Goal: Task Accomplishment & Management: Use online tool/utility

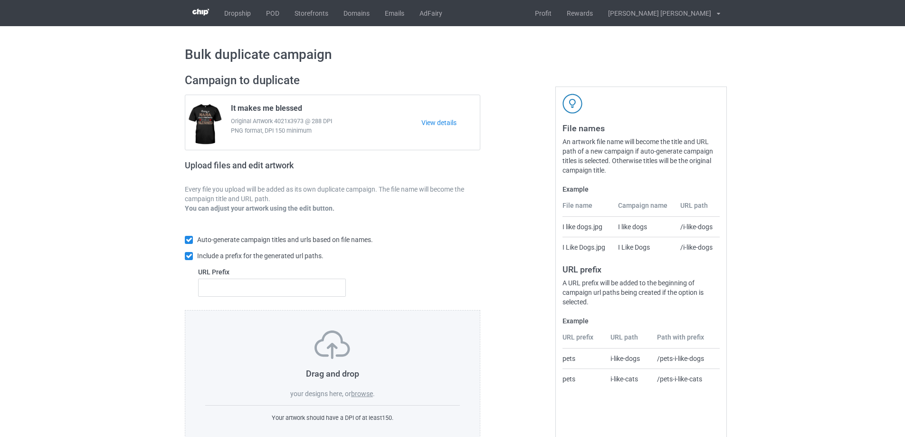
scroll to position [27, 0]
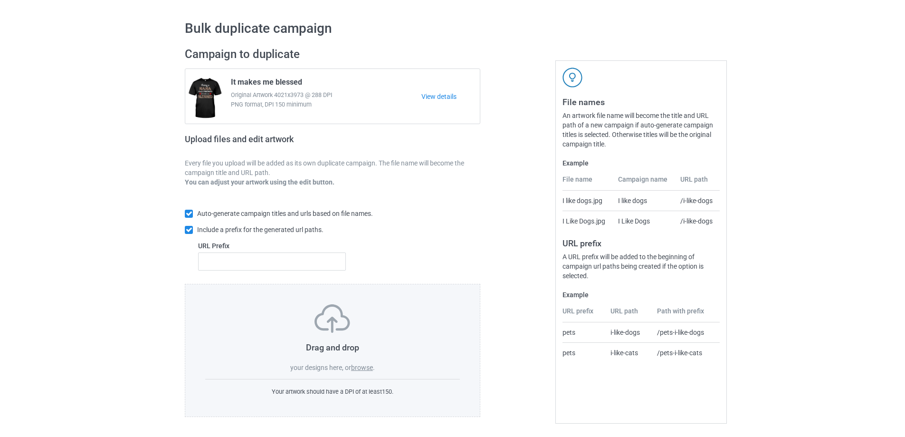
click at [367, 369] on label "browse" at bounding box center [362, 367] width 22 height 8
click at [0, 0] on input "browse" at bounding box center [0, 0] width 0 height 0
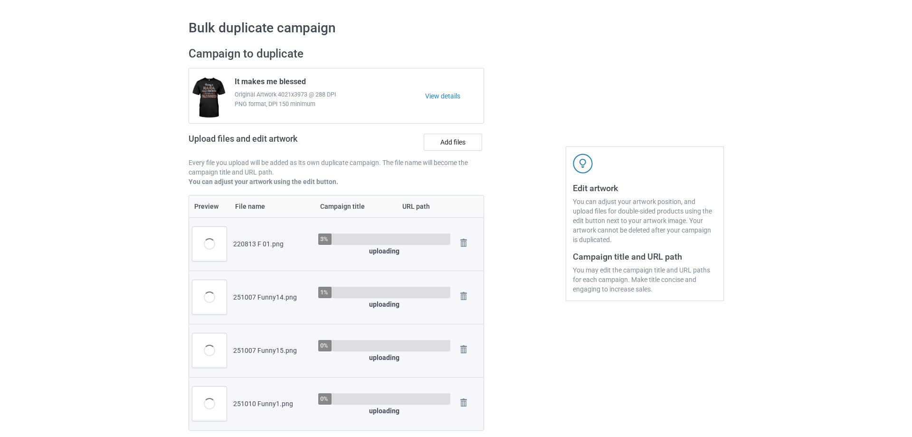
scroll to position [122, 0]
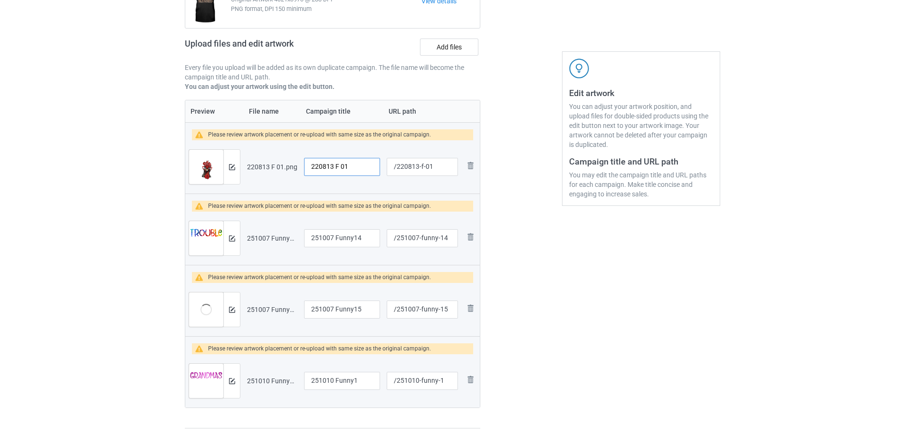
drag, startPoint x: 363, startPoint y: 167, endPoint x: 246, endPoint y: 160, distance: 117.6
click at [246, 160] on tr "Preview and edit artwork 220813 F 01.png 220813 F 01 /220813-f-01 Remove file" at bounding box center [332, 166] width 295 height 53
type input "Runnnnn"
click at [422, 168] on input "/220813-f-01" at bounding box center [422, 167] width 71 height 18
click at [422, 167] on input "/220813-01" at bounding box center [422, 167] width 71 height 18
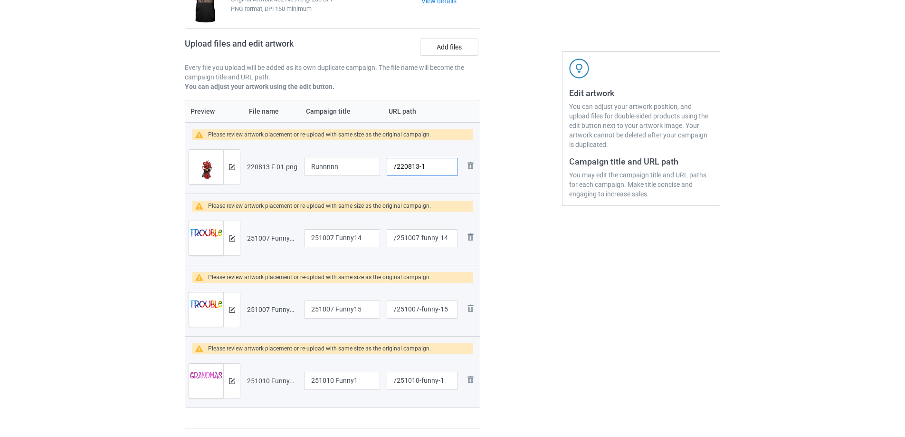
type input "/220813-1"
drag, startPoint x: 367, startPoint y: 238, endPoint x: 232, endPoint y: 224, distance: 136.2
click at [232, 224] on tr "Preview and edit artwork 251007 Funny14.png 251007 Funny14 /251007-funny-14 Rem…" at bounding box center [332, 237] width 295 height 53
click at [321, 382] on input "251010 Funny1" at bounding box center [342, 381] width 76 height 18
type input "The world needs"
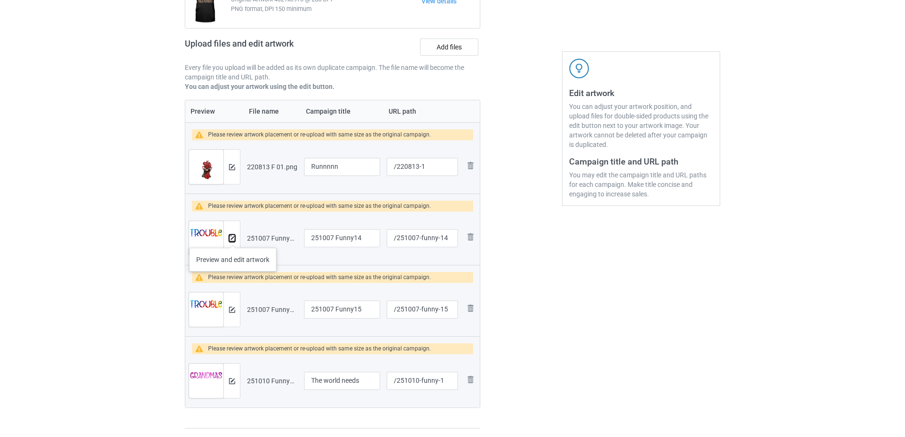
click at [233, 238] on img at bounding box center [232, 238] width 6 height 6
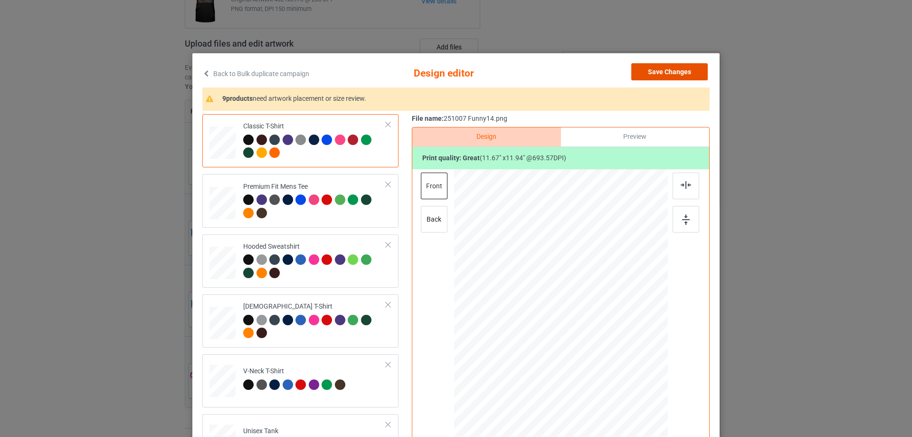
click at [680, 71] on button "Save Changes" at bounding box center [669, 71] width 76 height 17
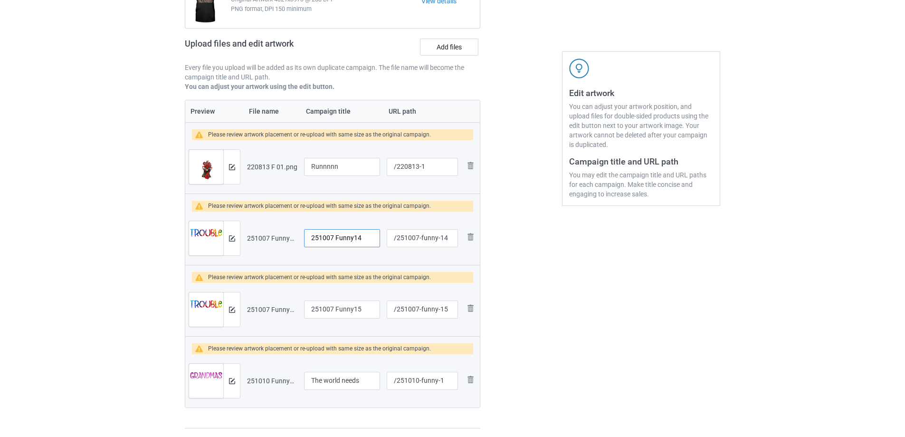
click at [332, 238] on input "251007 Funny14" at bounding box center [342, 238] width 76 height 18
type input "Bestie's Fault"
click at [349, 311] on input "251007 Funny15" at bounding box center [342, 309] width 76 height 18
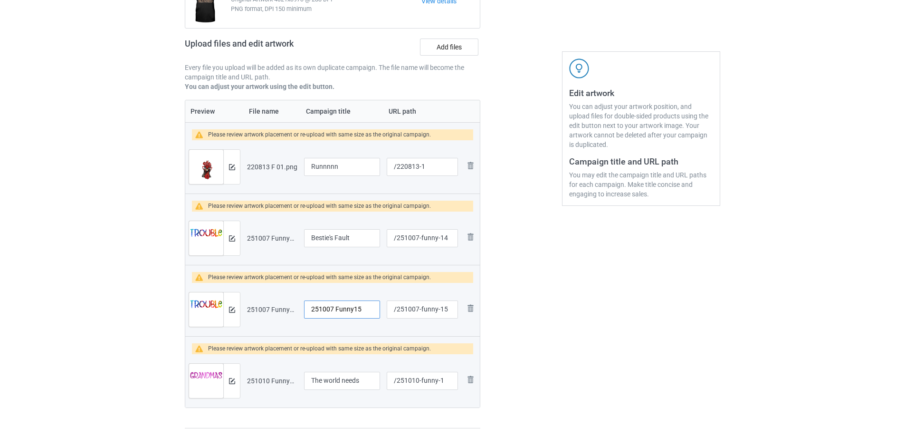
paste input "Bestie's Fault"
click at [232, 308] on img at bounding box center [232, 309] width 6 height 6
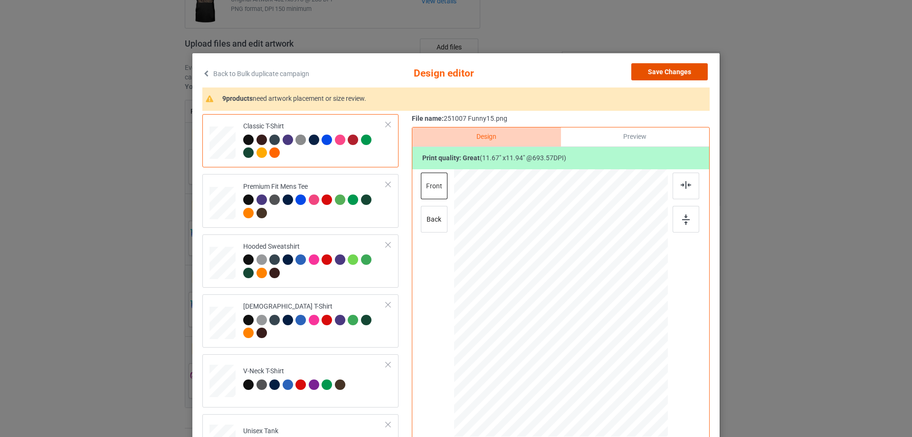
click at [679, 71] on button "Save Changes" at bounding box center [669, 71] width 76 height 17
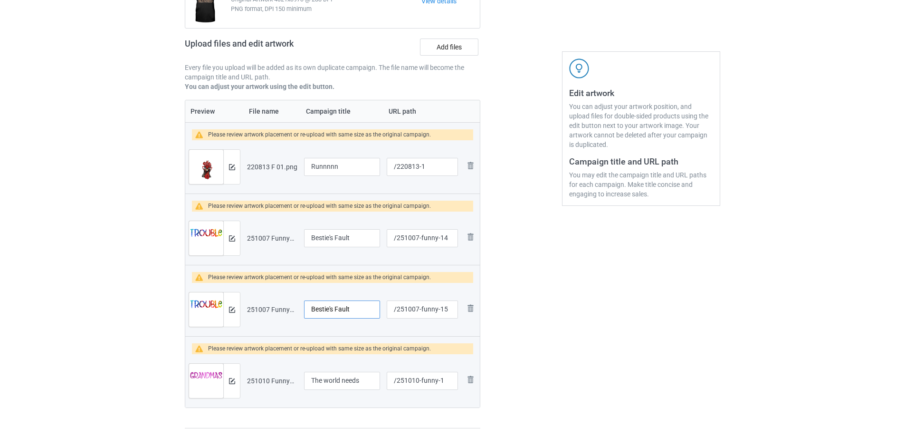
drag, startPoint x: 330, startPoint y: 311, endPoint x: 315, endPoint y: 311, distance: 14.3
click at [315, 311] on input "Bestie's Fault" at bounding box center [342, 309] width 76 height 18
type input "Brother's Fault"
drag, startPoint x: 439, startPoint y: 239, endPoint x: 420, endPoint y: 237, distance: 18.2
click at [420, 237] on input "/251007-funny-14" at bounding box center [422, 238] width 71 height 18
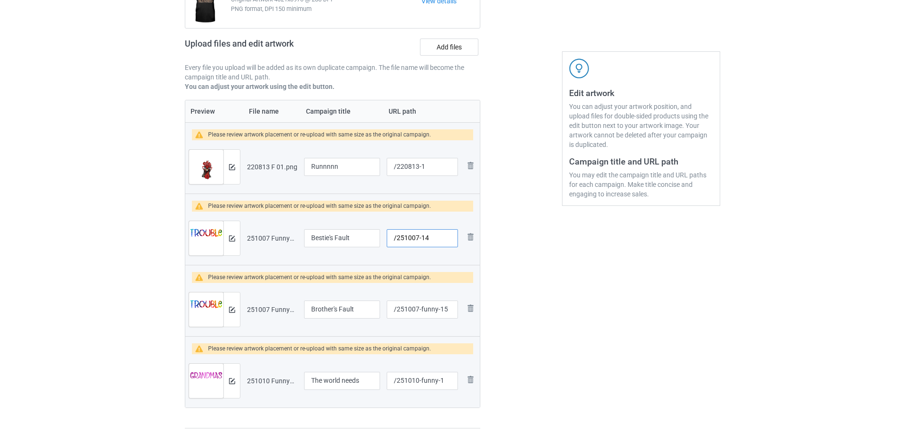
type input "/251007-14"
drag, startPoint x: 438, startPoint y: 309, endPoint x: 420, endPoint y: 309, distance: 17.6
click at [420, 309] on input "/251007-funny-15" at bounding box center [422, 309] width 71 height 18
type input "/251007-15"
drag, startPoint x: 438, startPoint y: 380, endPoint x: 420, endPoint y: 381, distance: 18.1
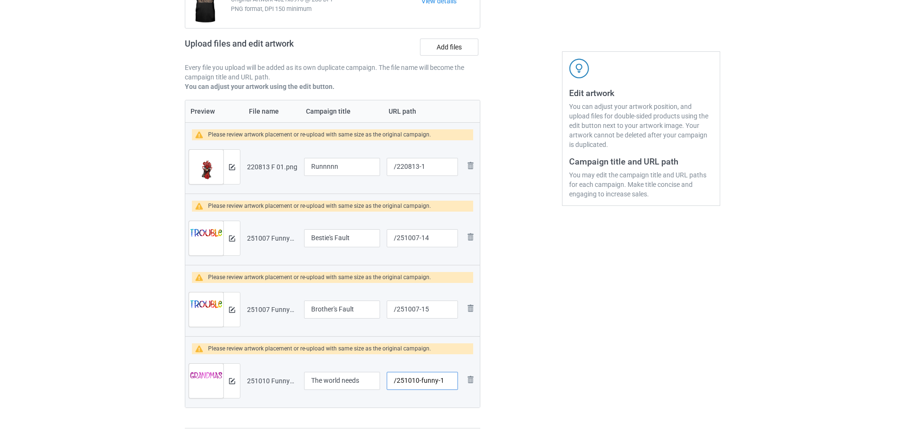
click at [420, 381] on input "/251010-funny-1" at bounding box center [422, 381] width 71 height 18
type input "/251010-1"
click at [231, 166] on img at bounding box center [232, 167] width 6 height 6
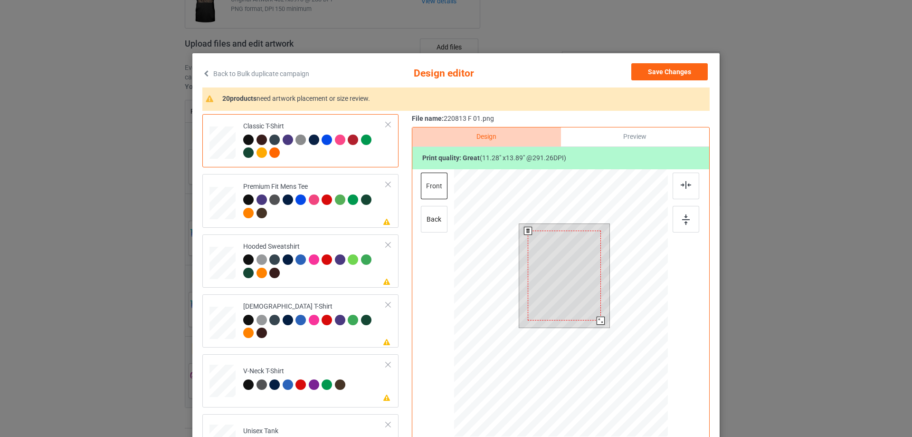
drag, startPoint x: 603, startPoint y: 326, endPoint x: 597, endPoint y: 320, distance: 8.8
click at [597, 320] on div at bounding box center [601, 320] width 8 height 8
drag, startPoint x: 584, startPoint y: 304, endPoint x: 584, endPoint y: 298, distance: 5.7
click at [584, 298] on div at bounding box center [563, 270] width 73 height 90
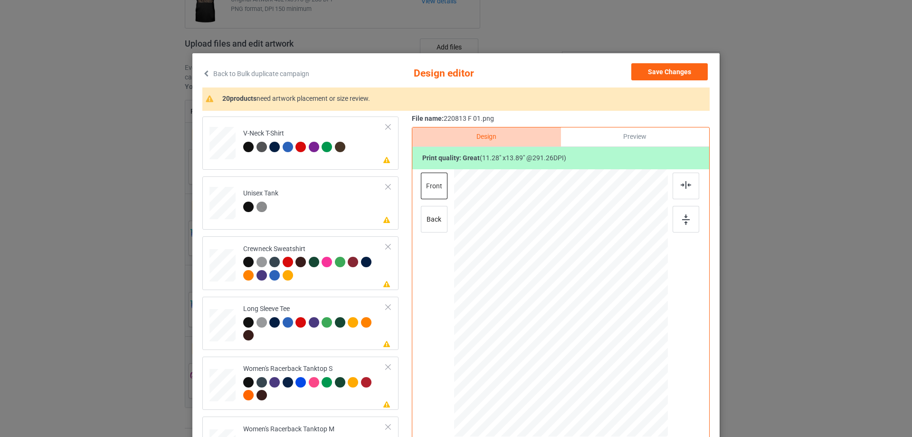
scroll to position [333, 0]
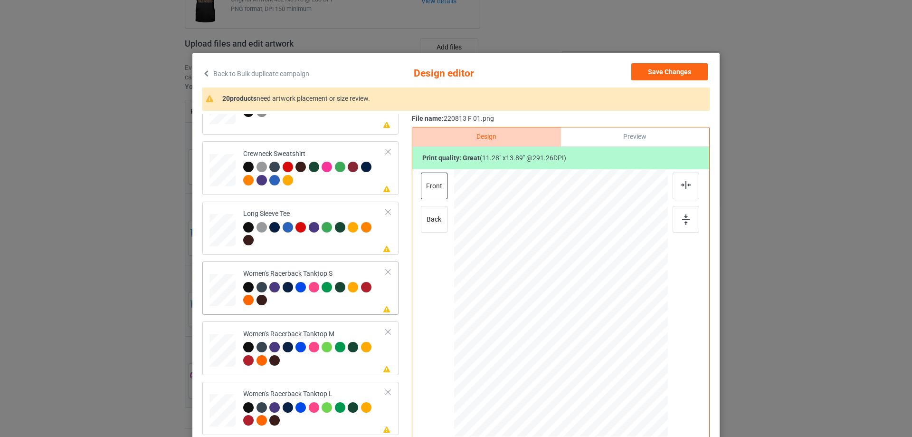
click at [218, 284] on div at bounding box center [223, 290] width 26 height 33
drag, startPoint x: 620, startPoint y: 380, endPoint x: 597, endPoint y: 350, distance: 37.3
click at [608, 358] on div at bounding box center [609, 362] width 8 height 8
drag, startPoint x: 579, startPoint y: 326, endPoint x: 579, endPoint y: 335, distance: 8.6
click at [579, 335] on div at bounding box center [561, 311] width 95 height 117
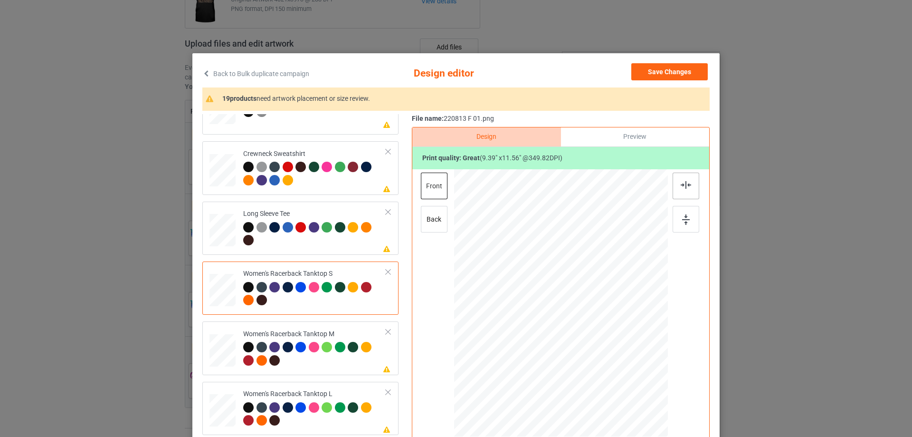
click at [684, 190] on div at bounding box center [686, 185] width 27 height 27
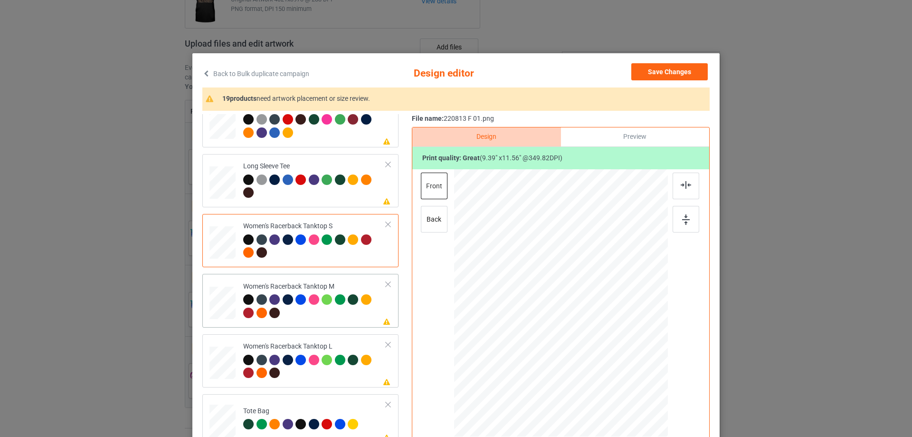
click at [221, 310] on div at bounding box center [223, 302] width 26 height 33
drag, startPoint x: 621, startPoint y: 383, endPoint x: 612, endPoint y: 357, distance: 27.6
click at [612, 357] on div at bounding box center [561, 302] width 214 height 267
drag, startPoint x: 574, startPoint y: 322, endPoint x: 574, endPoint y: 332, distance: 10.0
click at [574, 332] on div at bounding box center [561, 313] width 96 height 118
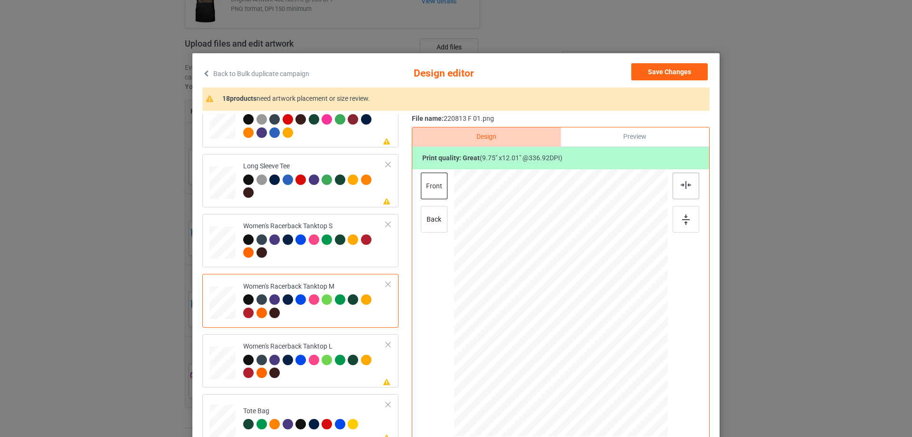
click at [686, 184] on img at bounding box center [686, 185] width 10 height 8
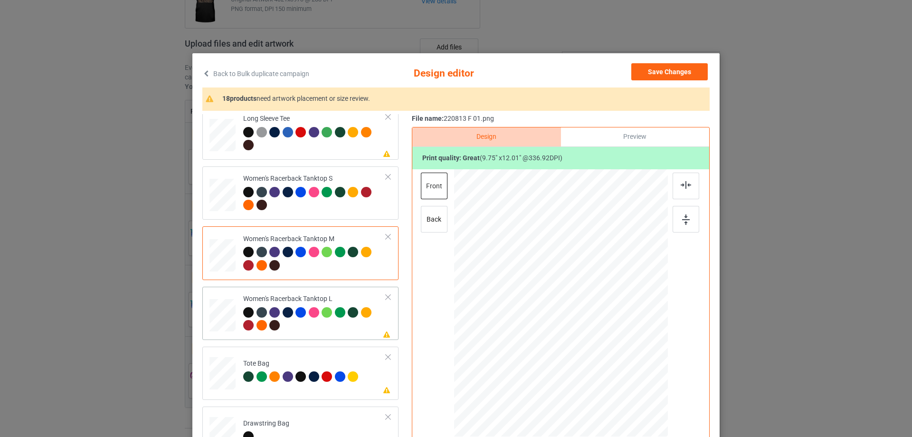
click at [226, 321] on div at bounding box center [223, 315] width 26 height 31
drag, startPoint x: 620, startPoint y: 381, endPoint x: 608, endPoint y: 356, distance: 28.3
click at [608, 356] on div at bounding box center [561, 303] width 214 height 255
drag, startPoint x: 546, startPoint y: 295, endPoint x: 547, endPoint y: 304, distance: 9.1
click at [547, 304] on div at bounding box center [562, 312] width 93 height 114
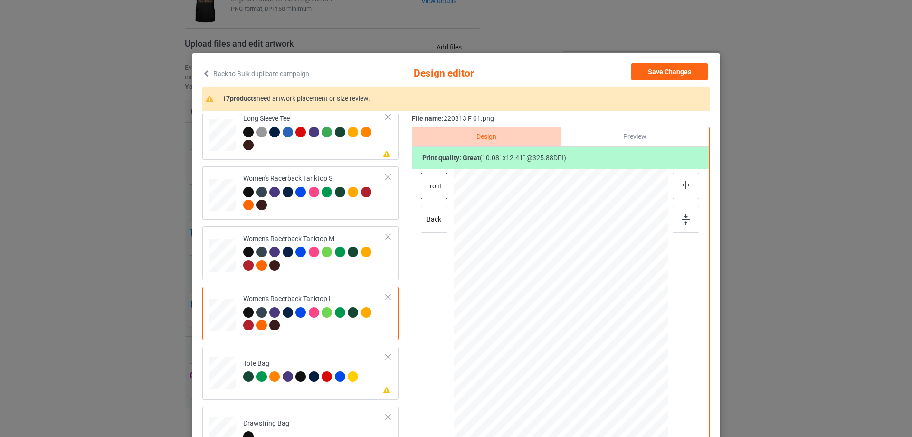
click at [684, 185] on img at bounding box center [686, 185] width 10 height 8
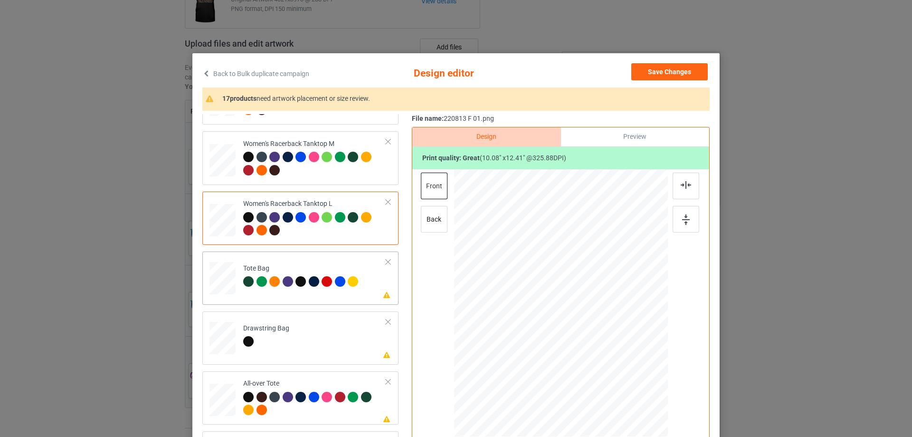
click at [224, 290] on div at bounding box center [223, 283] width 12 height 14
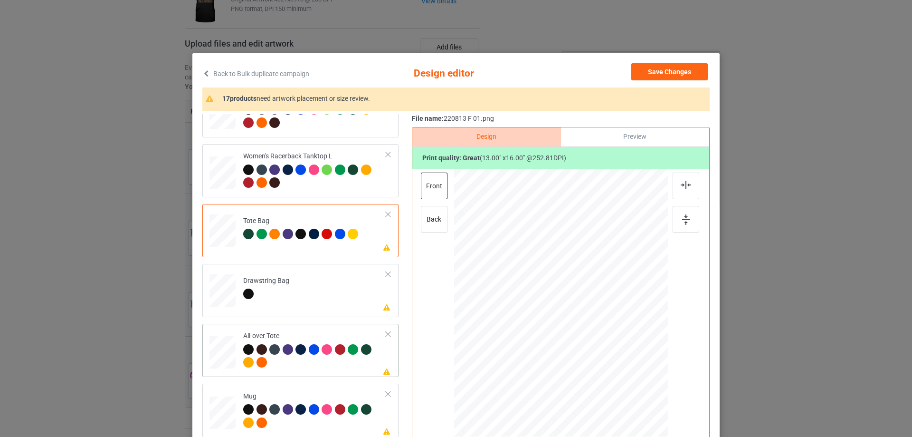
click at [227, 352] on div at bounding box center [223, 352] width 26 height 26
click at [621, 382] on div at bounding box center [625, 382] width 8 height 8
click at [607, 362] on div at bounding box center [560, 300] width 128 height 158
click at [681, 182] on img at bounding box center [686, 185] width 10 height 8
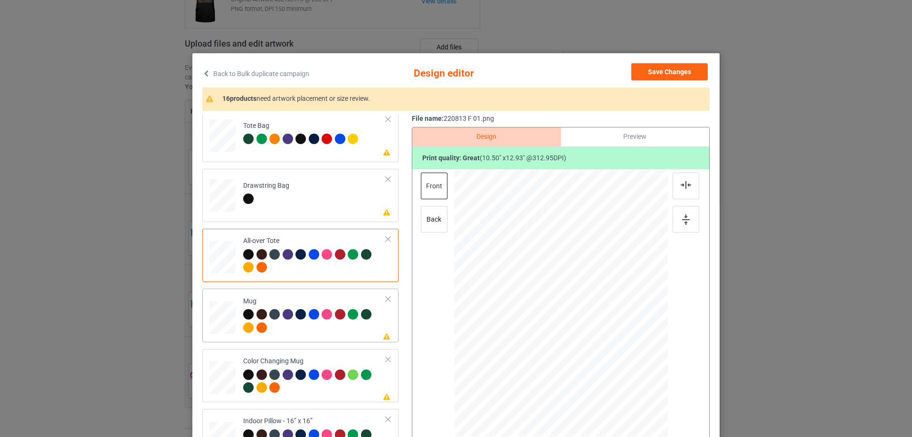
click at [231, 317] on div at bounding box center [223, 317] width 26 height 11
drag, startPoint x: 623, startPoint y: 382, endPoint x: 601, endPoint y: 335, distance: 52.7
click at [601, 335] on div at bounding box center [561, 302] width 214 height 89
drag, startPoint x: 551, startPoint y: 304, endPoint x: 610, endPoint y: 303, distance: 59.4
click at [610, 303] on div at bounding box center [620, 302] width 67 height 82
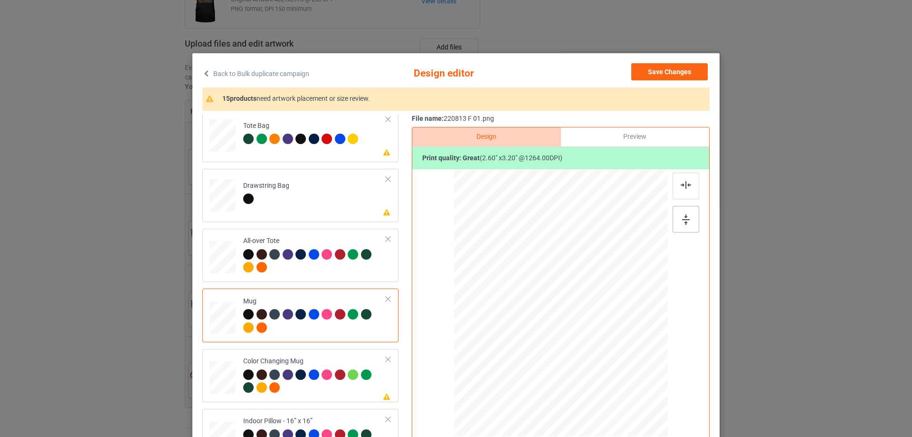
click at [684, 214] on img at bounding box center [686, 219] width 8 height 10
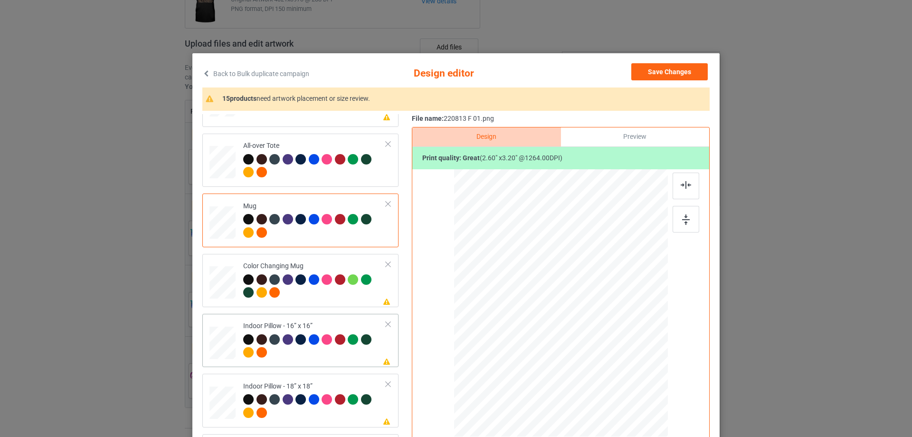
click at [229, 362] on div at bounding box center [223, 343] width 26 height 35
drag, startPoint x: 623, startPoint y: 384, endPoint x: 619, endPoint y: 377, distance: 8.1
click at [619, 377] on div at bounding box center [620, 376] width 8 height 8
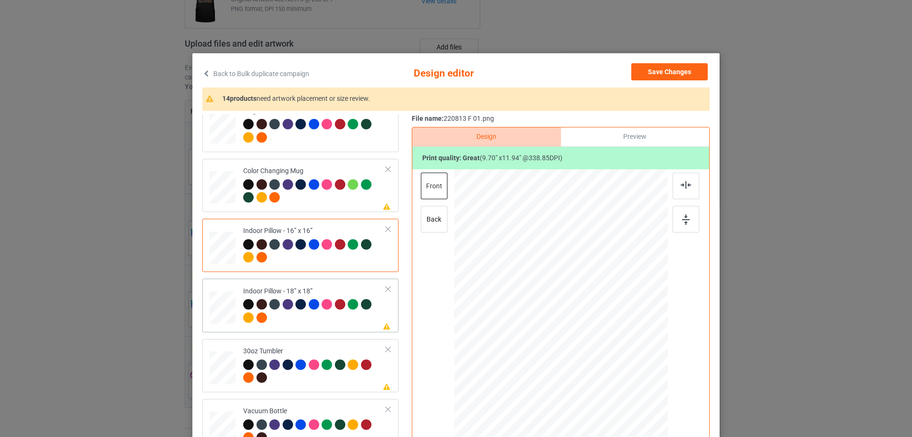
click at [225, 308] on div at bounding box center [223, 308] width 26 height 26
drag, startPoint x: 619, startPoint y: 382, endPoint x: 614, endPoint y: 374, distance: 9.4
click at [615, 374] on div at bounding box center [619, 374] width 8 height 8
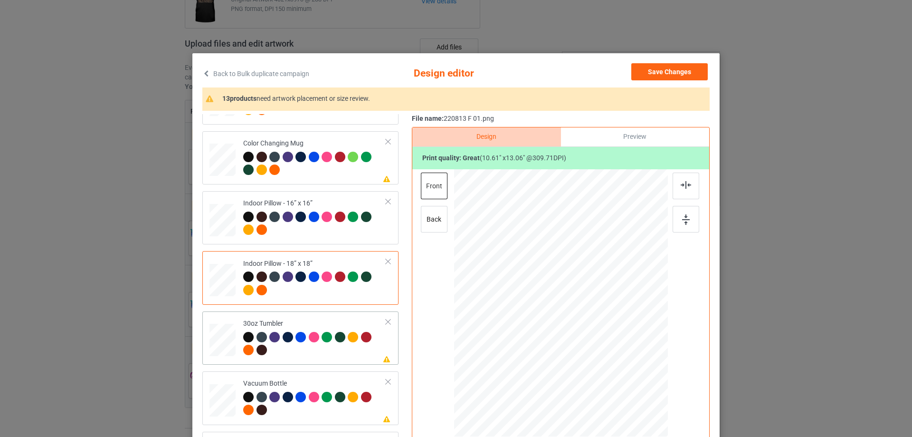
click at [230, 342] on div at bounding box center [222, 340] width 25 height 14
drag, startPoint x: 617, startPoint y: 380, endPoint x: 595, endPoint y: 344, distance: 42.2
click at [595, 344] on div at bounding box center [596, 347] width 8 height 8
drag, startPoint x: 582, startPoint y: 334, endPoint x: 532, endPoint y: 335, distance: 50.4
click at [532, 335] on div at bounding box center [510, 303] width 71 height 87
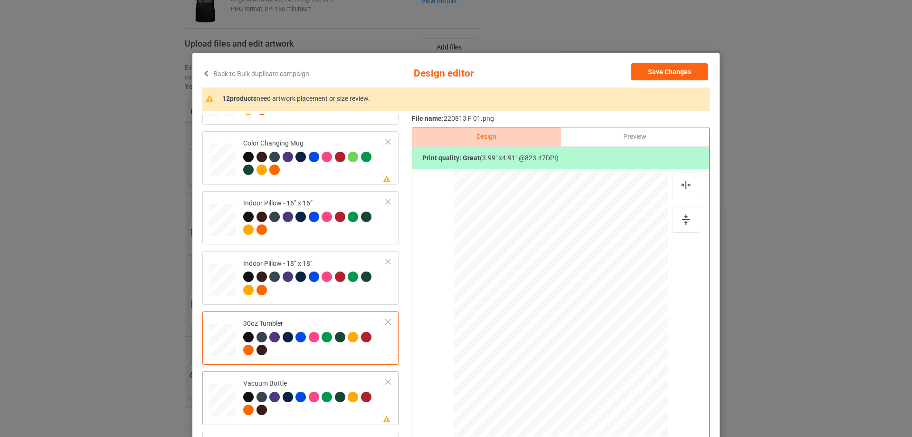
scroll to position [95, 0]
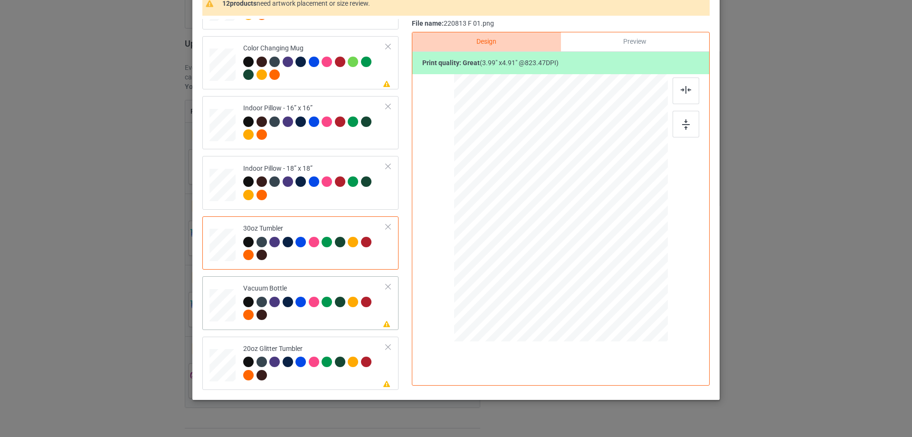
click at [219, 309] on div at bounding box center [222, 304] width 25 height 13
drag, startPoint x: 620, startPoint y: 283, endPoint x: 590, endPoint y: 245, distance: 48.1
click at [590, 245] on div at bounding box center [592, 246] width 8 height 8
drag, startPoint x: 536, startPoint y: 235, endPoint x: 530, endPoint y: 234, distance: 6.3
click at [530, 234] on div at bounding box center [511, 207] width 62 height 76
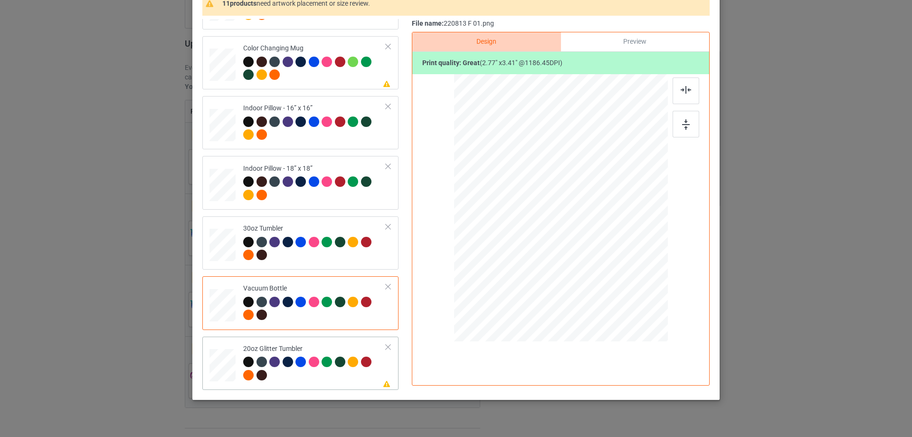
drag, startPoint x: 216, startPoint y: 361, endPoint x: 235, endPoint y: 358, distance: 18.7
click at [216, 361] on div at bounding box center [222, 364] width 25 height 21
drag, startPoint x: 619, startPoint y: 282, endPoint x: 597, endPoint y: 254, distance: 35.5
click at [597, 255] on div at bounding box center [600, 256] width 8 height 8
drag, startPoint x: 531, startPoint y: 238, endPoint x: 528, endPoint y: 229, distance: 9.8
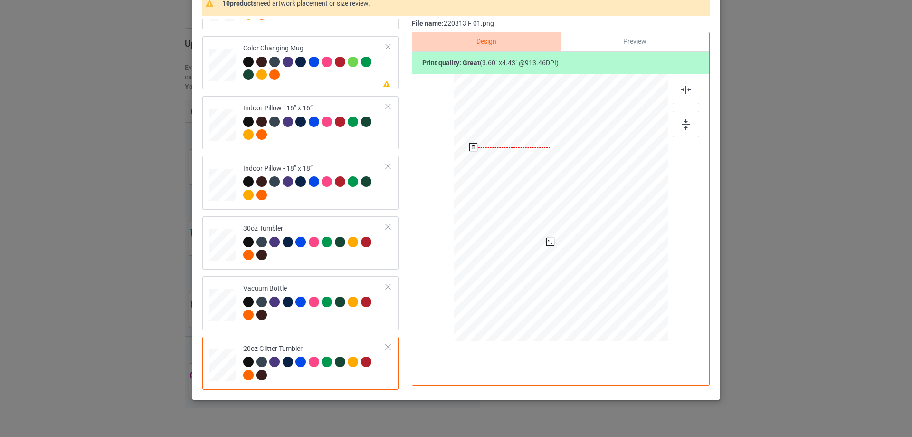
click at [528, 229] on div at bounding box center [512, 194] width 77 height 95
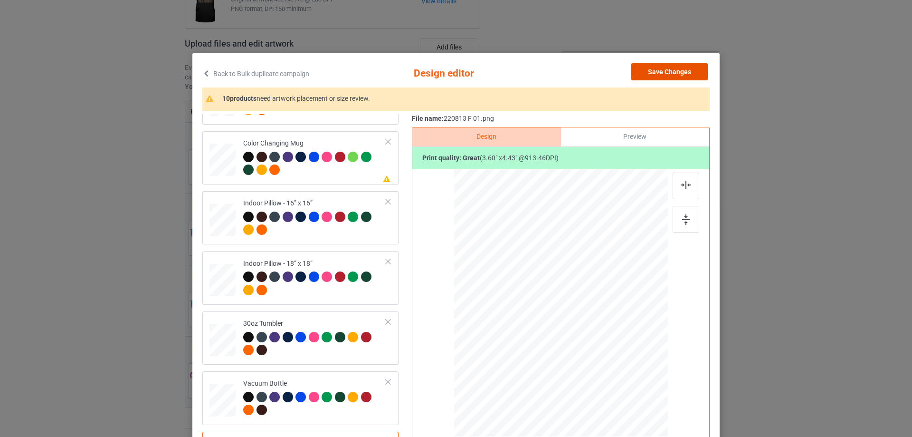
click at [681, 72] on button "Save Changes" at bounding box center [669, 71] width 76 height 17
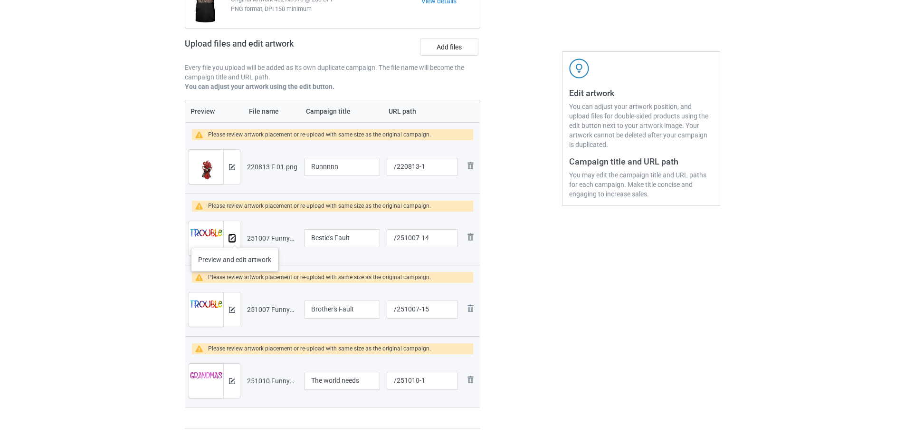
click at [235, 238] on img at bounding box center [232, 238] width 6 height 6
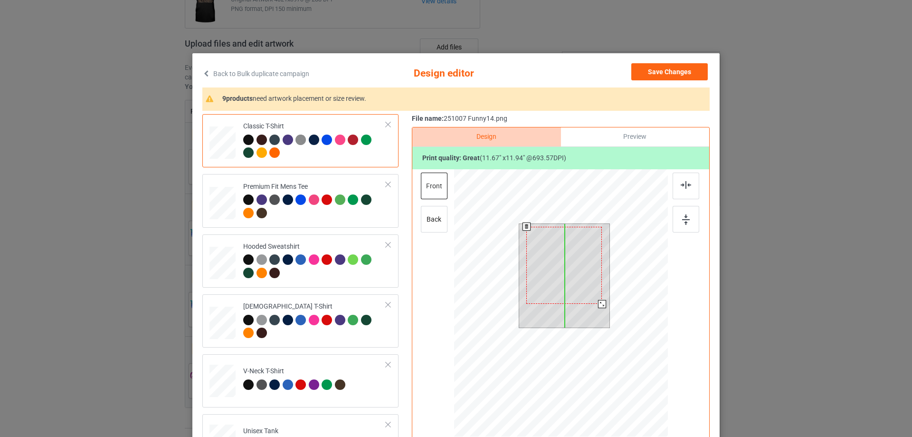
click at [572, 290] on div at bounding box center [564, 265] width 76 height 77
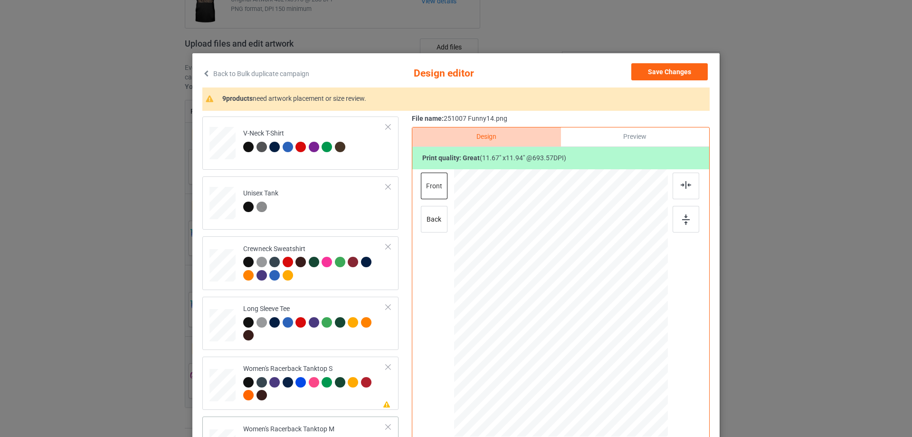
scroll to position [333, 0]
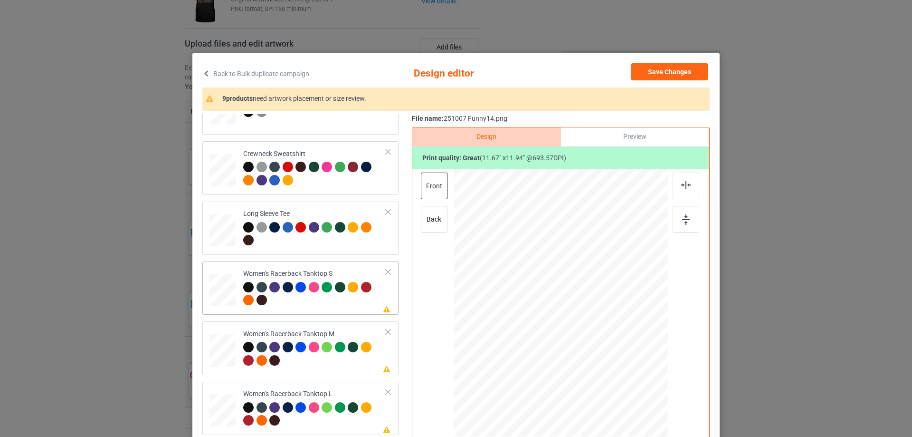
click at [219, 308] on div at bounding box center [223, 291] width 26 height 35
drag, startPoint x: 623, startPoint y: 370, endPoint x: 618, endPoint y: 361, distance: 10.2
click at [618, 361] on div at bounding box center [561, 302] width 208 height 267
drag, startPoint x: 600, startPoint y: 327, endPoint x: 600, endPoint y: 334, distance: 6.2
click at [600, 334] on div at bounding box center [561, 309] width 112 height 114
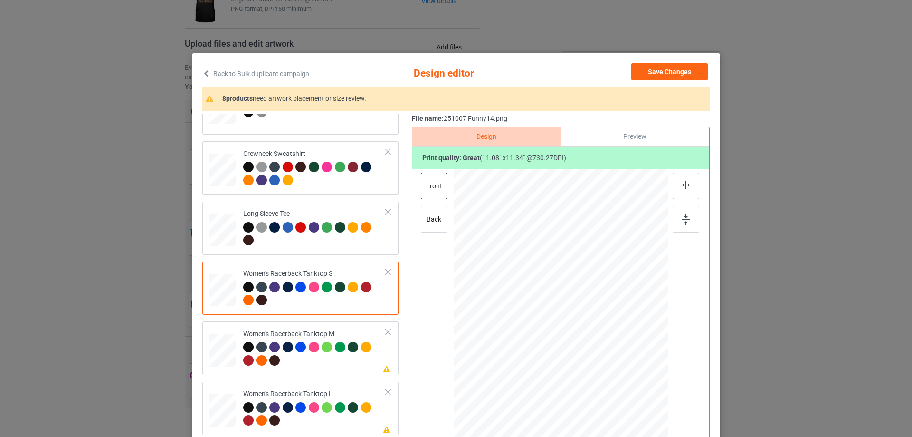
click at [682, 185] on img at bounding box center [686, 185] width 10 height 8
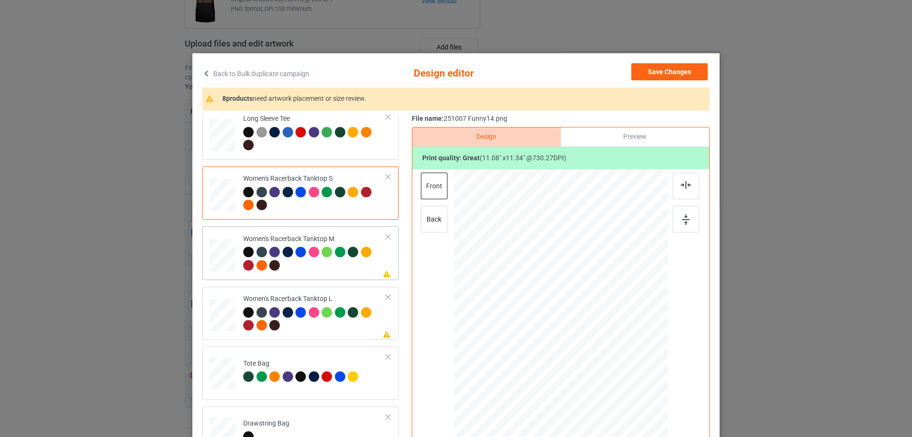
click at [223, 263] on div at bounding box center [223, 255] width 26 height 33
drag, startPoint x: 620, startPoint y: 371, endPoint x: 607, endPoint y: 359, distance: 17.5
click at [609, 359] on div at bounding box center [613, 356] width 8 height 8
click at [580, 337] on div at bounding box center [561, 308] width 104 height 106
click at [681, 185] on img at bounding box center [686, 185] width 10 height 8
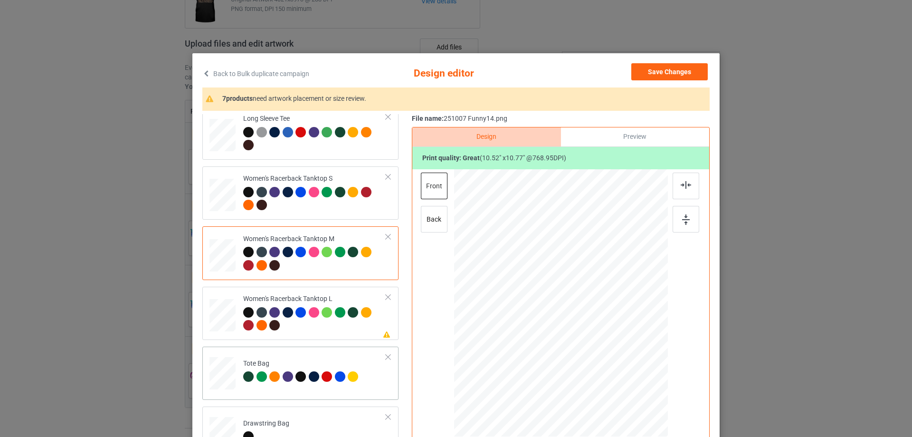
scroll to position [475, 0]
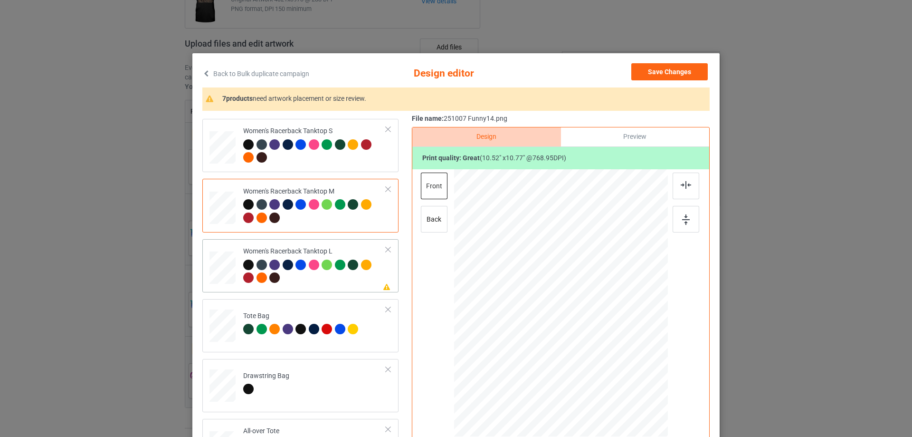
click at [210, 258] on div at bounding box center [223, 267] width 26 height 31
drag, startPoint x: 623, startPoint y: 373, endPoint x: 611, endPoint y: 357, distance: 19.8
click at [611, 357] on div at bounding box center [612, 355] width 8 height 8
drag, startPoint x: 590, startPoint y: 334, endPoint x: 590, endPoint y: 341, distance: 7.1
click at [590, 341] on div at bounding box center [561, 310] width 102 height 105
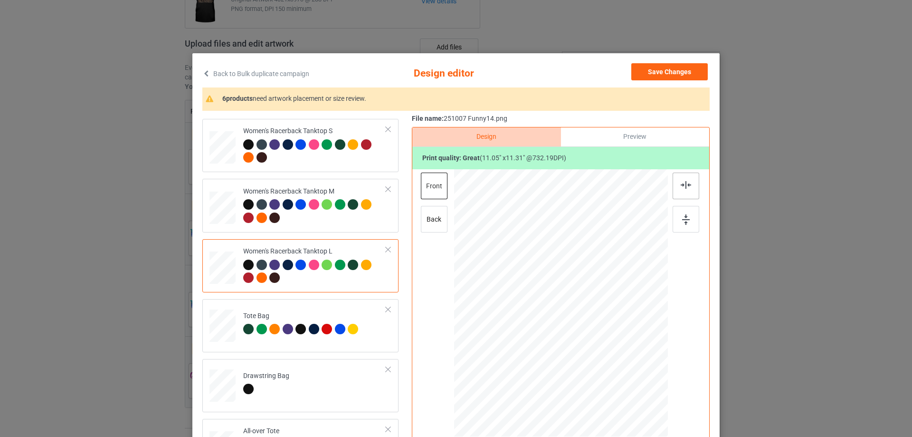
click at [680, 190] on div at bounding box center [686, 185] width 27 height 27
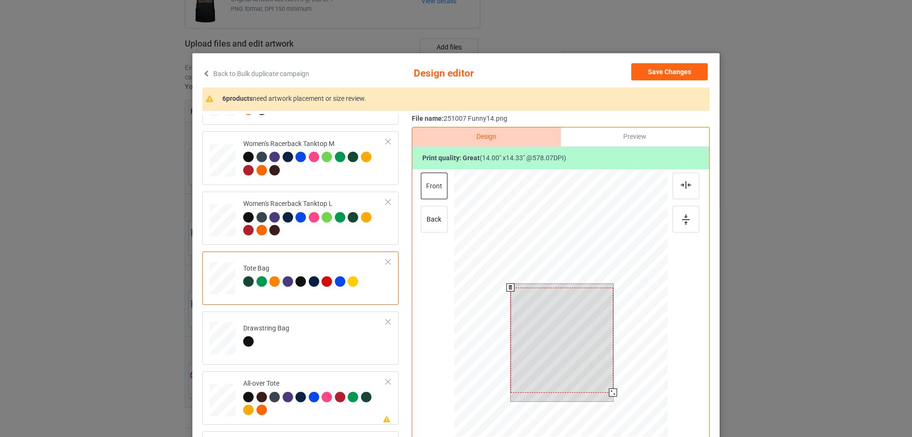
click at [611, 399] on div at bounding box center [561, 304] width 214 height 270
click at [589, 361] on div at bounding box center [562, 340] width 103 height 105
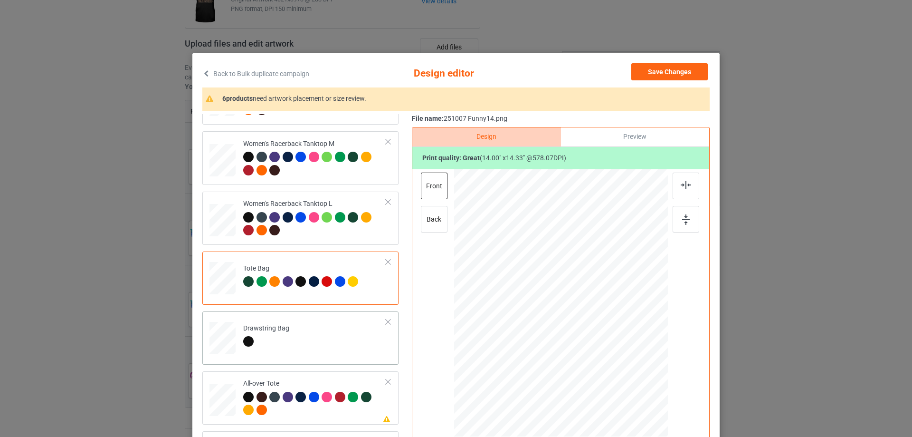
scroll to position [570, 0]
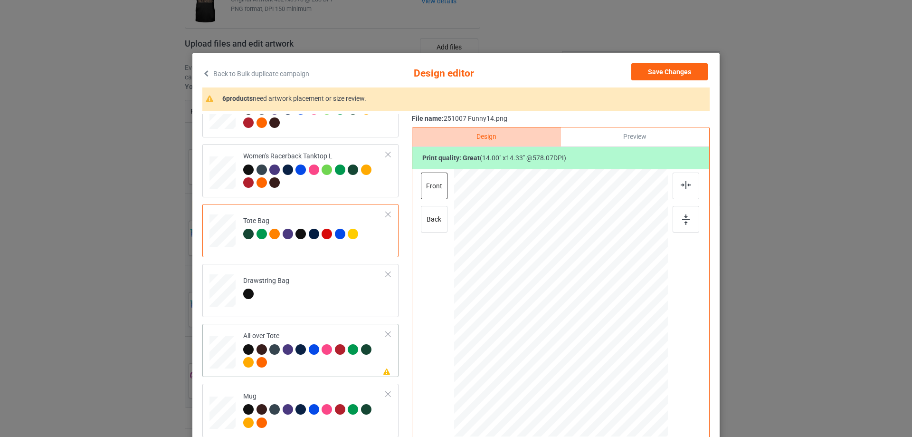
click at [225, 349] on div at bounding box center [223, 352] width 26 height 26
click at [635, 379] on div at bounding box center [637, 381] width 8 height 8
click at [621, 363] on div at bounding box center [561, 300] width 153 height 156
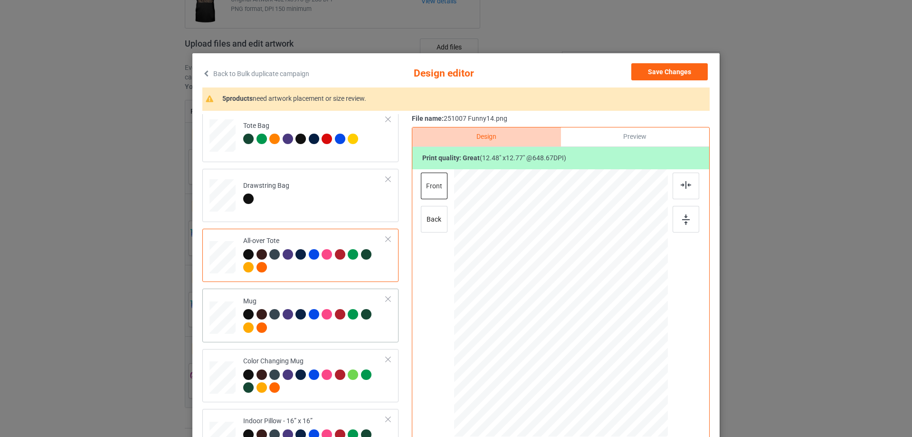
click at [221, 316] on div at bounding box center [223, 317] width 26 height 11
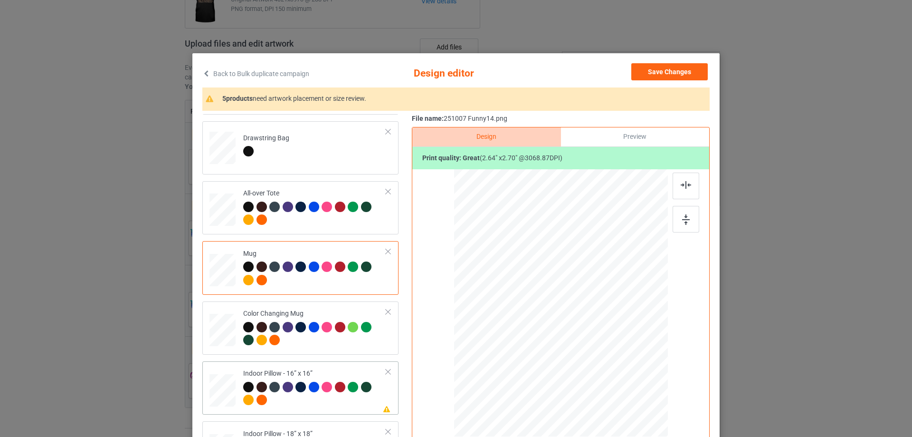
click at [218, 392] on div at bounding box center [223, 390] width 26 height 26
drag, startPoint x: 623, startPoint y: 368, endPoint x: 627, endPoint y: 372, distance: 6.4
click at [627, 372] on div at bounding box center [629, 373] width 8 height 8
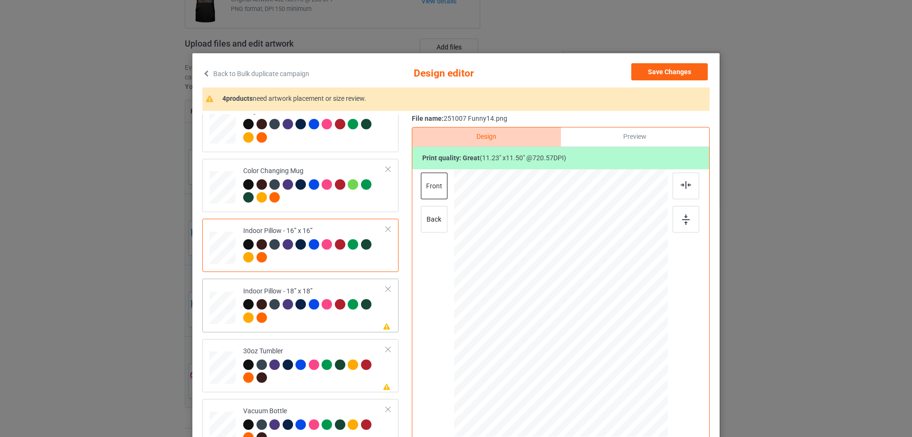
click at [229, 316] on div at bounding box center [223, 308] width 26 height 26
drag, startPoint x: 622, startPoint y: 368, endPoint x: 633, endPoint y: 373, distance: 12.1
click at [633, 373] on div at bounding box center [633, 376] width 8 height 8
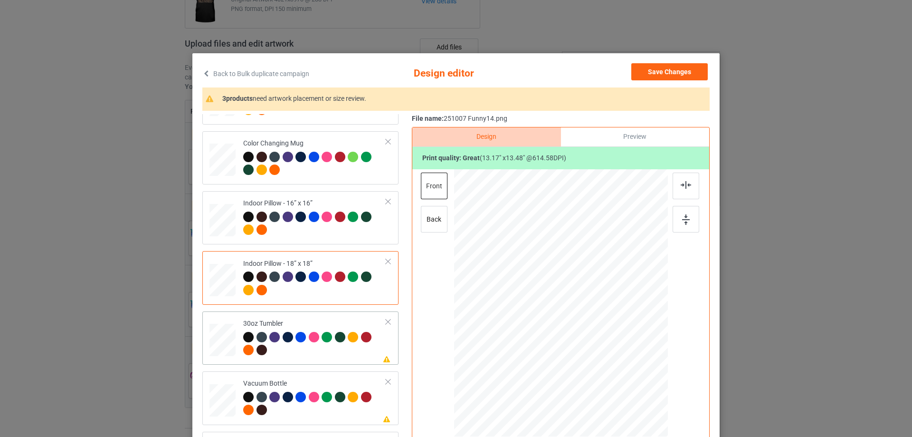
click at [218, 337] on div at bounding box center [222, 340] width 25 height 14
drag, startPoint x: 538, startPoint y: 332, endPoint x: 540, endPoint y: 336, distance: 5.3
click at [540, 336] on div at bounding box center [544, 333] width 8 height 8
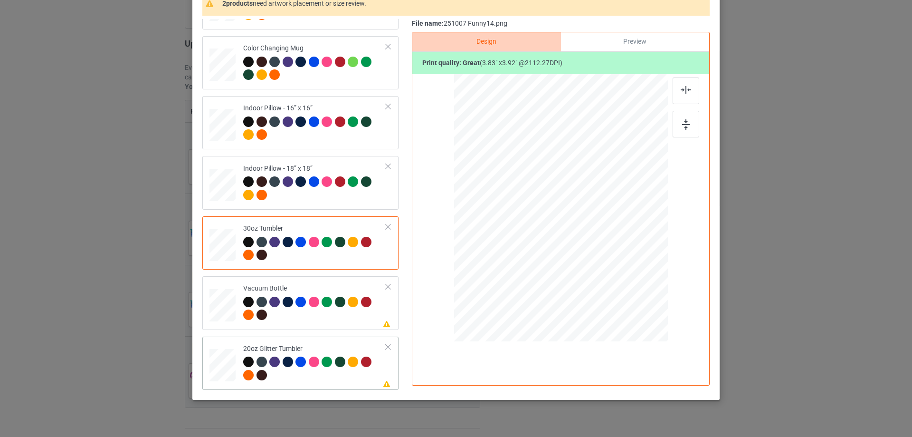
click at [223, 367] on div at bounding box center [222, 364] width 25 height 21
click at [549, 221] on div at bounding box center [553, 218] width 8 height 8
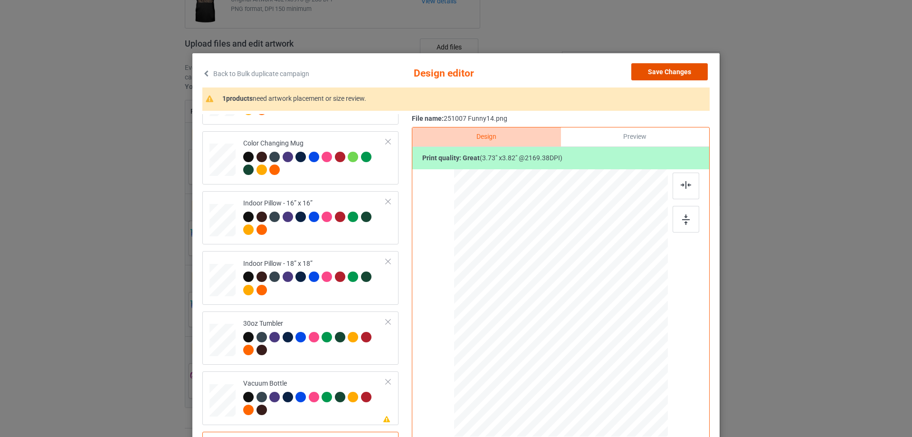
click at [677, 68] on button "Save Changes" at bounding box center [669, 71] width 76 height 17
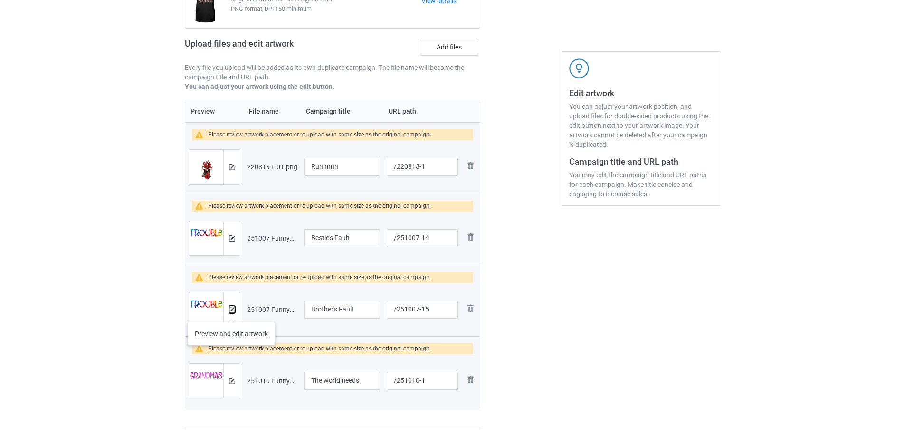
click at [231, 312] on img at bounding box center [232, 309] width 6 height 6
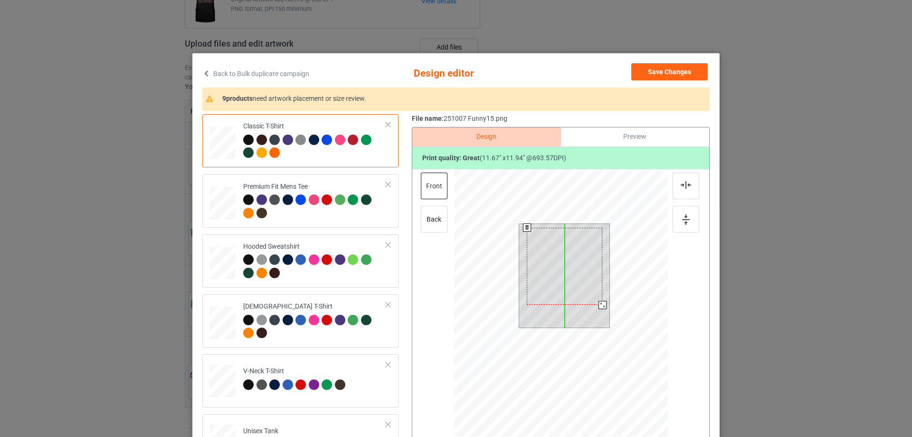
click at [557, 287] on div at bounding box center [565, 266] width 76 height 77
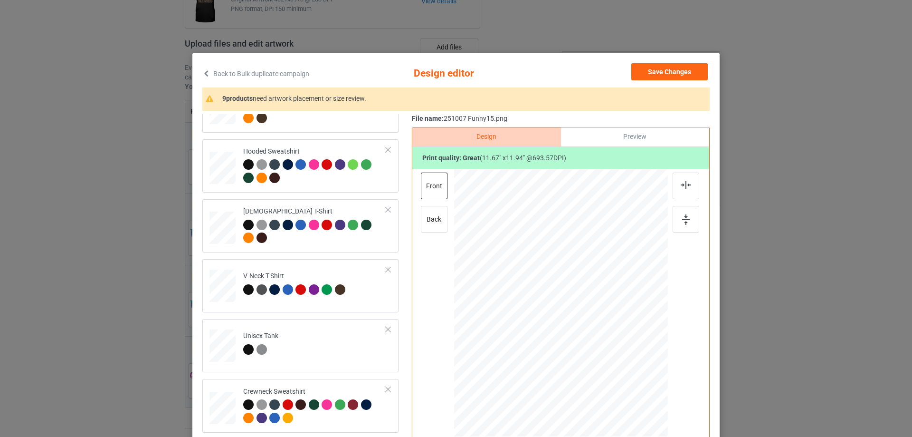
scroll to position [285, 0]
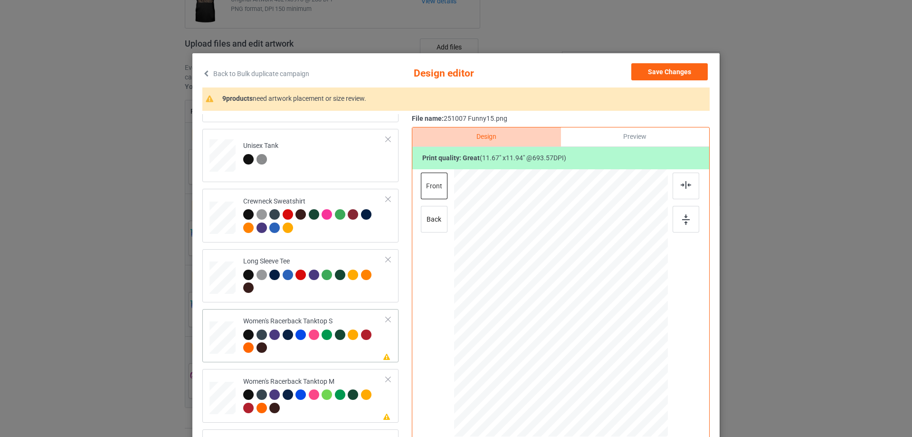
click at [214, 341] on div at bounding box center [223, 337] width 26 height 33
drag, startPoint x: 621, startPoint y: 367, endPoint x: 612, endPoint y: 355, distance: 15.6
click at [612, 355] on div at bounding box center [613, 356] width 8 height 8
click at [591, 336] on div at bounding box center [562, 307] width 104 height 106
click at [688, 188] on div at bounding box center [686, 185] width 27 height 27
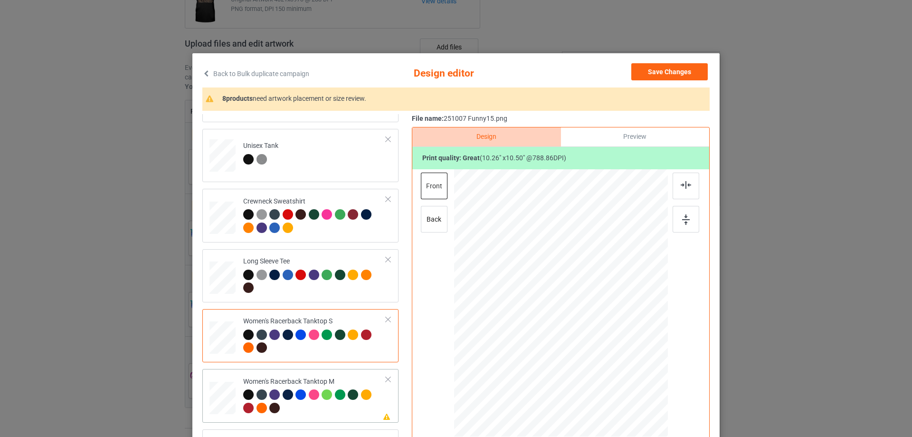
scroll to position [380, 0]
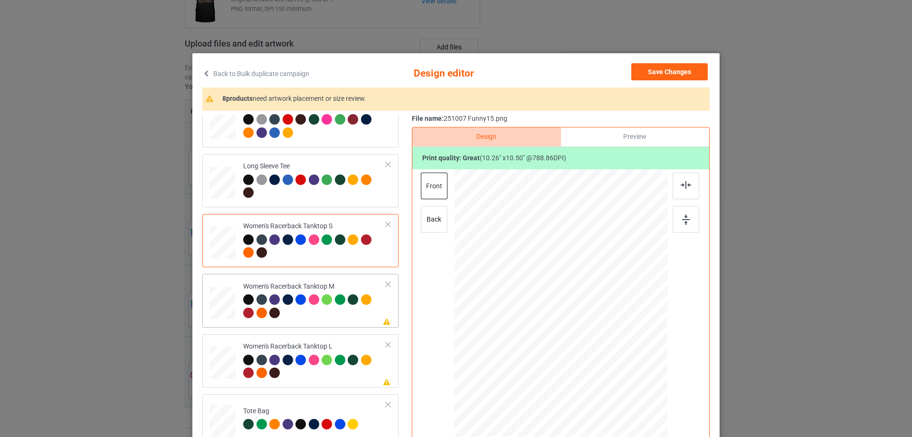
click at [225, 300] on div at bounding box center [223, 302] width 26 height 33
drag, startPoint x: 624, startPoint y: 369, endPoint x: 615, endPoint y: 361, distance: 12.1
click at [615, 361] on div at bounding box center [617, 360] width 8 height 8
drag, startPoint x: 595, startPoint y: 332, endPoint x: 597, endPoint y: 340, distance: 8.7
click at [597, 340] on div at bounding box center [562, 311] width 112 height 114
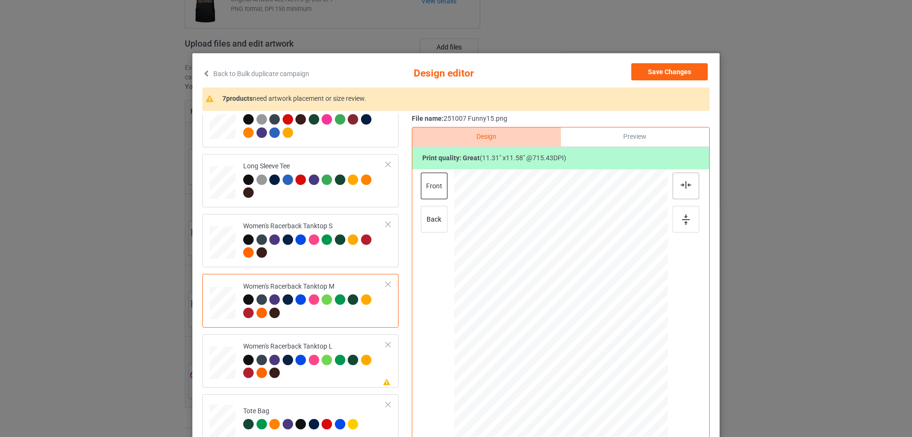
click at [684, 180] on div at bounding box center [686, 185] width 27 height 27
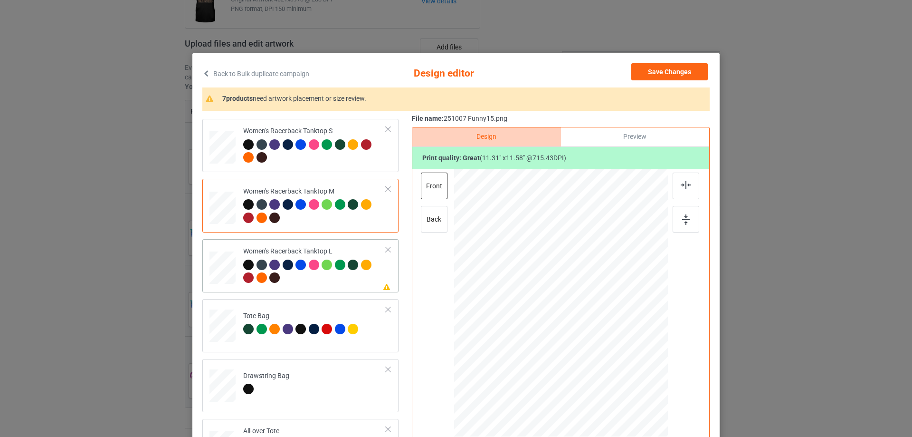
click at [220, 278] on div at bounding box center [223, 267] width 26 height 31
drag, startPoint x: 621, startPoint y: 371, endPoint x: 613, endPoint y: 349, distance: 23.5
click at [613, 349] on div at bounding box center [561, 303] width 214 height 255
click at [559, 321] on div at bounding box center [562, 309] width 99 height 101
click at [684, 185] on img at bounding box center [686, 185] width 10 height 8
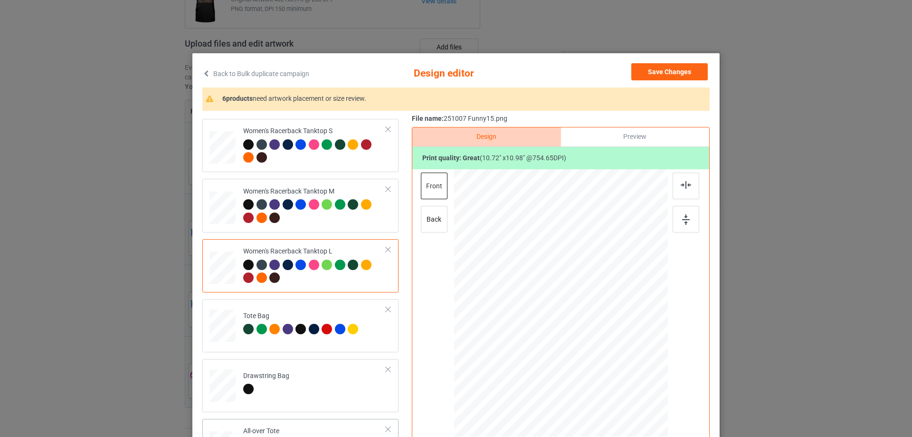
scroll to position [618, 0]
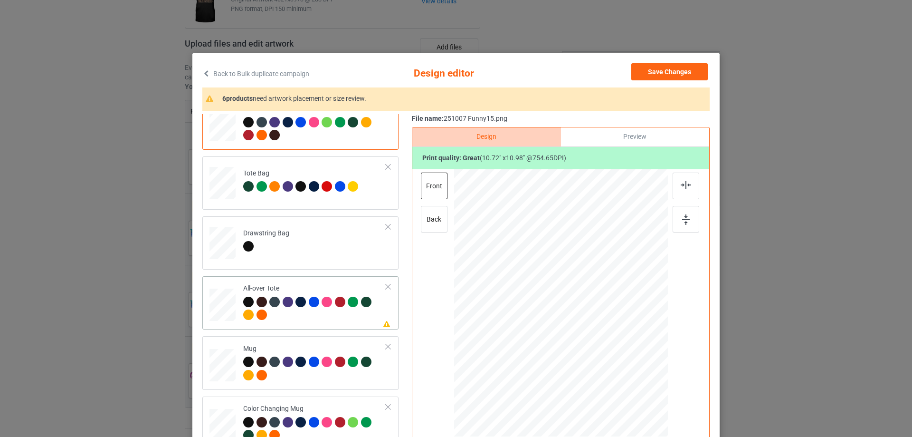
click at [219, 322] on div at bounding box center [223, 305] width 26 height 35
drag, startPoint x: 622, startPoint y: 370, endPoint x: 633, endPoint y: 381, distance: 15.8
click at [633, 381] on div at bounding box center [636, 379] width 8 height 8
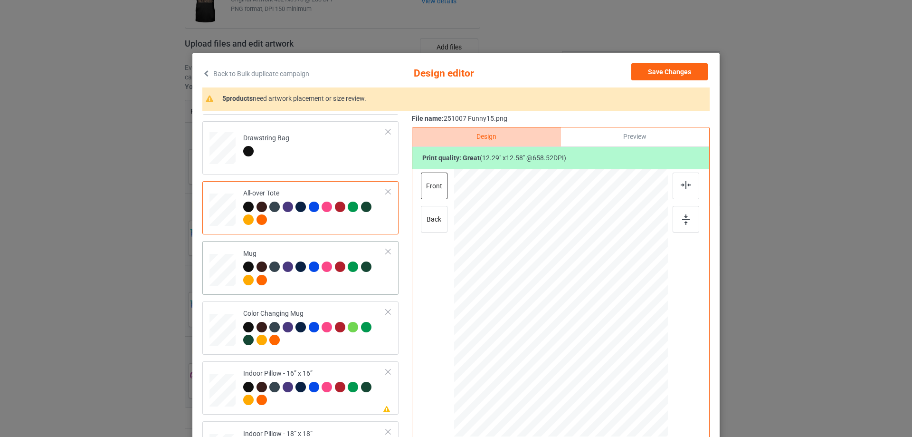
click at [225, 274] on div at bounding box center [223, 270] width 26 height 11
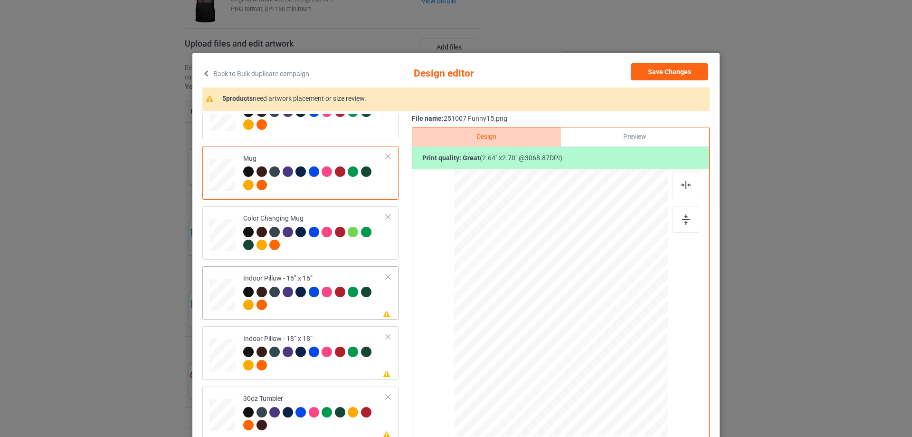
click at [223, 303] on div at bounding box center [223, 295] width 26 height 26
click at [624, 372] on div at bounding box center [628, 372] width 8 height 8
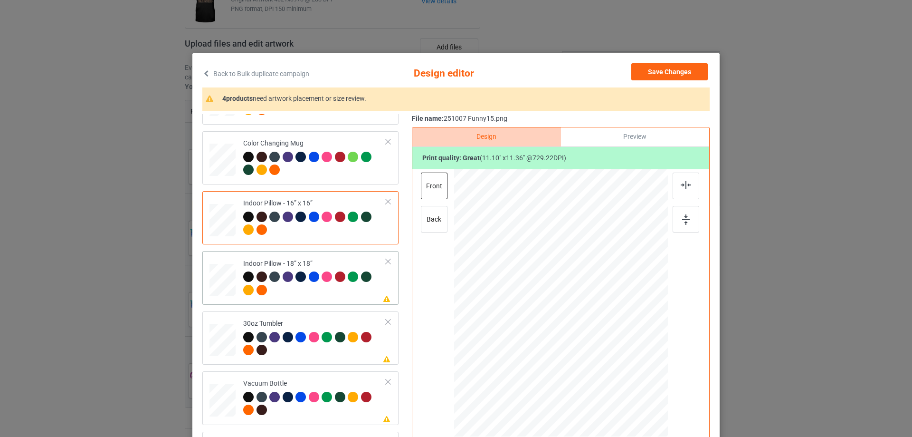
click at [214, 284] on div at bounding box center [223, 280] width 26 height 26
drag, startPoint x: 622, startPoint y: 369, endPoint x: 630, endPoint y: 374, distance: 9.0
click at [630, 374] on div at bounding box center [631, 375] width 8 height 8
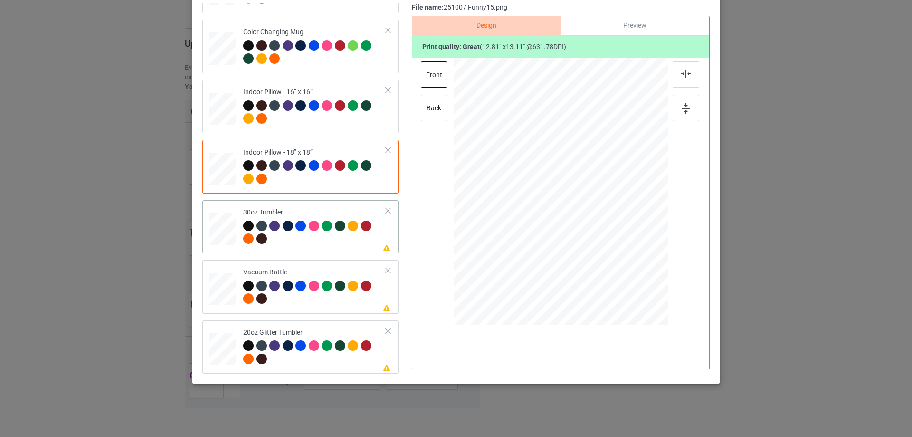
click at [218, 236] on div at bounding box center [222, 229] width 25 height 14
drag, startPoint x: 538, startPoint y: 218, endPoint x: 543, endPoint y: 225, distance: 8.2
click at [543, 225] on div at bounding box center [546, 223] width 8 height 8
drag, startPoint x: 223, startPoint y: 288, endPoint x: 228, endPoint y: 289, distance: 5.0
click at [223, 289] on div at bounding box center [222, 288] width 25 height 13
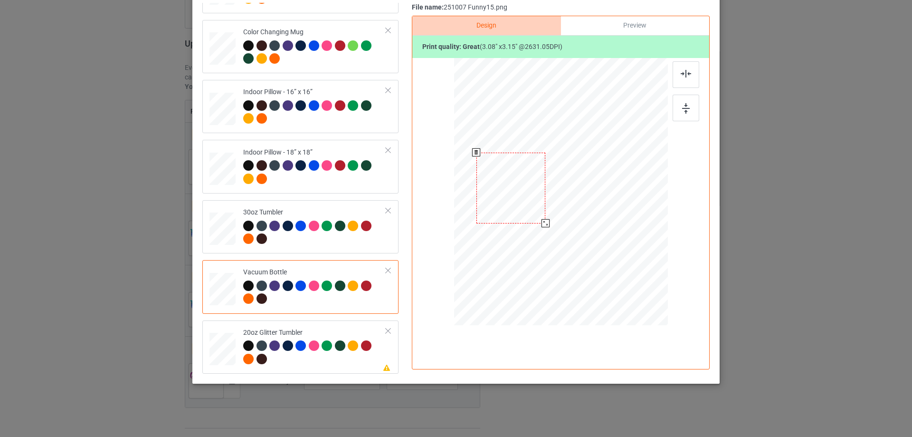
drag, startPoint x: 542, startPoint y: 221, endPoint x: 314, endPoint y: 291, distance: 238.8
click at [545, 225] on div at bounding box center [546, 223] width 8 height 8
click at [227, 340] on div at bounding box center [222, 348] width 25 height 21
click at [549, 202] on div at bounding box center [553, 202] width 8 height 8
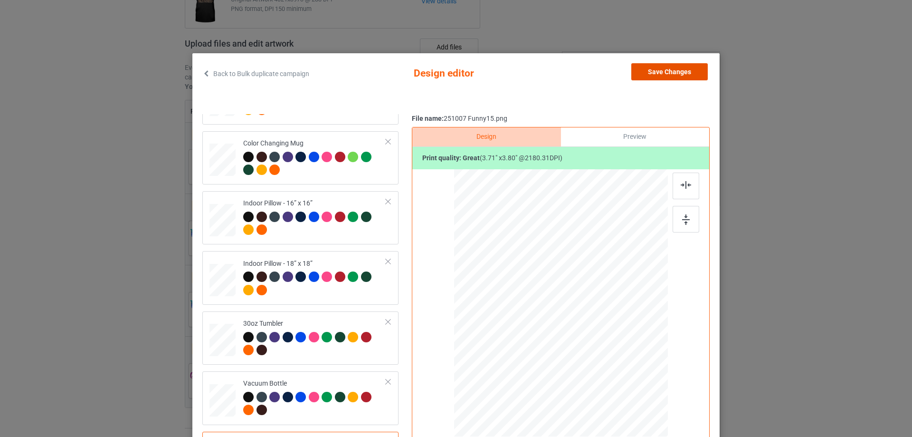
click at [696, 76] on button "Save Changes" at bounding box center [669, 71] width 76 height 17
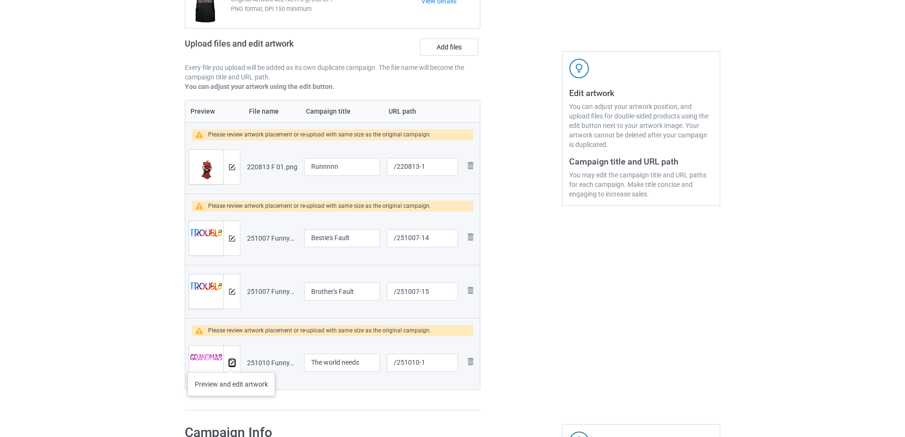
click at [231, 362] on img at bounding box center [232, 363] width 6 height 6
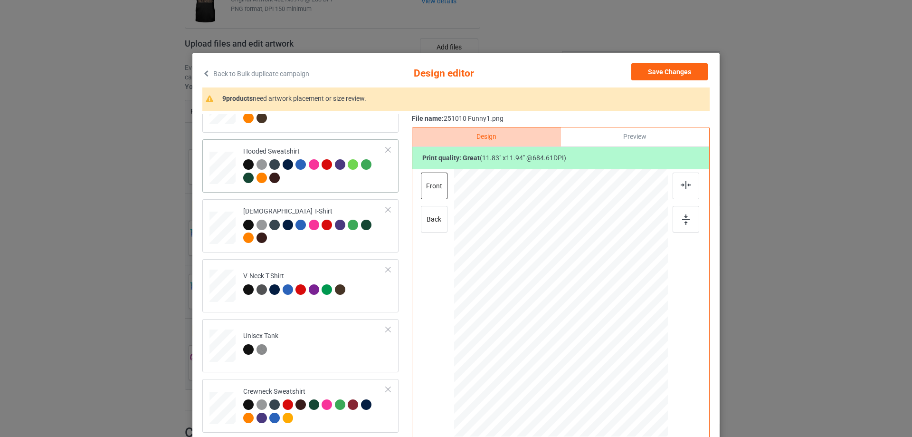
scroll to position [143, 0]
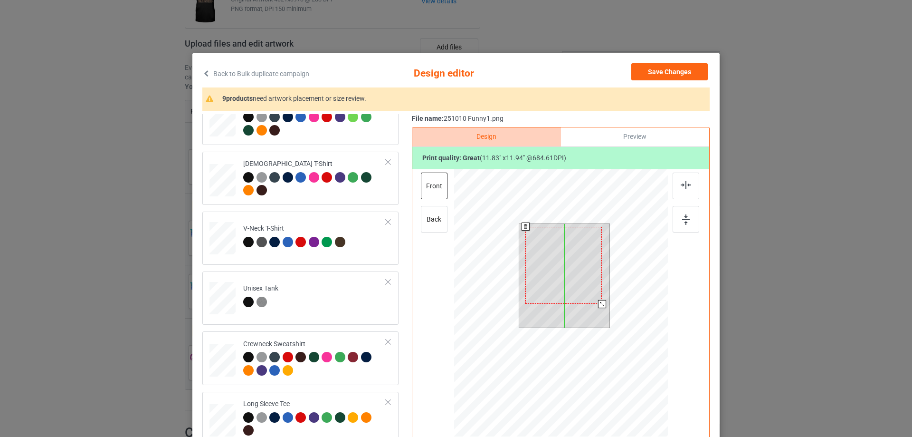
click at [584, 271] on div at bounding box center [563, 265] width 76 height 77
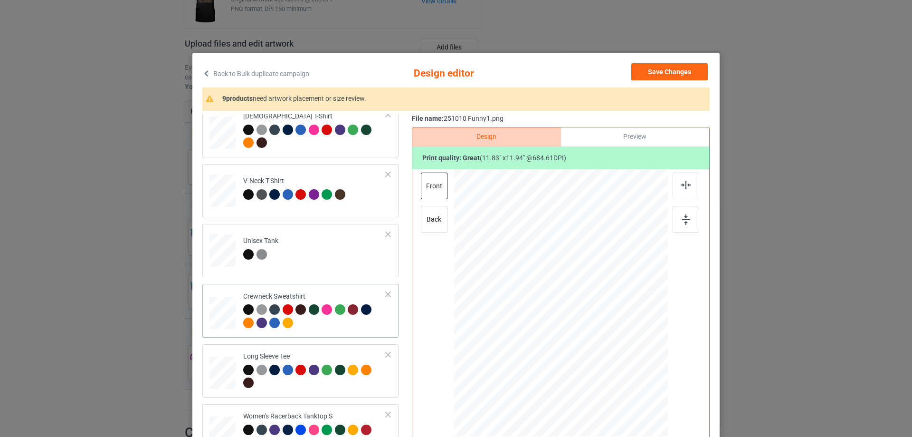
scroll to position [285, 0]
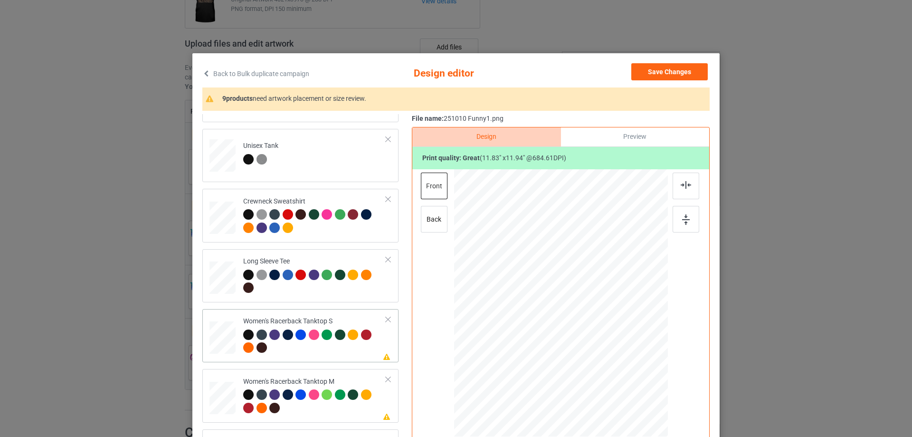
click at [217, 334] on div at bounding box center [223, 337] width 26 height 33
drag, startPoint x: 621, startPoint y: 366, endPoint x: 616, endPoint y: 344, distance: 22.8
click at [616, 344] on div at bounding box center [561, 302] width 208 height 267
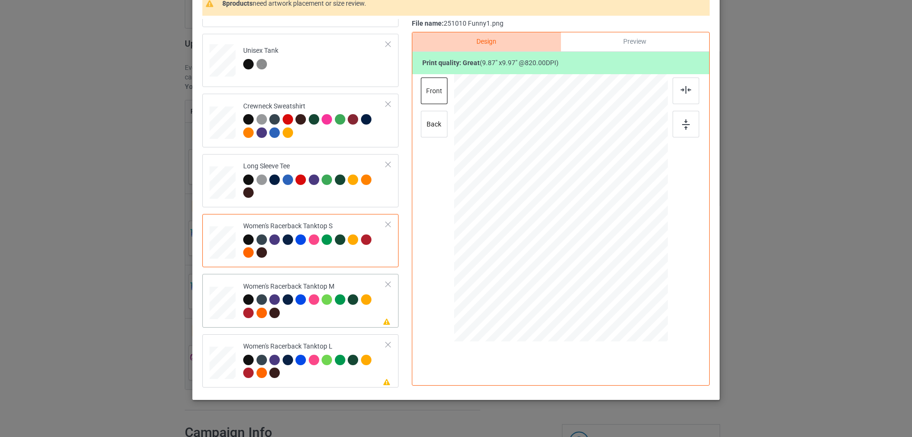
click at [222, 305] on div at bounding box center [223, 302] width 26 height 33
drag, startPoint x: 621, startPoint y: 271, endPoint x: 610, endPoint y: 252, distance: 22.2
click at [610, 252] on div at bounding box center [561, 207] width 214 height 267
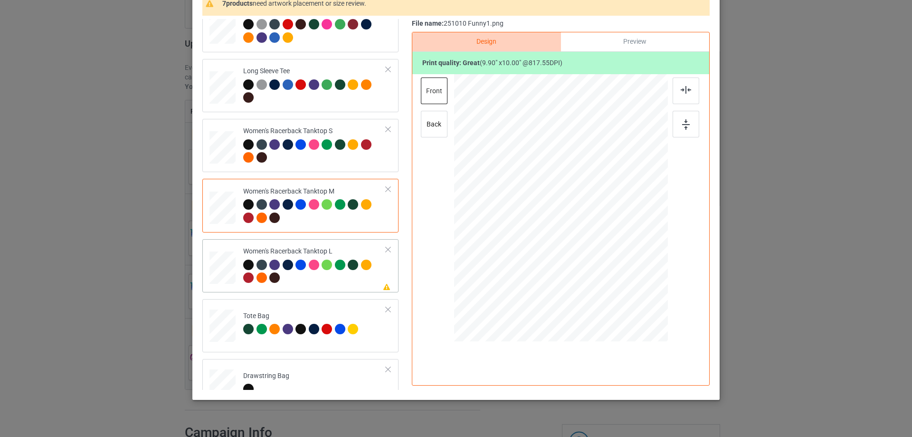
click at [219, 258] on div at bounding box center [223, 267] width 26 height 31
drag, startPoint x: 622, startPoint y: 275, endPoint x: 596, endPoint y: 241, distance: 42.7
click at [614, 249] on div at bounding box center [561, 208] width 214 height 255
click at [595, 243] on div at bounding box center [561, 211] width 97 height 98
click at [687, 89] on img at bounding box center [686, 90] width 10 height 8
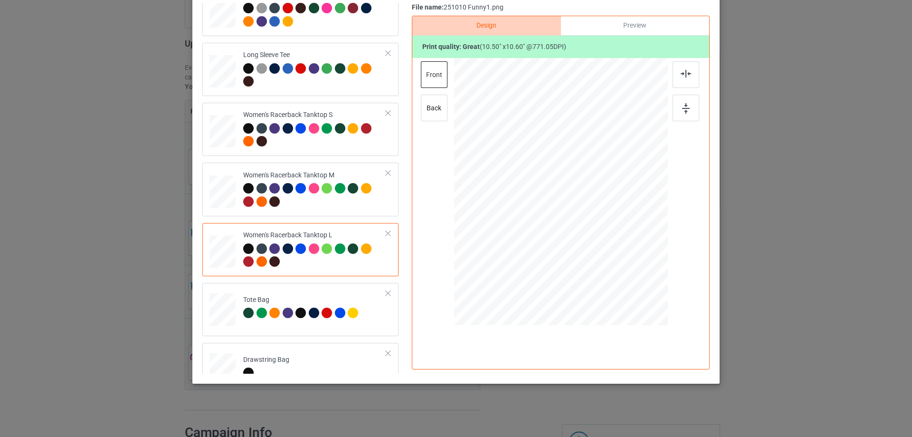
scroll to position [523, 0]
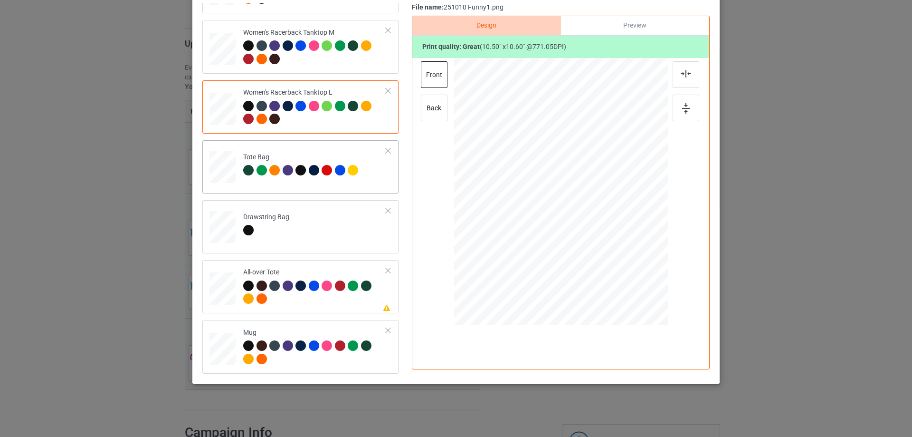
click at [221, 165] on div at bounding box center [223, 171] width 12 height 14
click at [613, 296] on div at bounding box center [561, 193] width 214 height 270
click at [221, 294] on div at bounding box center [223, 289] width 26 height 26
click at [635, 269] on div at bounding box center [637, 269] width 8 height 8
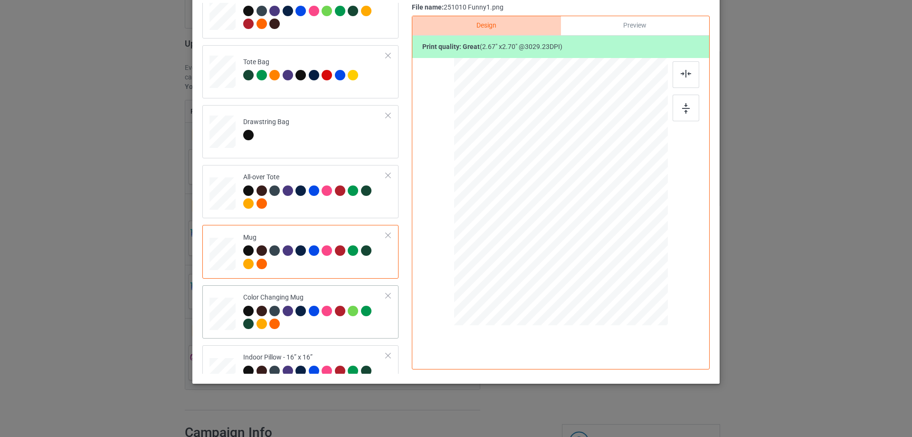
scroll to position [760, 0]
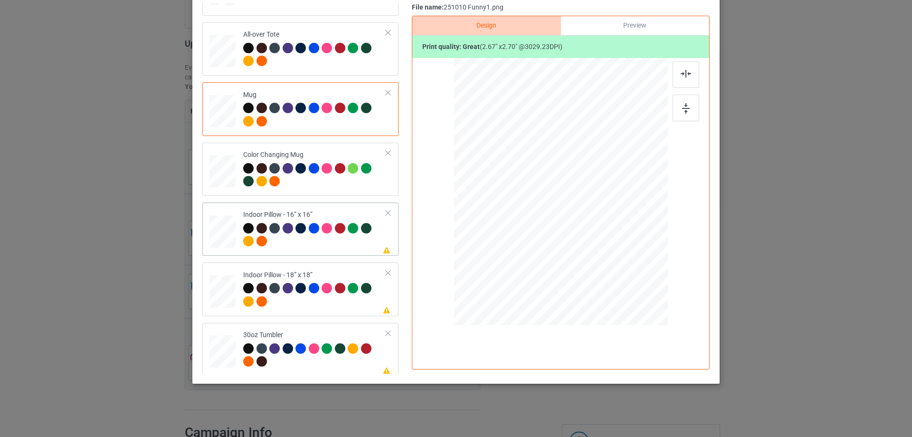
click at [216, 233] on div at bounding box center [223, 231] width 26 height 26
drag, startPoint x: 620, startPoint y: 256, endPoint x: 624, endPoint y: 258, distance: 5.1
click at [624, 258] on div at bounding box center [628, 260] width 8 height 8
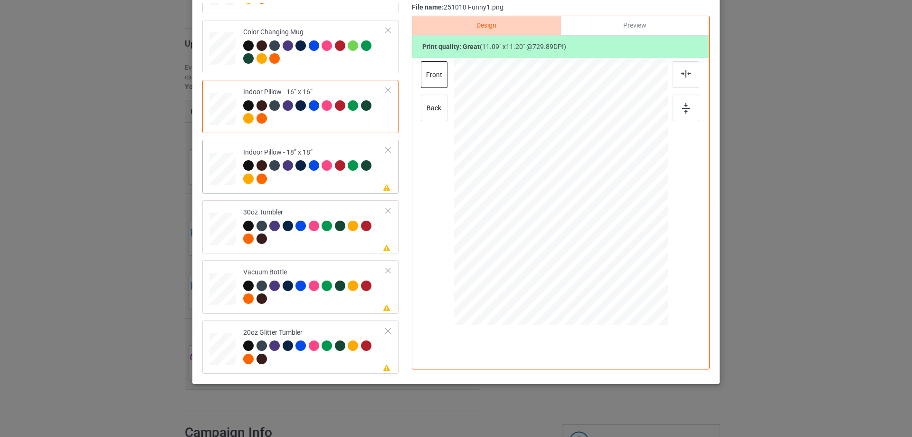
click at [227, 193] on div "Please review artwork placement Indoor Pillow - 18” x 18”" at bounding box center [300, 166] width 196 height 53
drag, startPoint x: 621, startPoint y: 256, endPoint x: 629, endPoint y: 259, distance: 8.5
click at [629, 259] on div at bounding box center [631, 262] width 8 height 8
click at [205, 227] on div "Please review artwork placement 30oz Tumbler" at bounding box center [300, 226] width 196 height 53
click at [539, 220] on div at bounding box center [543, 219] width 8 height 8
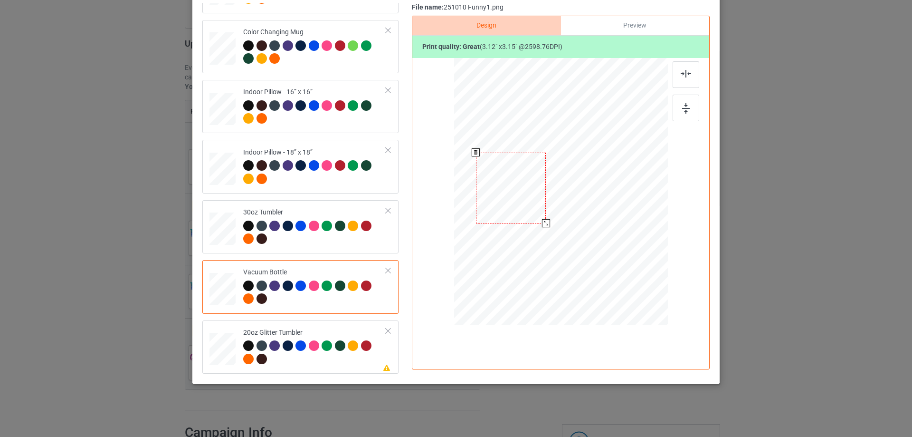
click at [543, 221] on div at bounding box center [546, 223] width 8 height 8
click at [211, 349] on div at bounding box center [222, 348] width 25 height 21
click at [549, 202] on div at bounding box center [553, 202] width 8 height 8
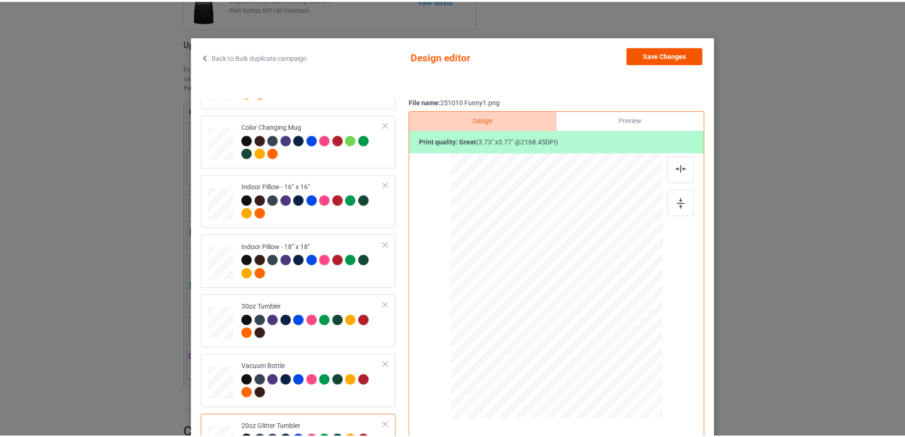
scroll to position [0, 0]
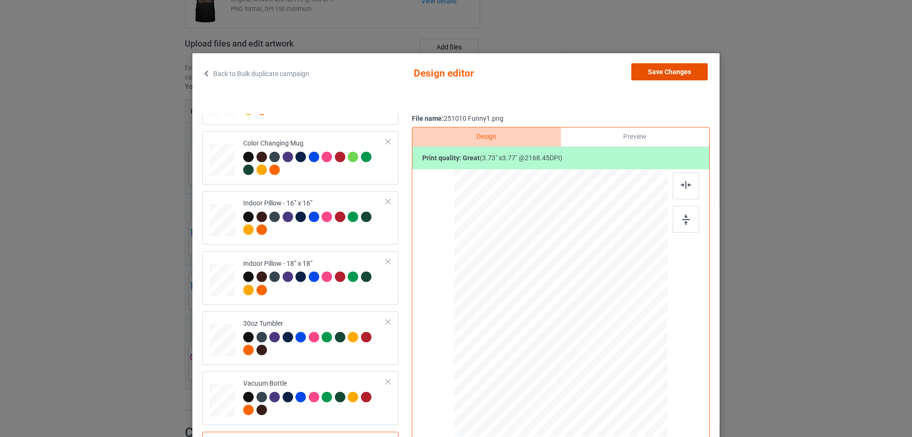
click at [672, 68] on button "Save Changes" at bounding box center [669, 71] width 76 height 17
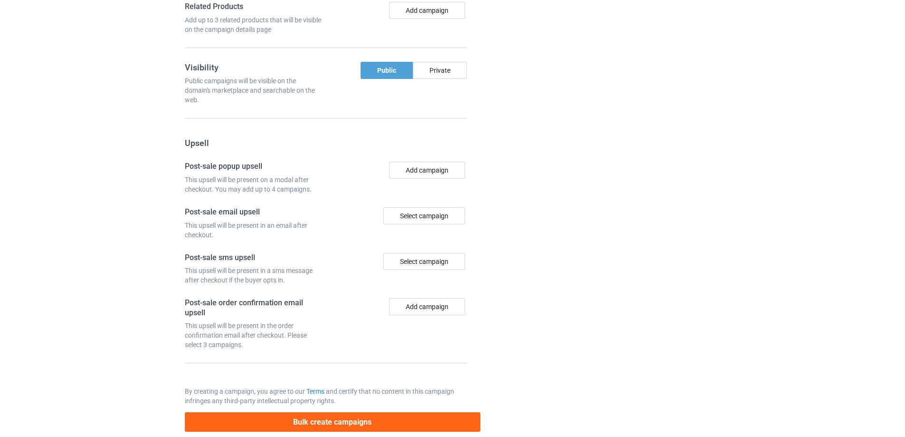
scroll to position [969, 0]
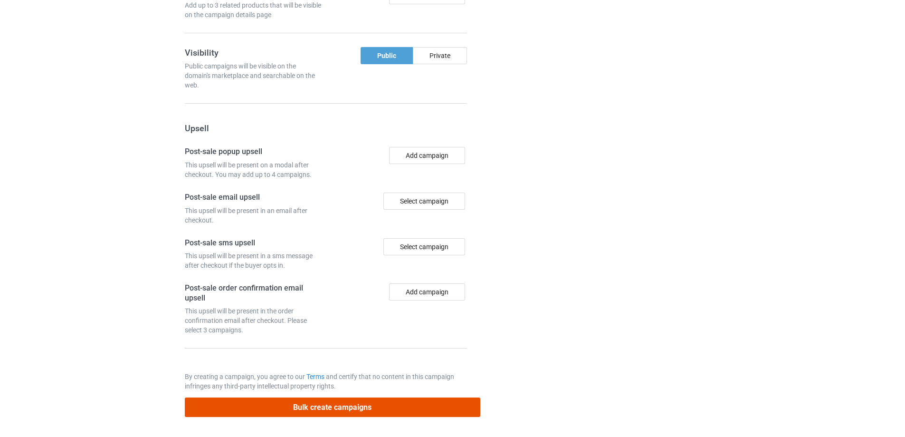
click at [315, 407] on button "Bulk create campaigns" at bounding box center [333, 406] width 296 height 19
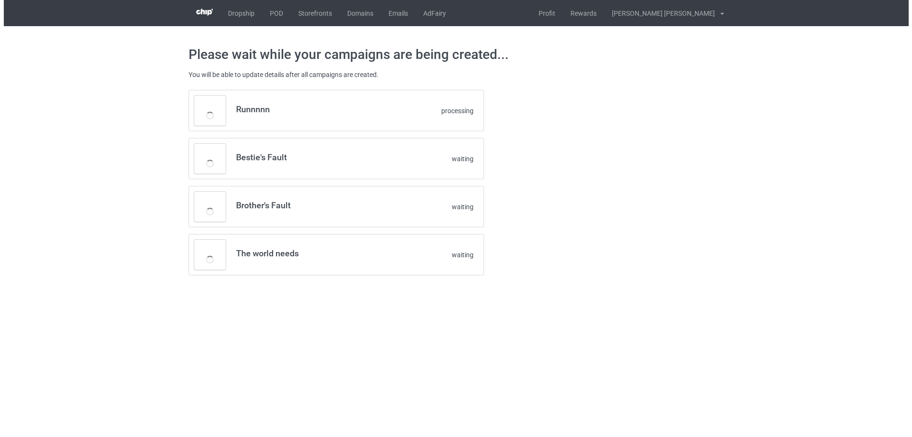
scroll to position [0, 0]
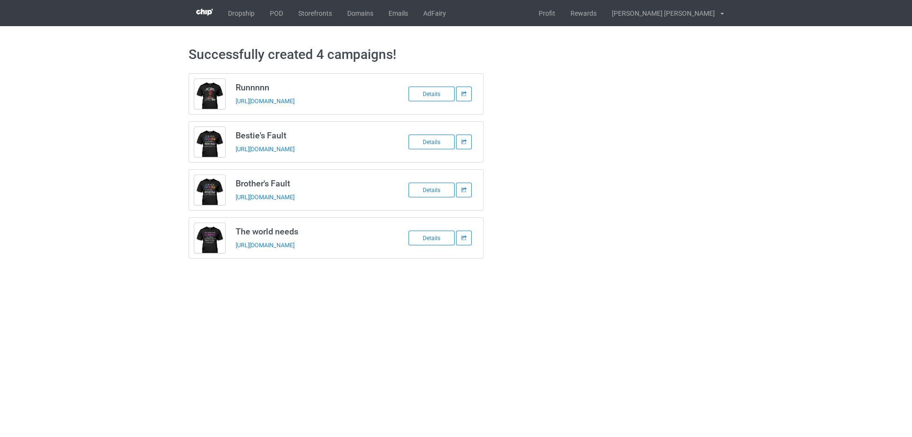
drag, startPoint x: 236, startPoint y: 87, endPoint x: 379, endPoint y: 248, distance: 215.1
click at [379, 248] on div "Runnnnn [URL][DOMAIN_NAME] Details [PERSON_NAME]'s Fault [URL][DOMAIN_NAME] Det…" at bounding box center [337, 165] width 296 height 185
copy div "Runnnnn [URL][DOMAIN_NAME] Details [PERSON_NAME]'s Fault [URL][DOMAIN_NAME] Det…"
click at [280, 13] on link "POD" at bounding box center [276, 13] width 29 height 26
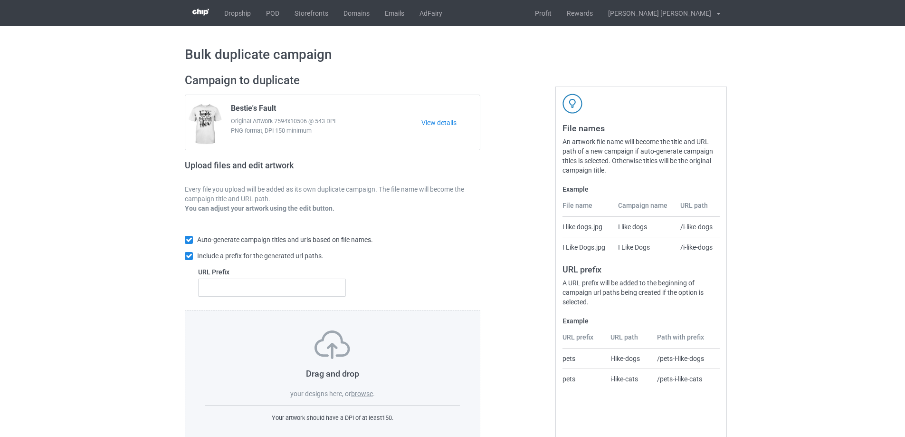
click at [356, 394] on label "browse" at bounding box center [362, 394] width 22 height 8
click at [0, 0] on input "browse" at bounding box center [0, 0] width 0 height 0
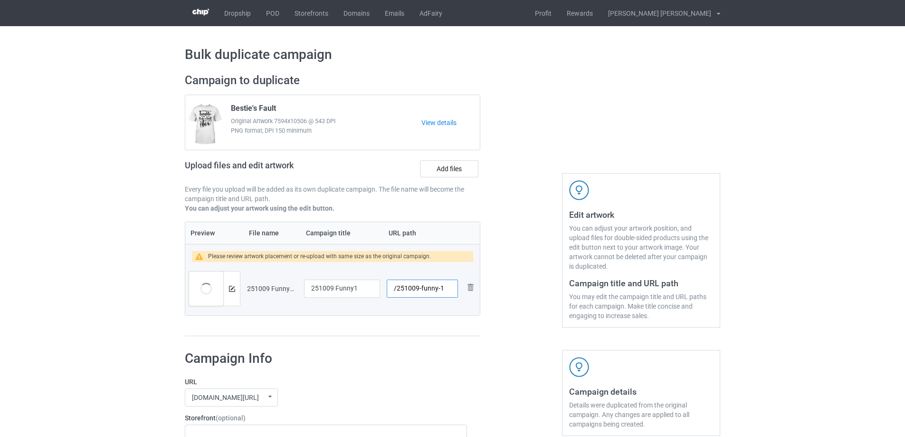
drag, startPoint x: 439, startPoint y: 289, endPoint x: 420, endPoint y: 288, distance: 19.0
click at [420, 288] on input "/251009-funny-1" at bounding box center [422, 288] width 71 height 18
type input "/251009-1"
click at [233, 290] on img at bounding box center [232, 289] width 6 height 6
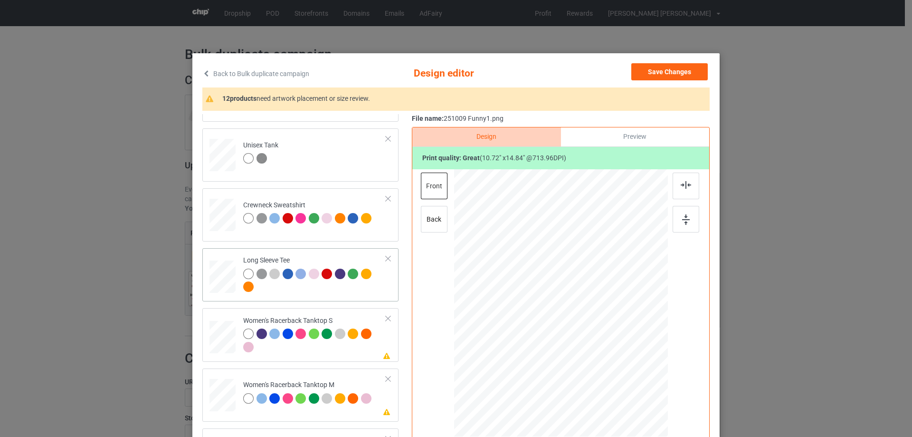
scroll to position [380, 0]
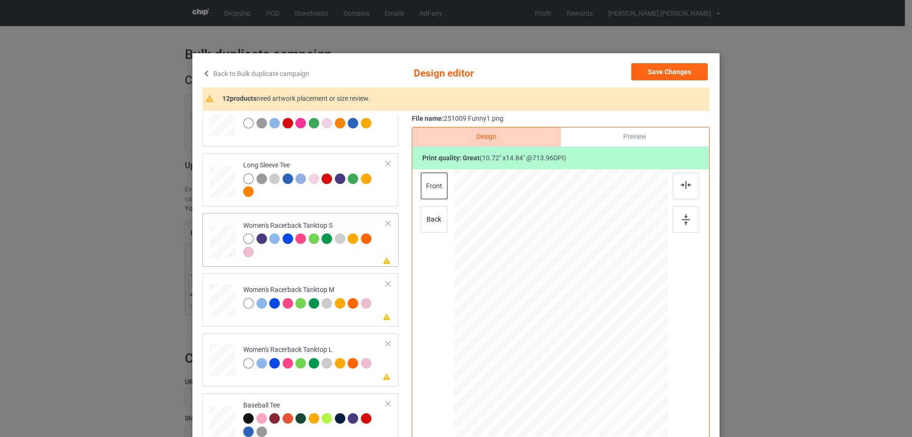
click at [230, 244] on div at bounding box center [223, 242] width 26 height 33
drag, startPoint x: 622, startPoint y: 390, endPoint x: 610, endPoint y: 370, distance: 23.5
click at [612, 371] on div at bounding box center [561, 302] width 208 height 267
drag, startPoint x: 586, startPoint y: 325, endPoint x: 588, endPoint y: 344, distance: 19.1
click at [588, 344] on div at bounding box center [563, 321] width 100 height 139
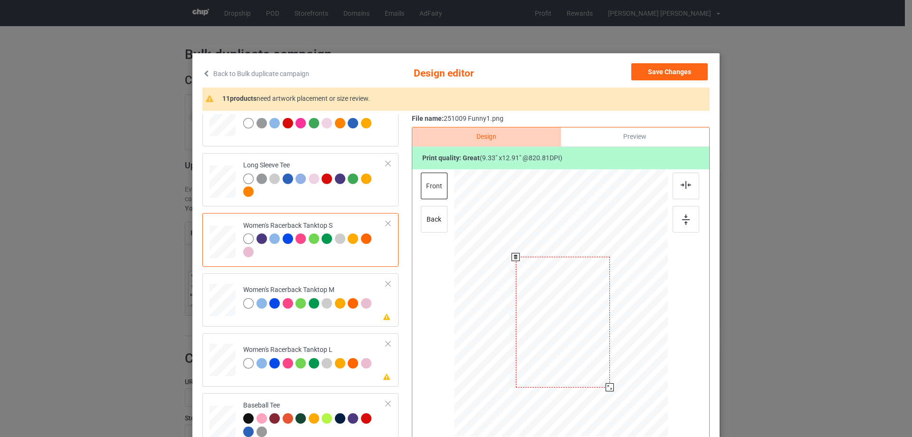
drag, startPoint x: 611, startPoint y: 393, endPoint x: 597, endPoint y: 376, distance: 21.9
click at [606, 386] on div at bounding box center [610, 387] width 8 height 8
click at [596, 372] on div at bounding box center [561, 318] width 91 height 126
click at [685, 181] on div at bounding box center [686, 185] width 27 height 27
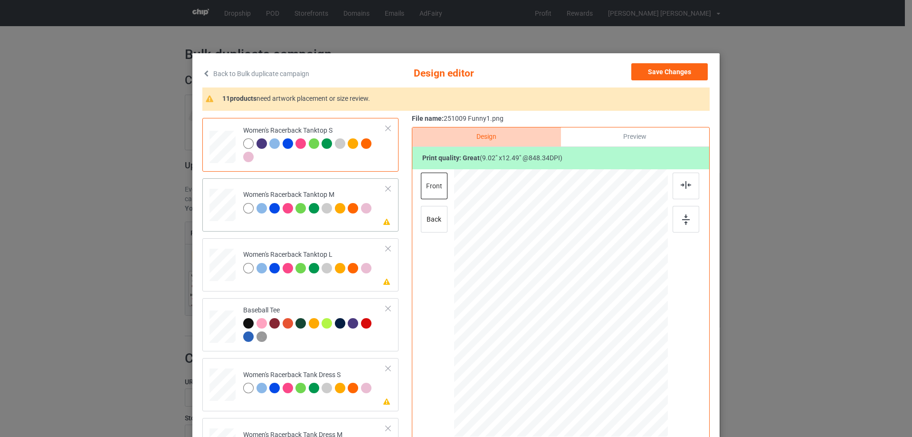
click at [217, 190] on div at bounding box center [223, 205] width 26 height 33
drag, startPoint x: 620, startPoint y: 392, endPoint x: 598, endPoint y: 353, distance: 45.6
click at [611, 361] on div at bounding box center [561, 302] width 214 height 267
drag, startPoint x: 580, startPoint y: 335, endPoint x: 583, endPoint y: 350, distance: 15.5
click at [583, 350] on div at bounding box center [563, 318] width 93 height 128
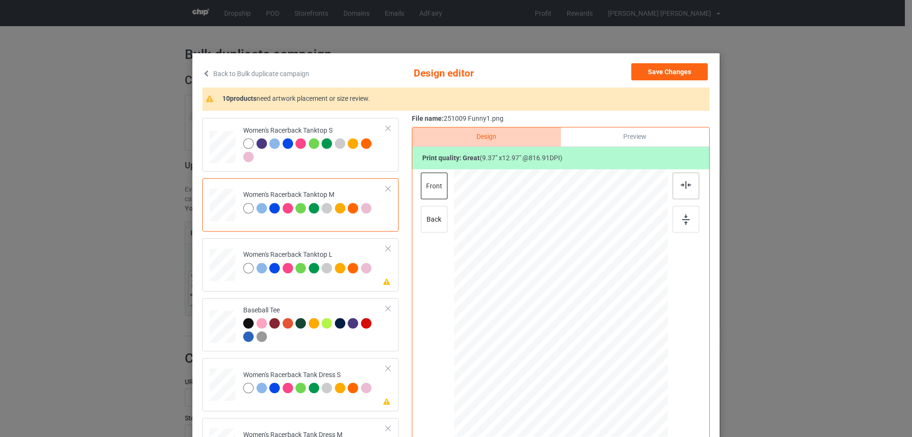
click at [679, 190] on div at bounding box center [686, 185] width 27 height 27
click at [224, 269] on div at bounding box center [223, 264] width 26 height 31
drag, startPoint x: 621, startPoint y: 394, endPoint x: 615, endPoint y: 364, distance: 31.1
click at [615, 366] on div at bounding box center [561, 303] width 214 height 255
drag, startPoint x: 607, startPoint y: 372, endPoint x: 604, endPoint y: 361, distance: 10.8
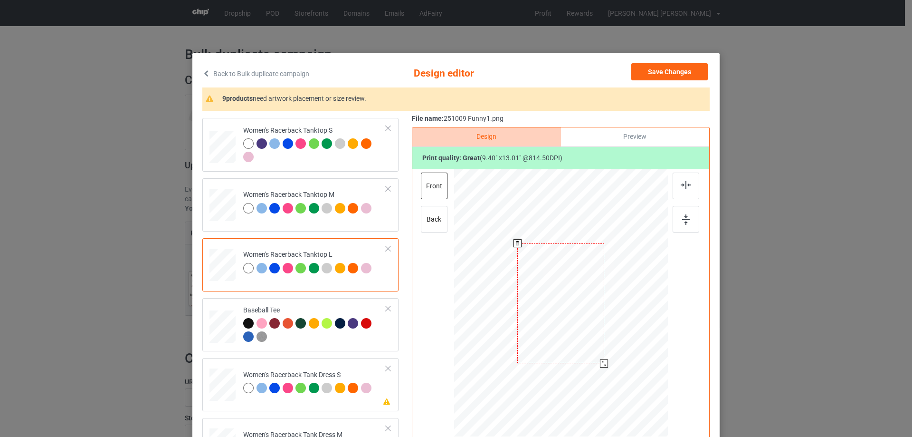
click at [604, 361] on div at bounding box center [604, 363] width 8 height 8
drag, startPoint x: 577, startPoint y: 320, endPoint x: 579, endPoint y: 336, distance: 15.7
click at [579, 336] on div at bounding box center [562, 319] width 86 height 120
click at [683, 188] on img at bounding box center [686, 185] width 10 height 8
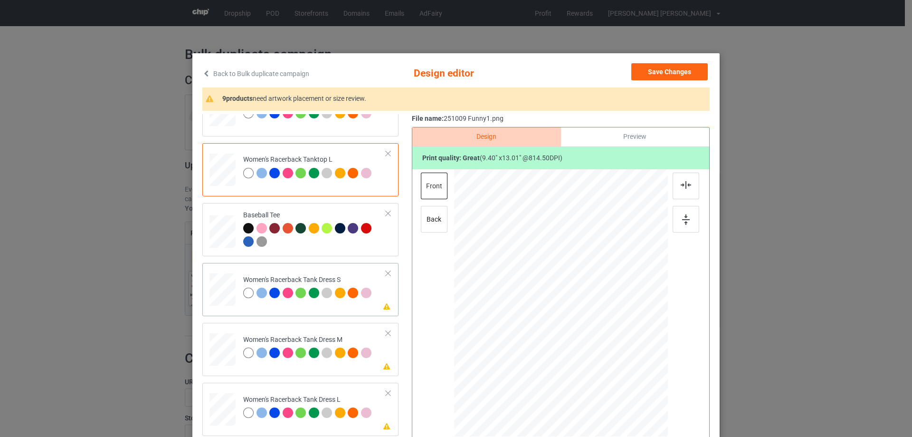
click at [220, 287] on div at bounding box center [222, 289] width 21 height 33
drag, startPoint x: 611, startPoint y: 377, endPoint x: 587, endPoint y: 347, distance: 38.5
click at [606, 362] on div at bounding box center [561, 302] width 176 height 267
drag, startPoint x: 582, startPoint y: 343, endPoint x: 583, endPoint y: 336, distance: 6.7
click at [583, 336] on div at bounding box center [562, 297] width 88 height 122
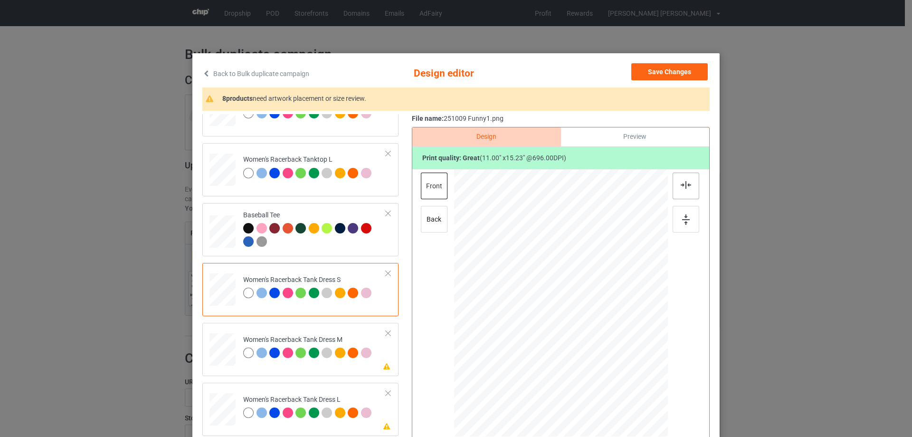
click at [677, 188] on div at bounding box center [686, 185] width 27 height 27
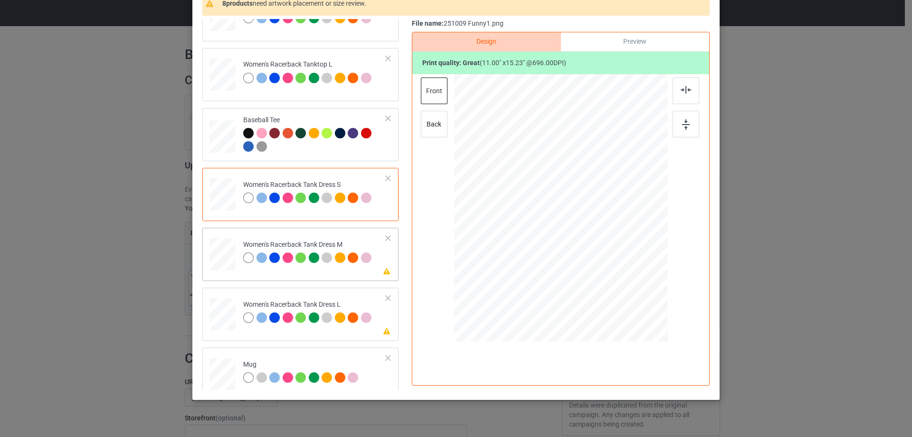
click at [229, 260] on div at bounding box center [222, 254] width 22 height 33
drag, startPoint x: 613, startPoint y: 283, endPoint x: 605, endPoint y: 257, distance: 27.5
click at [605, 257] on div at bounding box center [560, 207] width 181 height 267
click at [577, 228] on div at bounding box center [561, 197] width 79 height 109
click at [687, 83] on div at bounding box center [686, 90] width 27 height 27
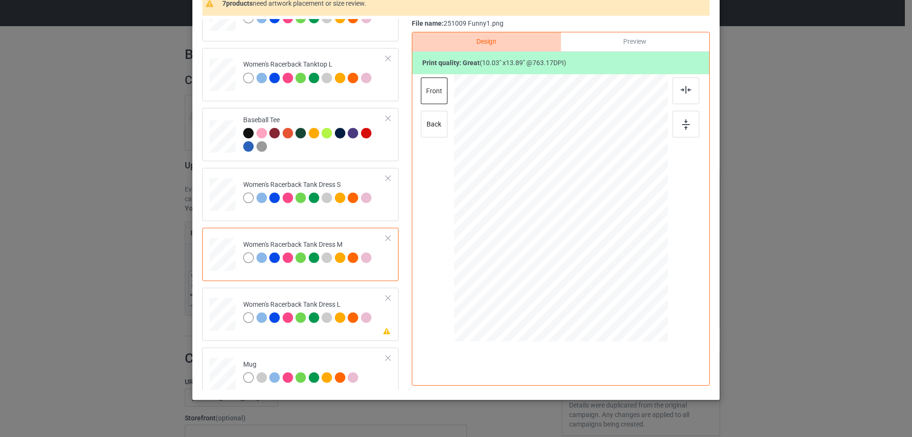
scroll to position [665, 0]
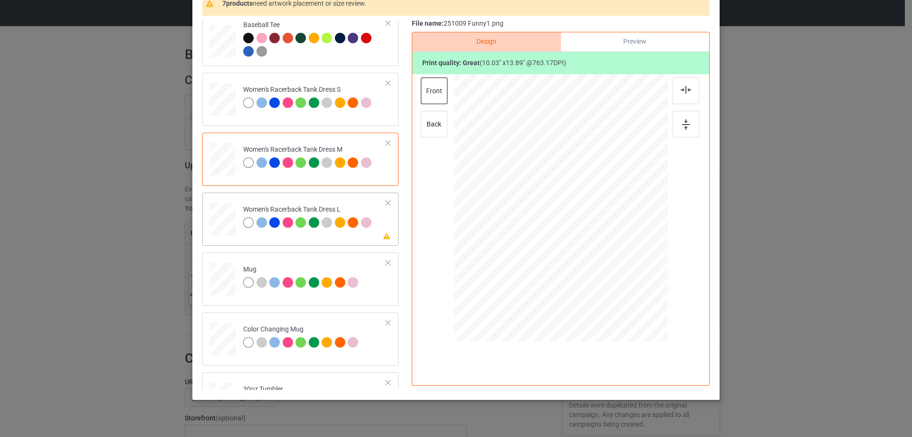
click at [224, 220] on div at bounding box center [222, 219] width 23 height 33
drag, startPoint x: 617, startPoint y: 288, endPoint x: 607, endPoint y: 269, distance: 21.7
click at [607, 269] on div at bounding box center [561, 207] width 190 height 267
drag, startPoint x: 579, startPoint y: 242, endPoint x: 579, endPoint y: 248, distance: 5.2
click at [579, 248] on div at bounding box center [562, 205] width 89 height 124
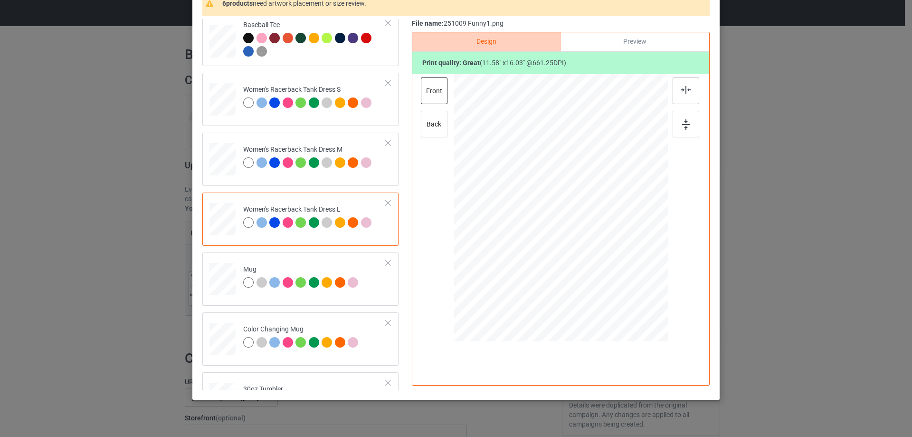
click at [682, 96] on div at bounding box center [686, 90] width 27 height 27
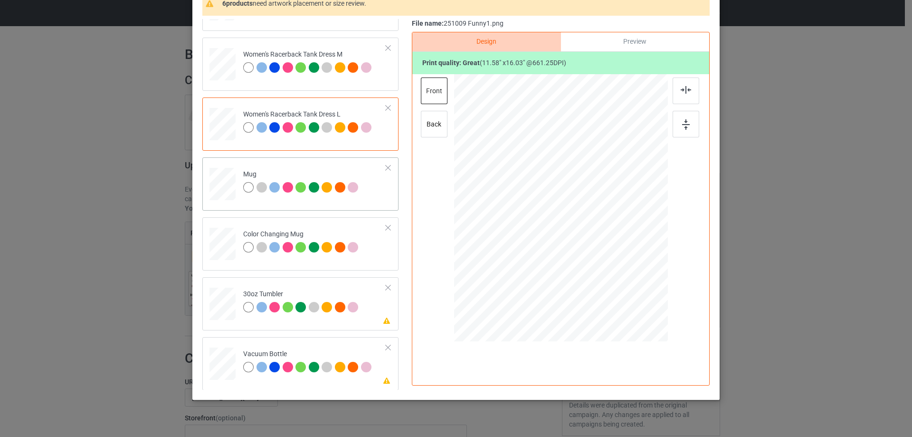
click at [232, 185] on td at bounding box center [224, 182] width 29 height 42
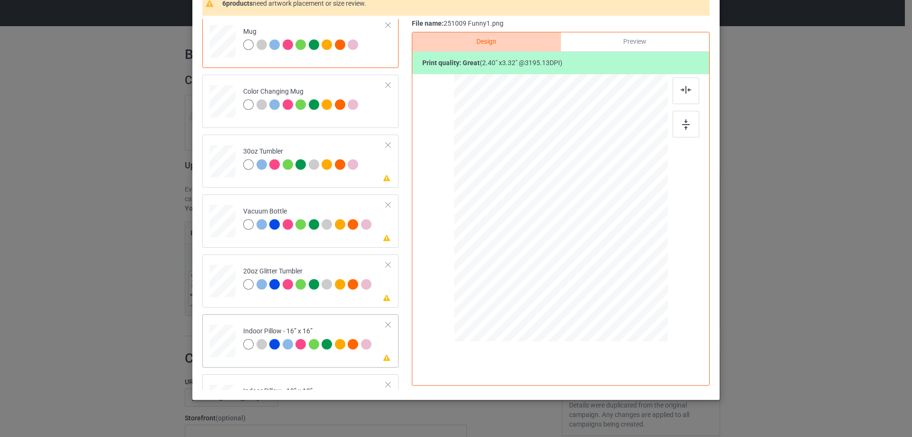
scroll to position [998, 0]
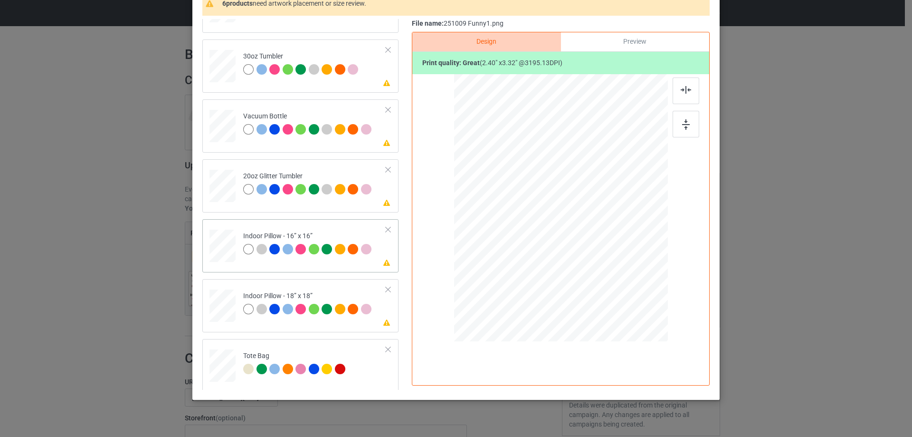
click at [219, 249] on div at bounding box center [223, 246] width 26 height 26
drag, startPoint x: 622, startPoint y: 297, endPoint x: 387, endPoint y: 229, distance: 244.6
click at [619, 282] on div at bounding box center [561, 207] width 214 height 213
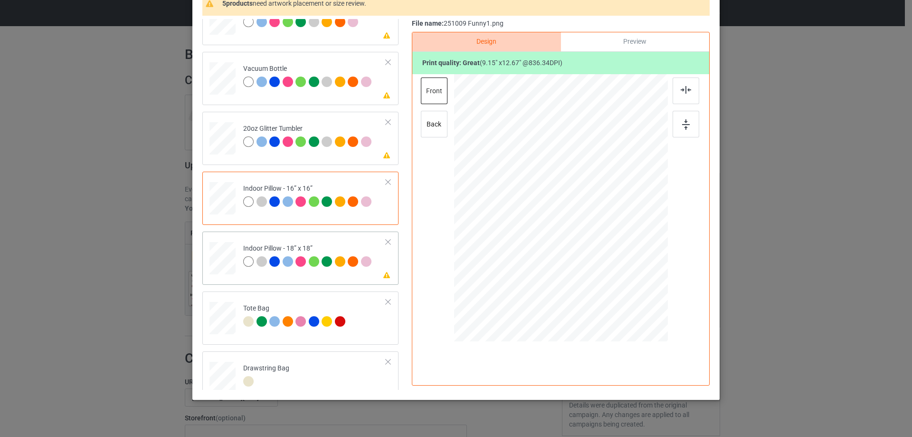
click at [223, 262] on div at bounding box center [223, 258] width 26 height 26
drag, startPoint x: 618, startPoint y: 297, endPoint x: 617, endPoint y: 285, distance: 12.4
click at [617, 285] on div at bounding box center [618, 288] width 8 height 8
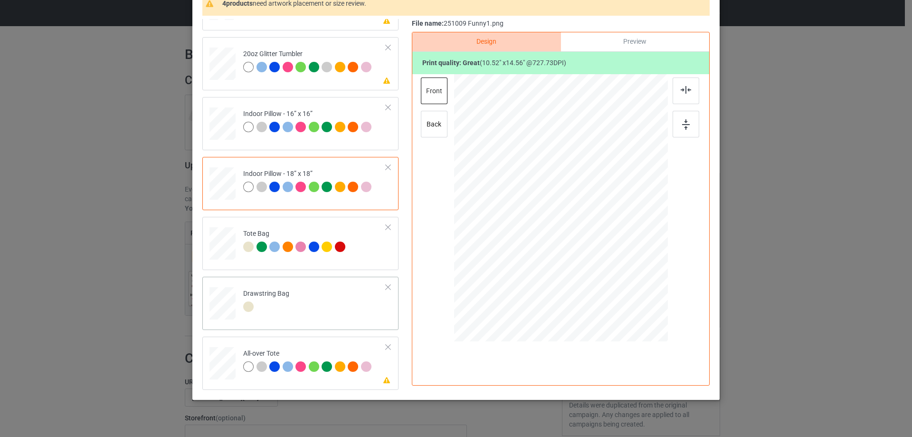
scroll to position [112, 0]
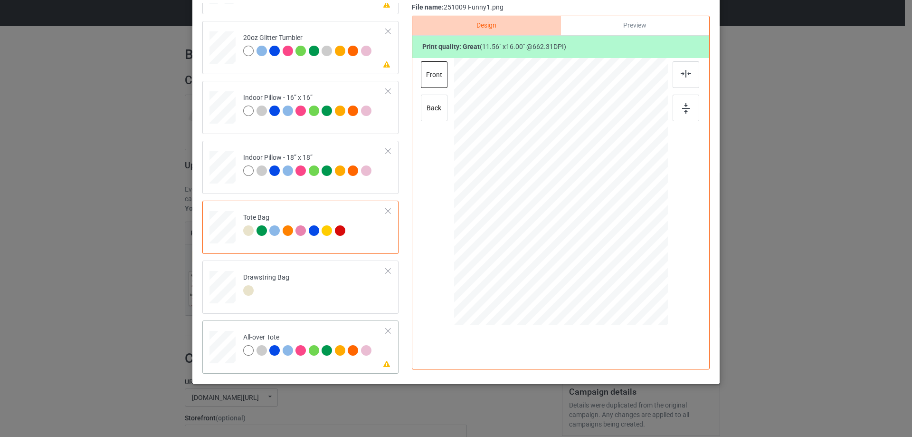
click at [212, 350] on div at bounding box center [223, 347] width 26 height 26
drag, startPoint x: 621, startPoint y: 279, endPoint x: 601, endPoint y: 258, distance: 28.6
click at [620, 267] on div at bounding box center [561, 192] width 214 height 214
click at [601, 254] on div at bounding box center [561, 188] width 116 height 161
click at [686, 68] on div at bounding box center [686, 74] width 27 height 27
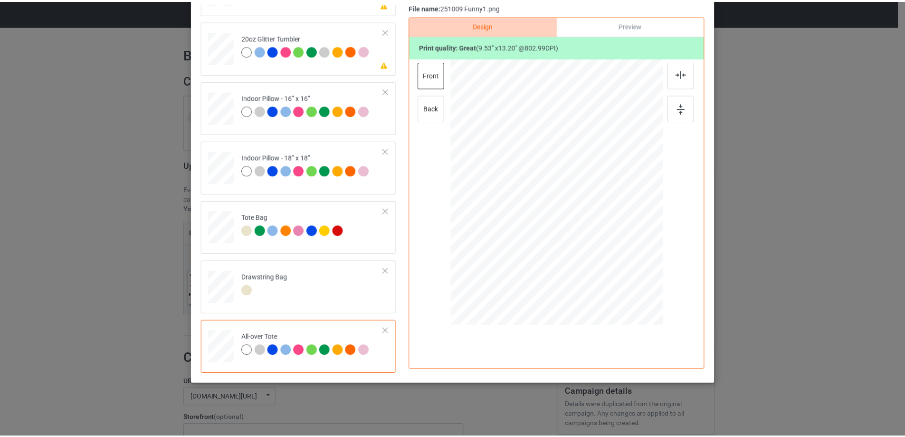
scroll to position [0, 0]
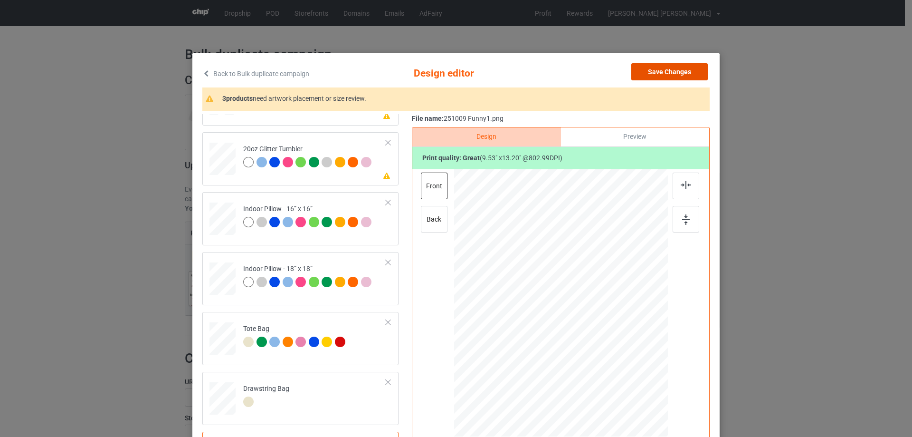
click at [678, 76] on button "Save Changes" at bounding box center [669, 71] width 76 height 17
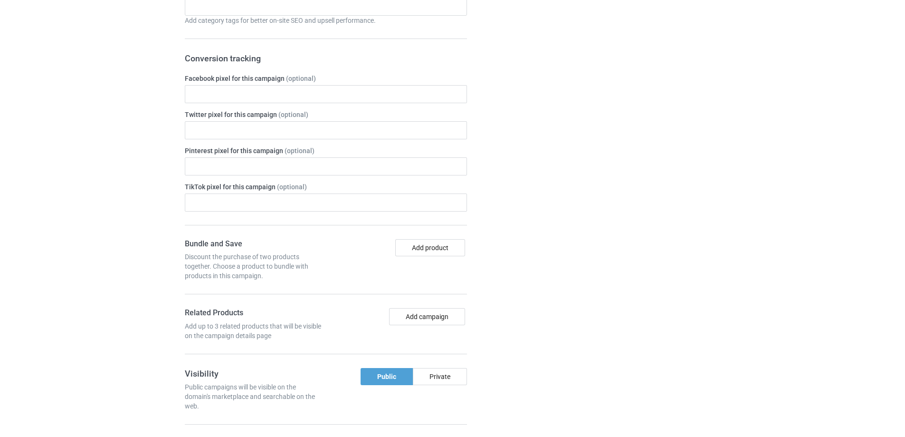
scroll to position [792, 0]
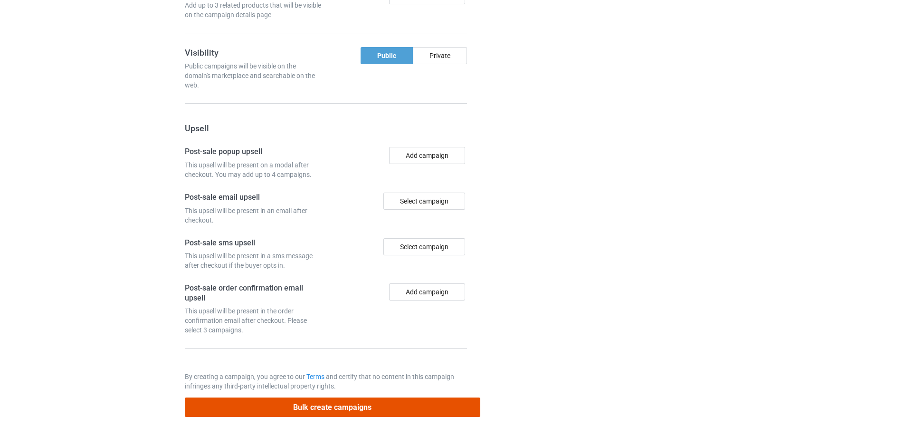
click at [388, 409] on button "Bulk create campaigns" at bounding box center [333, 406] width 296 height 19
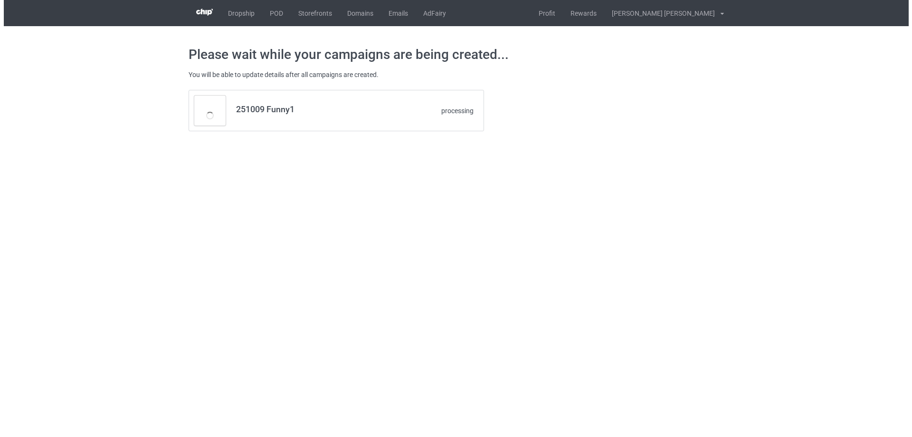
scroll to position [0, 0]
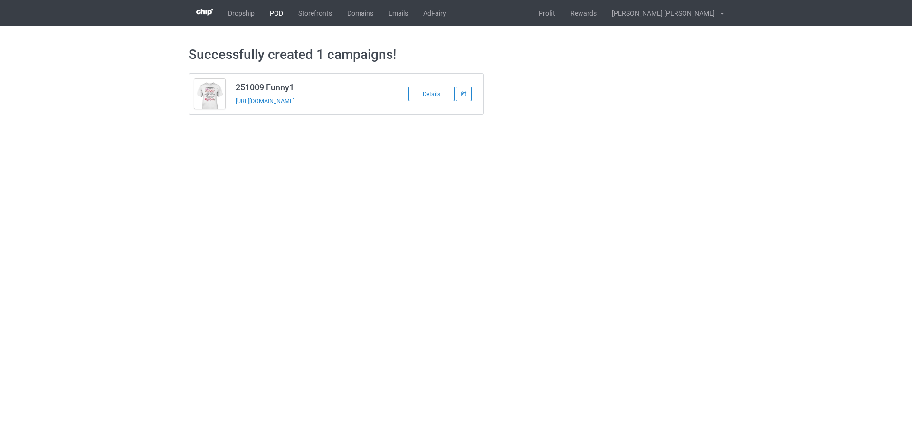
click at [277, 14] on link "POD" at bounding box center [276, 13] width 29 height 26
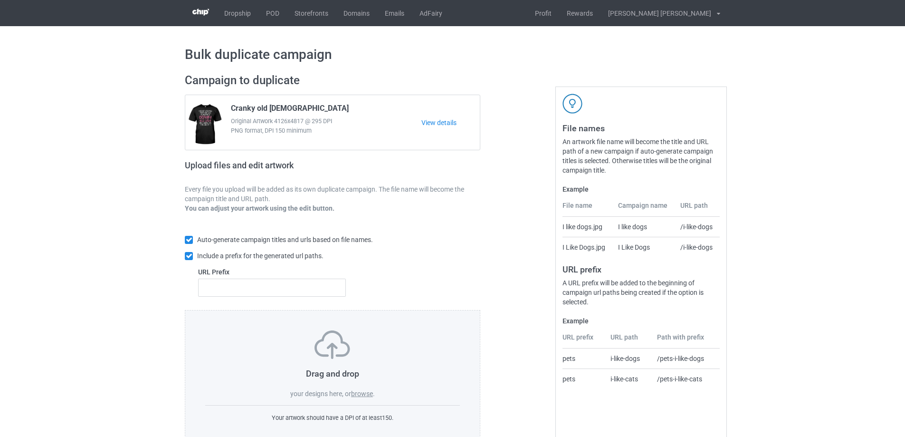
click at [371, 390] on label "browse" at bounding box center [362, 394] width 22 height 8
click at [0, 0] on input "browse" at bounding box center [0, 0] width 0 height 0
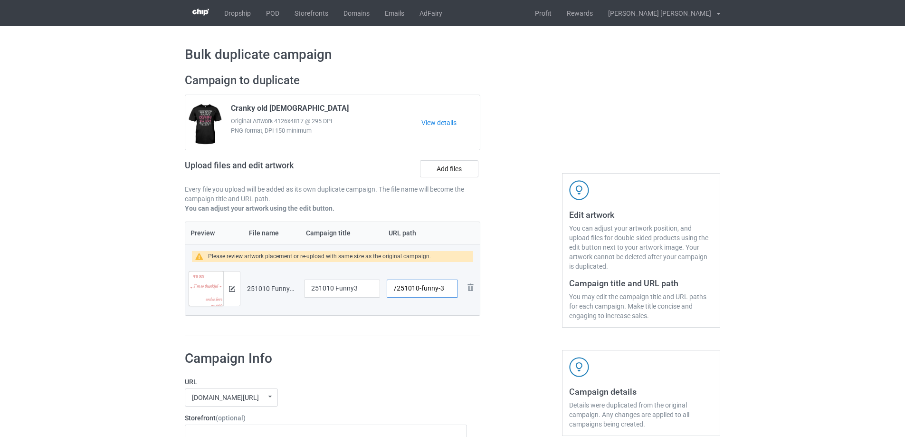
drag, startPoint x: 421, startPoint y: 289, endPoint x: 439, endPoint y: 289, distance: 18.1
click at [439, 289] on input "/251010-funny-3" at bounding box center [422, 288] width 71 height 18
type input "/251010-3"
drag, startPoint x: 365, startPoint y: 291, endPoint x: 302, endPoint y: 291, distance: 63.2
click at [302, 291] on td "251010 Funny3" at bounding box center [342, 288] width 83 height 53
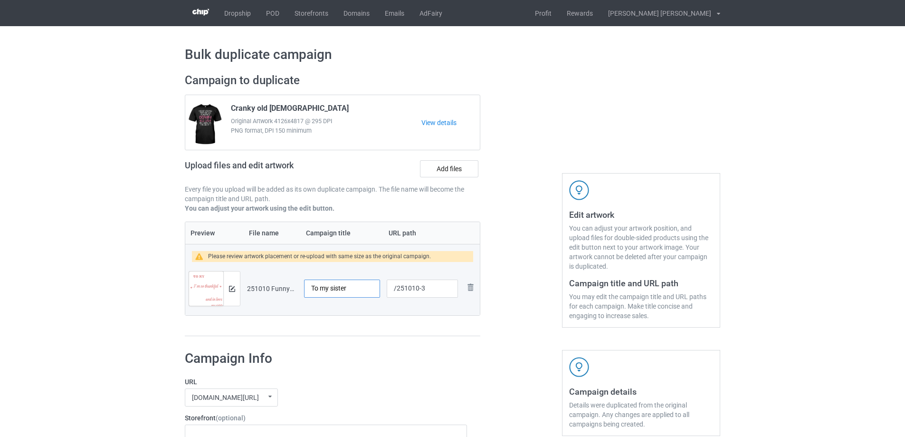
type input "To my sister"
click at [231, 289] on img at bounding box center [232, 289] width 6 height 6
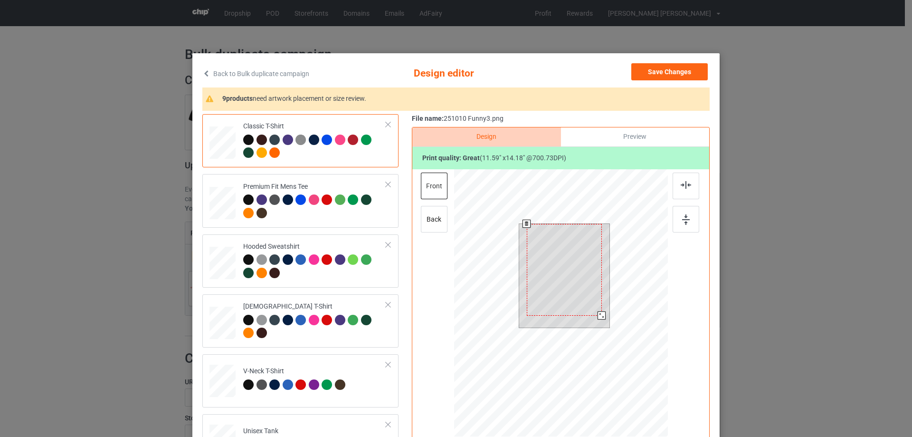
click at [598, 311] on div at bounding box center [564, 270] width 75 height 92
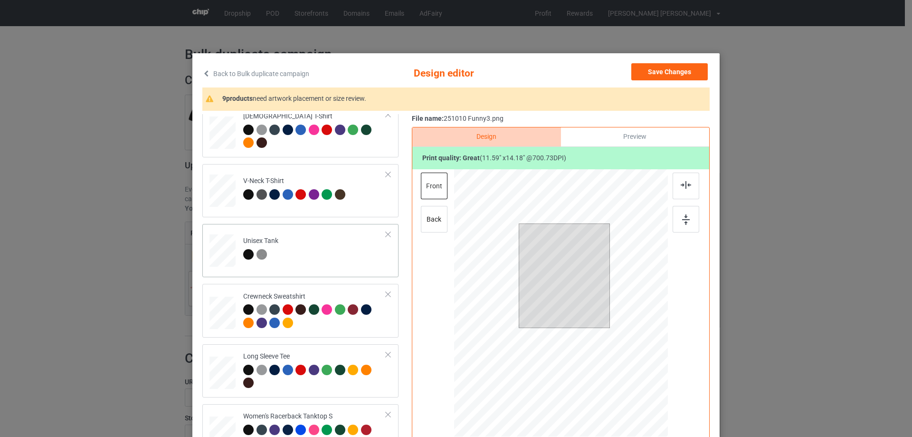
scroll to position [333, 0]
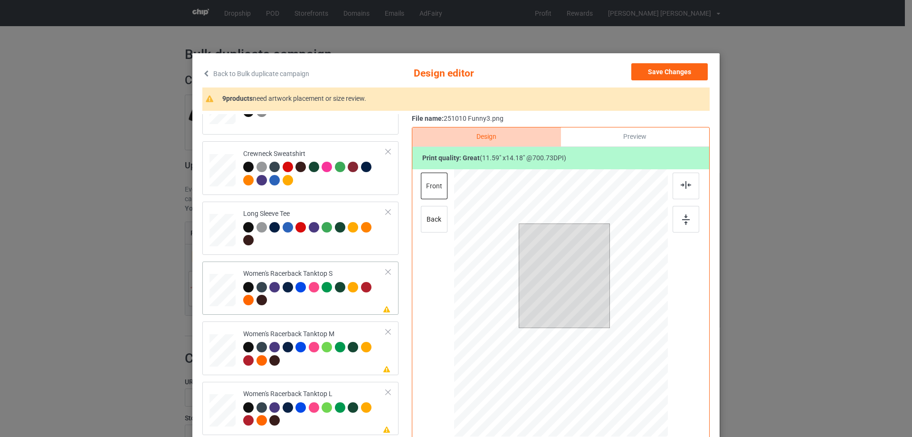
click at [226, 296] on div at bounding box center [223, 290] width 26 height 33
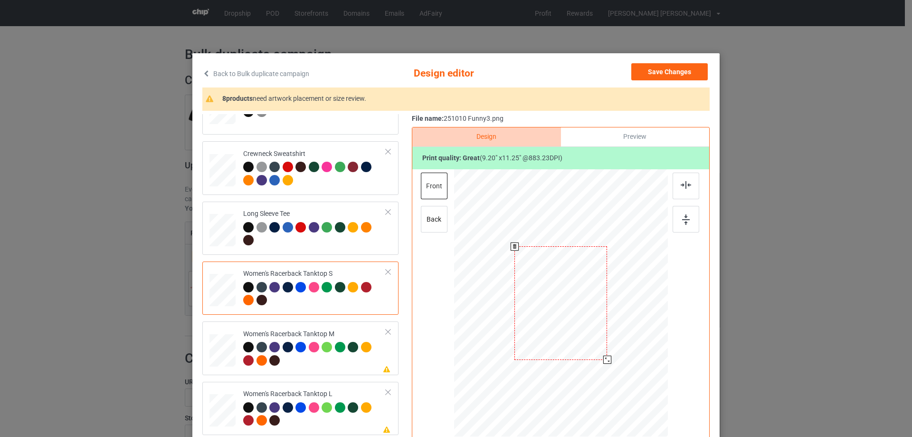
drag, startPoint x: 620, startPoint y: 380, endPoint x: 609, endPoint y: 355, distance: 27.2
click at [609, 355] on div at bounding box center [561, 302] width 208 height 267
drag, startPoint x: 577, startPoint y: 303, endPoint x: 577, endPoint y: 308, distance: 5.2
click at [577, 308] on div at bounding box center [561, 308] width 92 height 113
click at [677, 190] on div at bounding box center [686, 185] width 27 height 27
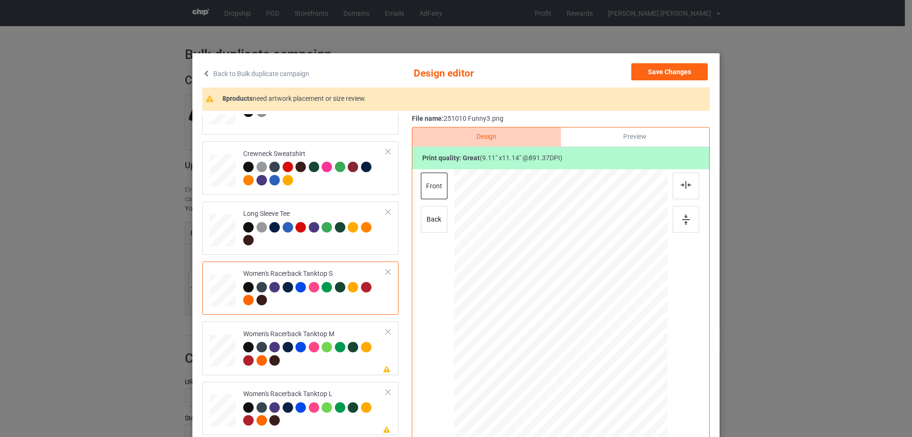
scroll to position [523, 0]
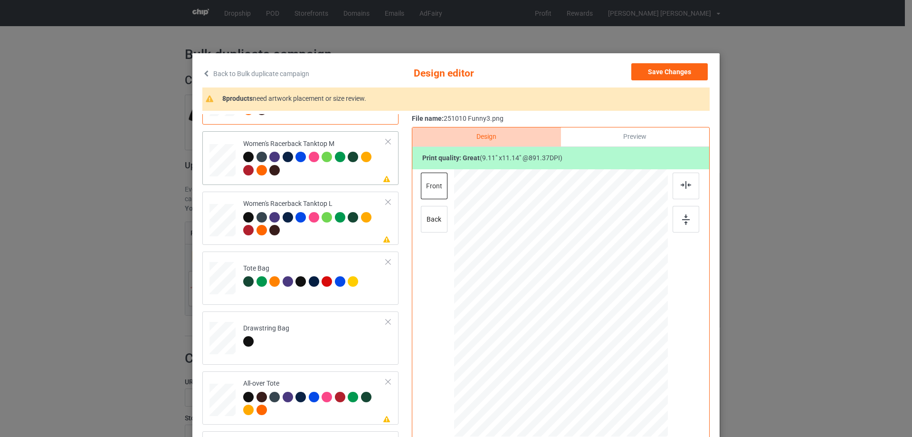
click at [227, 166] on div at bounding box center [223, 160] width 26 height 33
drag, startPoint x: 622, startPoint y: 383, endPoint x: 608, endPoint y: 351, distance: 35.1
click at [608, 351] on div at bounding box center [561, 302] width 214 height 267
click at [575, 323] on div at bounding box center [560, 305] width 87 height 106
click at [686, 188] on img at bounding box center [686, 185] width 10 height 8
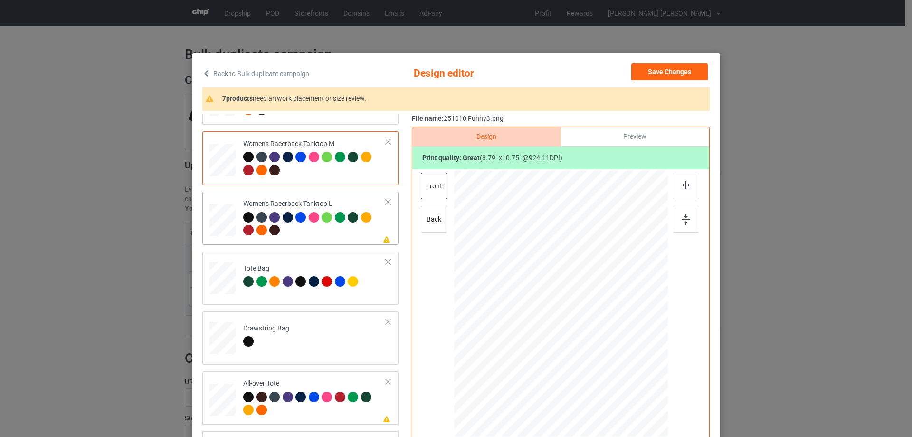
click at [216, 222] on div at bounding box center [223, 220] width 26 height 31
drag, startPoint x: 622, startPoint y: 382, endPoint x: 572, endPoint y: 319, distance: 80.5
click at [606, 350] on div at bounding box center [561, 303] width 214 height 255
drag, startPoint x: 572, startPoint y: 319, endPoint x: 572, endPoint y: 324, distance: 4.8
click at [572, 324] on div at bounding box center [561, 308] width 84 height 103
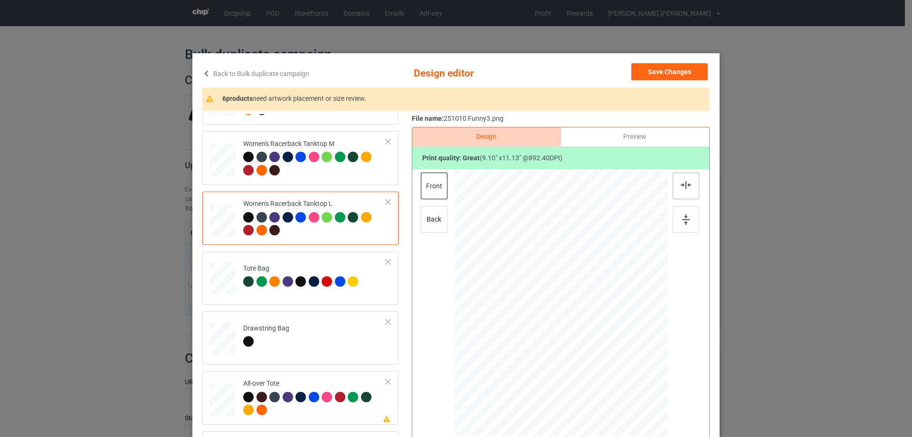
click at [684, 191] on div at bounding box center [686, 185] width 27 height 27
click at [217, 285] on div at bounding box center [223, 283] width 12 height 14
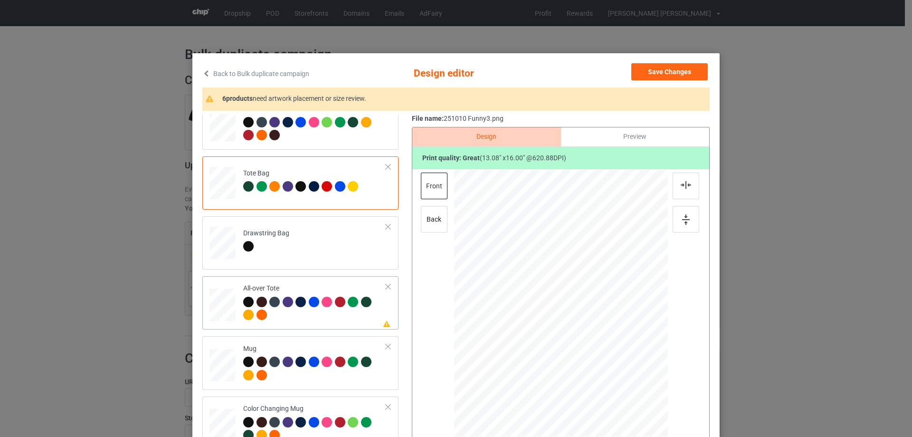
click at [226, 311] on div at bounding box center [223, 305] width 26 height 26
click at [592, 337] on div at bounding box center [560, 298] width 128 height 157
click at [687, 186] on img at bounding box center [686, 185] width 10 height 8
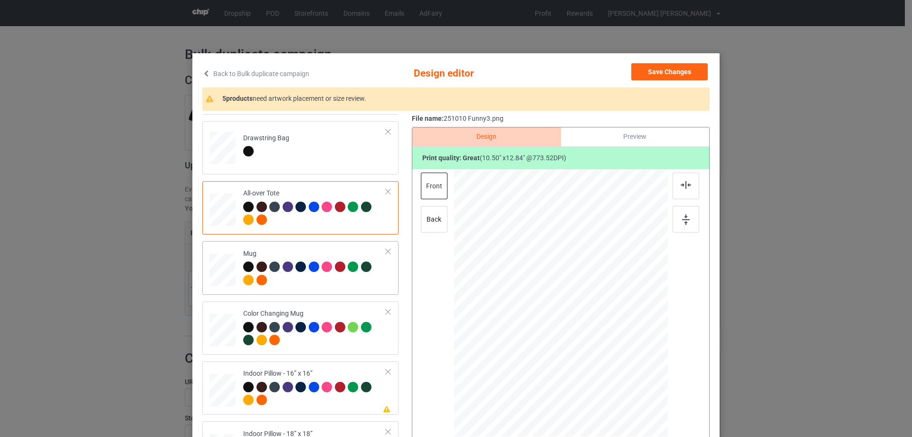
click at [218, 271] on div at bounding box center [223, 270] width 26 height 11
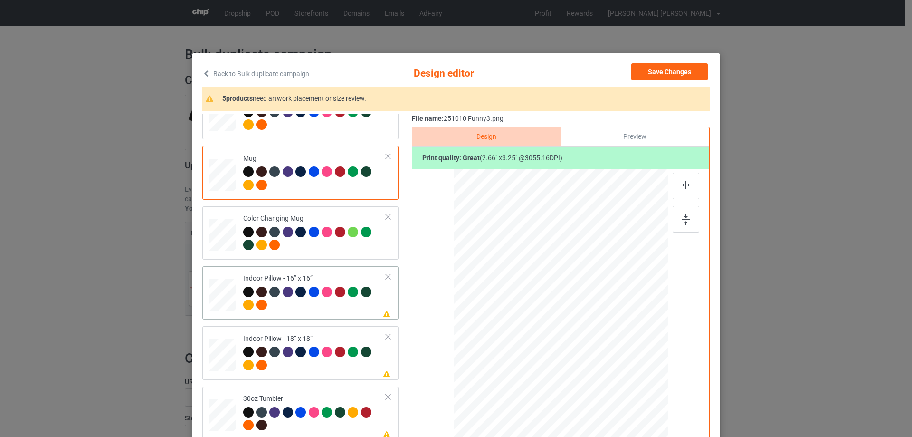
click at [220, 295] on div at bounding box center [223, 295] width 26 height 26
drag, startPoint x: 621, startPoint y: 382, endPoint x: 619, endPoint y: 374, distance: 7.8
click at [619, 374] on div at bounding box center [620, 376] width 8 height 8
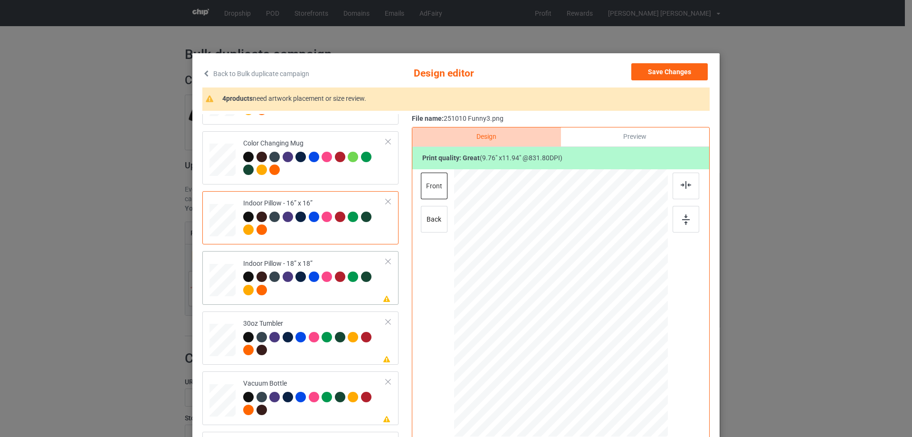
click at [232, 284] on td at bounding box center [224, 278] width 29 height 46
drag, startPoint x: 619, startPoint y: 382, endPoint x: 617, endPoint y: 377, distance: 5.6
click at [618, 377] on div at bounding box center [622, 377] width 8 height 8
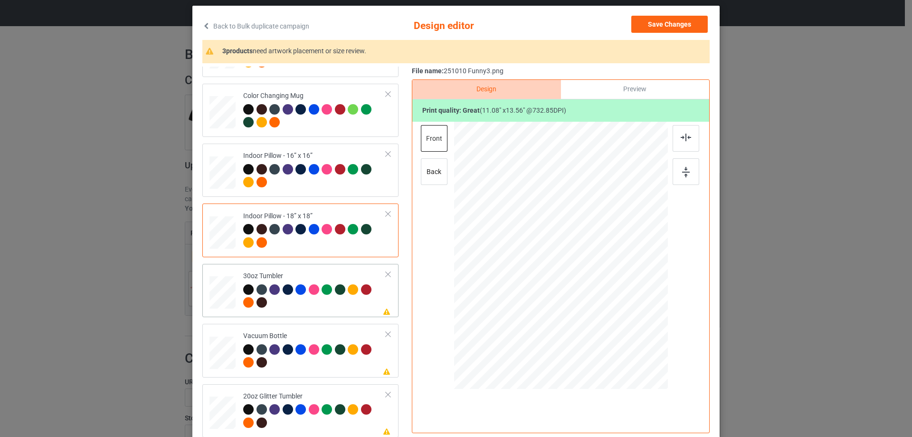
click at [219, 286] on div at bounding box center [222, 293] width 25 height 14
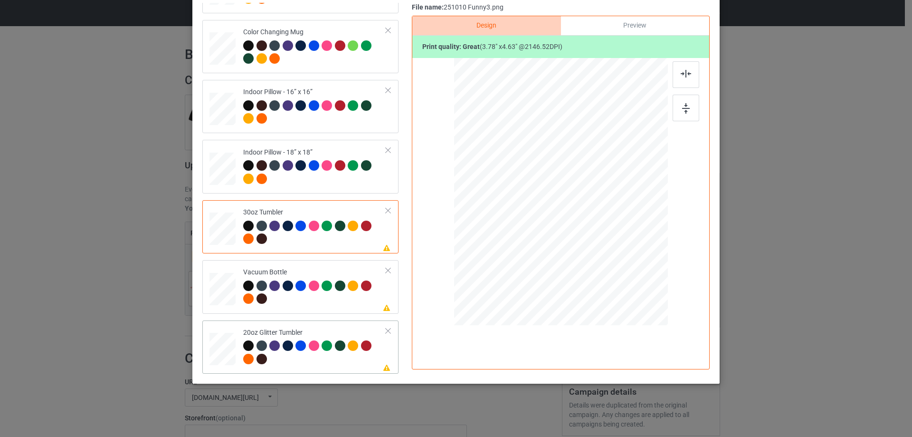
click at [222, 352] on div at bounding box center [222, 348] width 25 height 21
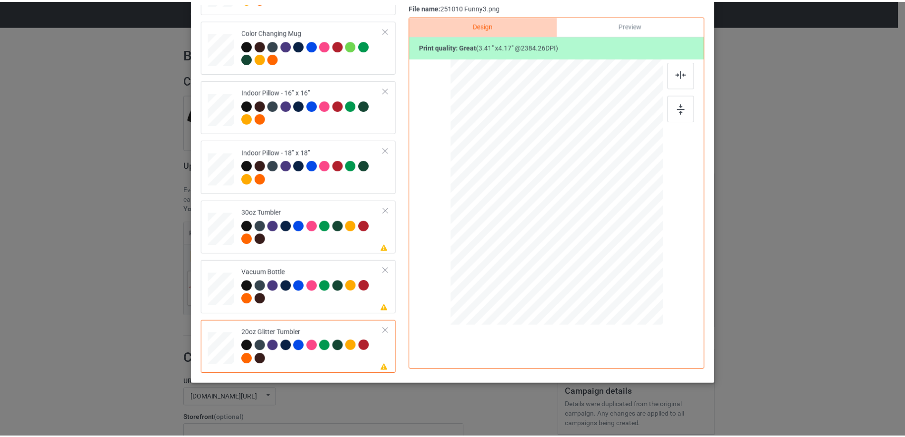
scroll to position [17, 0]
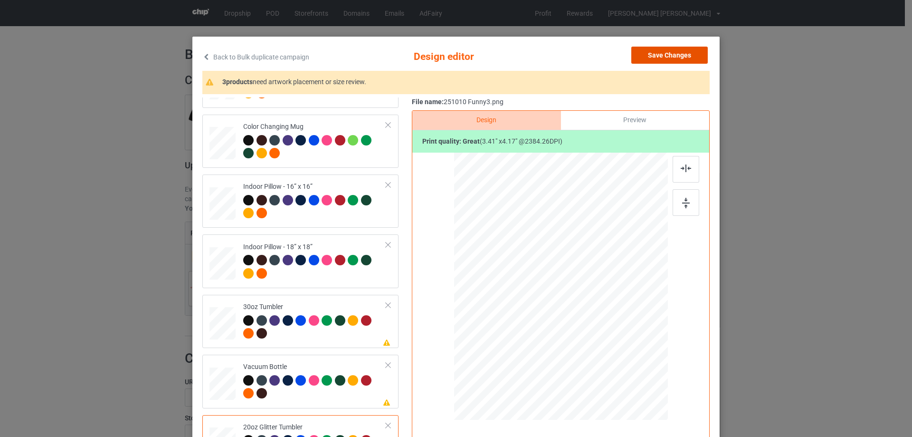
click at [675, 57] on button "Save Changes" at bounding box center [669, 55] width 76 height 17
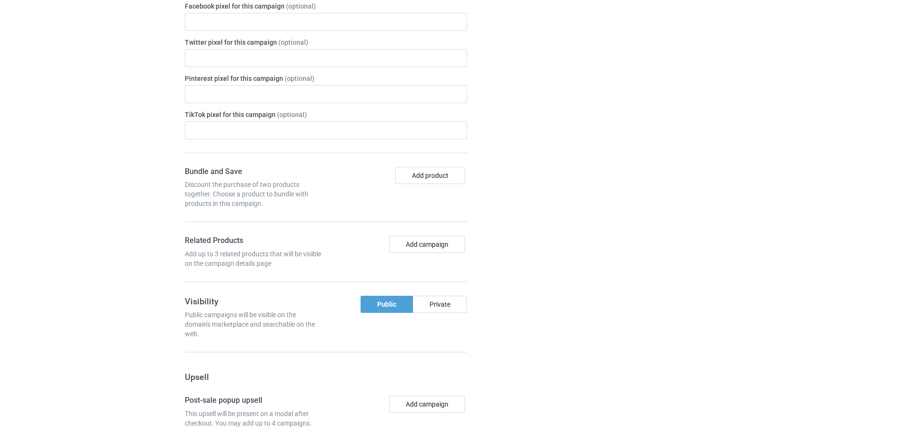
scroll to position [792, 0]
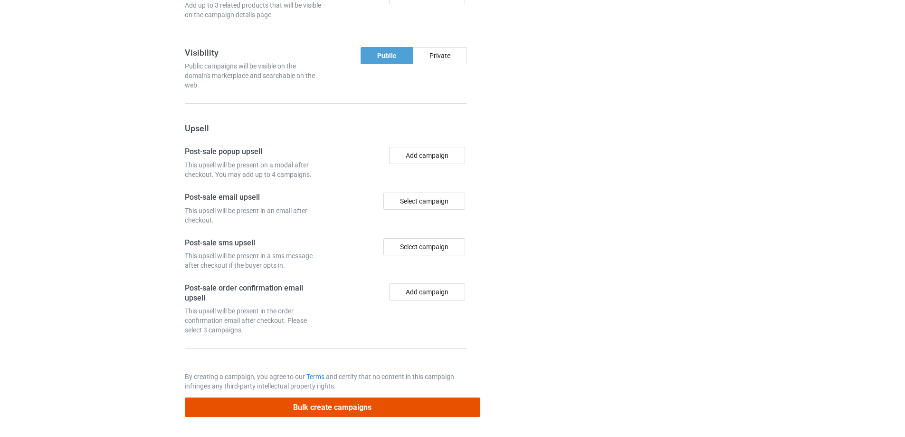
click at [362, 409] on button "Bulk create campaigns" at bounding box center [333, 406] width 296 height 19
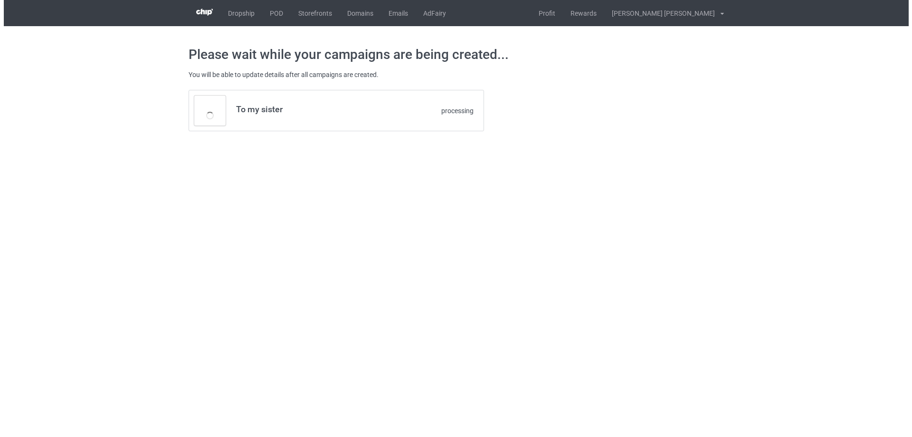
scroll to position [0, 0]
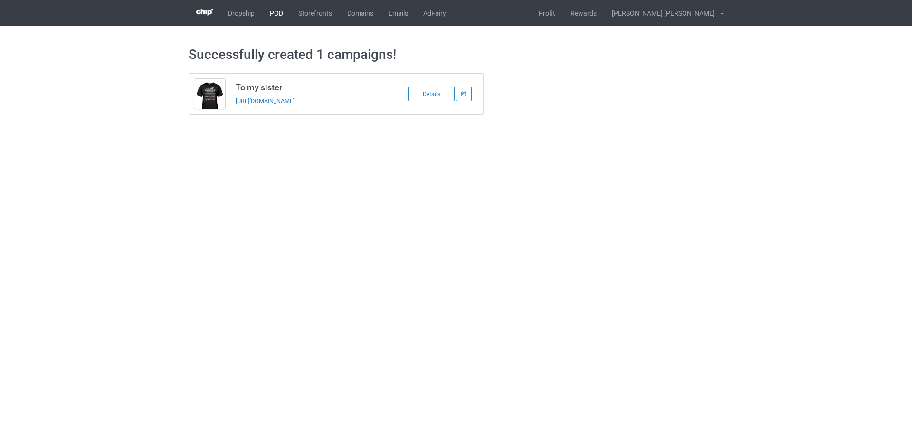
click at [269, 10] on link "POD" at bounding box center [276, 13] width 29 height 26
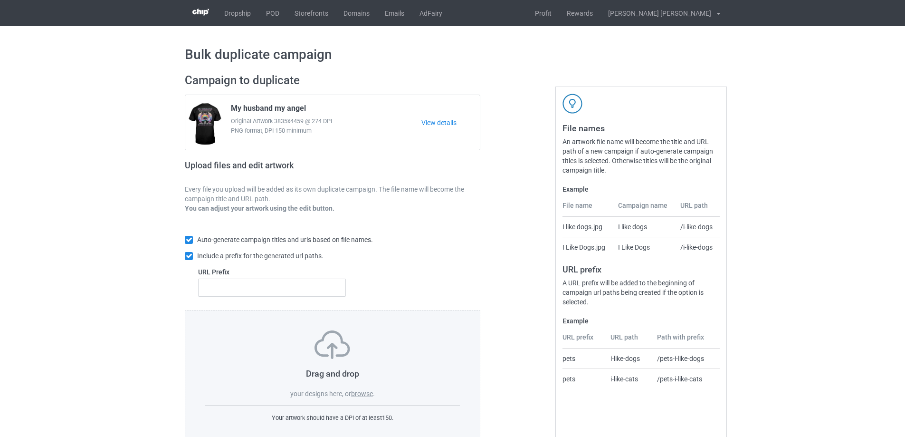
click at [366, 393] on label "browse" at bounding box center [362, 394] width 22 height 8
click at [0, 0] on input "browse" at bounding box center [0, 0] width 0 height 0
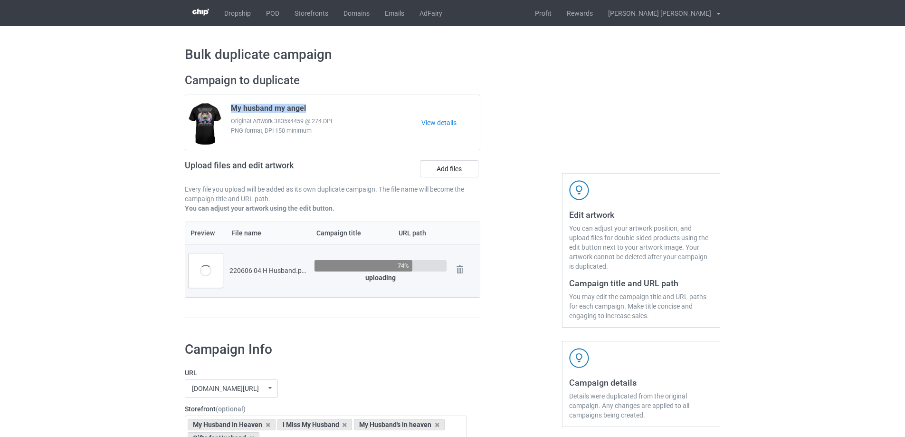
drag, startPoint x: 230, startPoint y: 108, endPoint x: 315, endPoint y: 105, distance: 84.6
click at [315, 105] on div "My husband my angel Original Artwork 3835x4459 @ 274 DPI PNG format, DPI 150 mi…" at bounding box center [322, 122] width 197 height 45
copy span "My husband my angel"
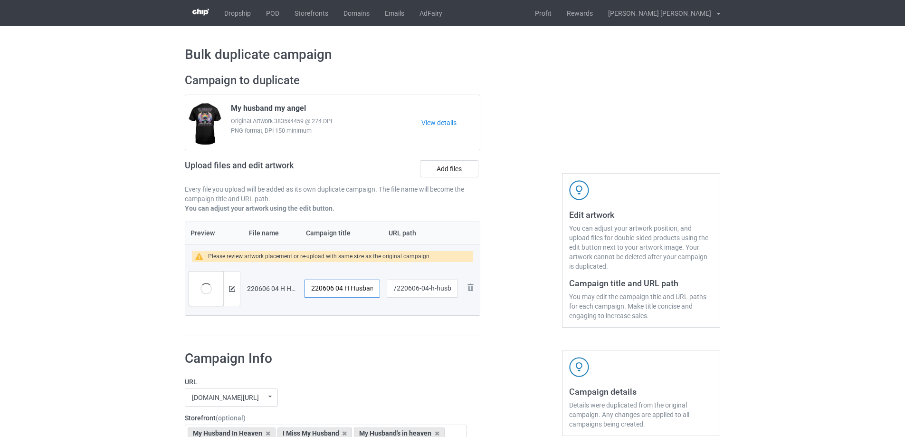
click at [350, 286] on input "220606 04 H Husband" at bounding box center [342, 288] width 76 height 18
paste input "My husband my angel"
type input "My husband my angel"
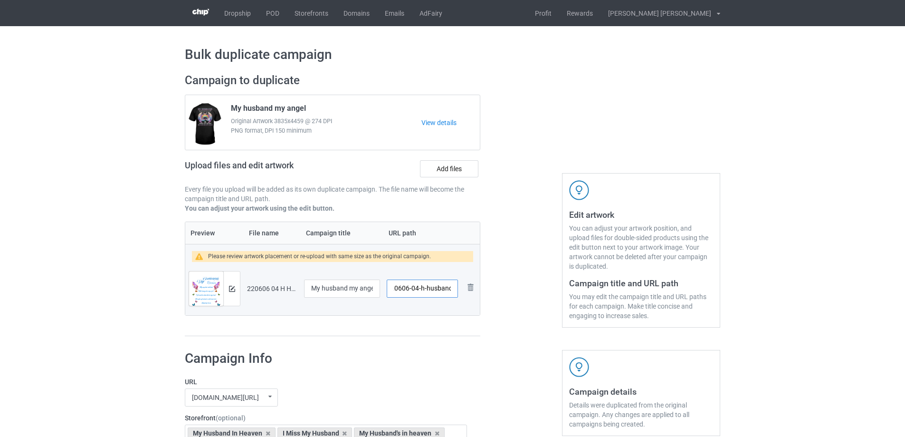
drag, startPoint x: 427, startPoint y: 290, endPoint x: 456, endPoint y: 289, distance: 29.0
click at [456, 289] on input "/220606-04-h-husband" at bounding box center [422, 288] width 71 height 18
drag, startPoint x: 423, startPoint y: 289, endPoint x: 428, endPoint y: 289, distance: 4.8
click at [428, 289] on input "/220606-04" at bounding box center [422, 288] width 71 height 18
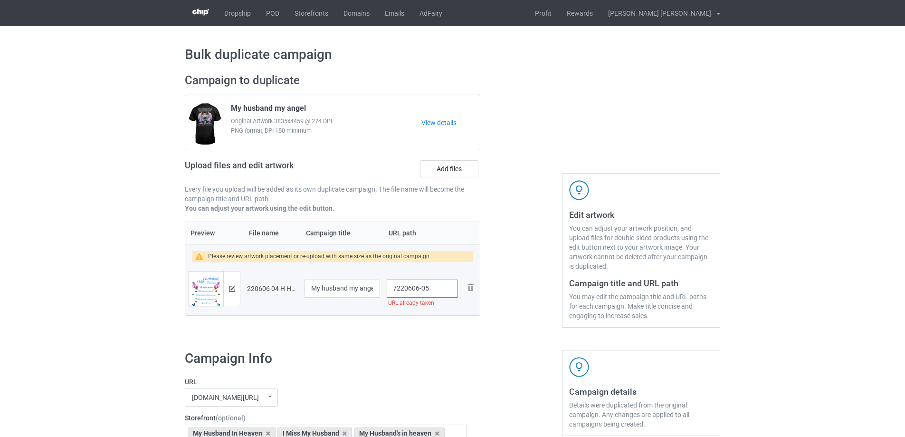
click at [429, 288] on input "/220606-05" at bounding box center [422, 288] width 71 height 18
click at [427, 289] on input "/220606-06" at bounding box center [422, 288] width 71 height 18
drag, startPoint x: 423, startPoint y: 289, endPoint x: 430, endPoint y: 289, distance: 6.7
click at [429, 289] on input "/220606-07" at bounding box center [422, 288] width 71 height 18
click at [426, 288] on input "/220606-08" at bounding box center [422, 288] width 71 height 18
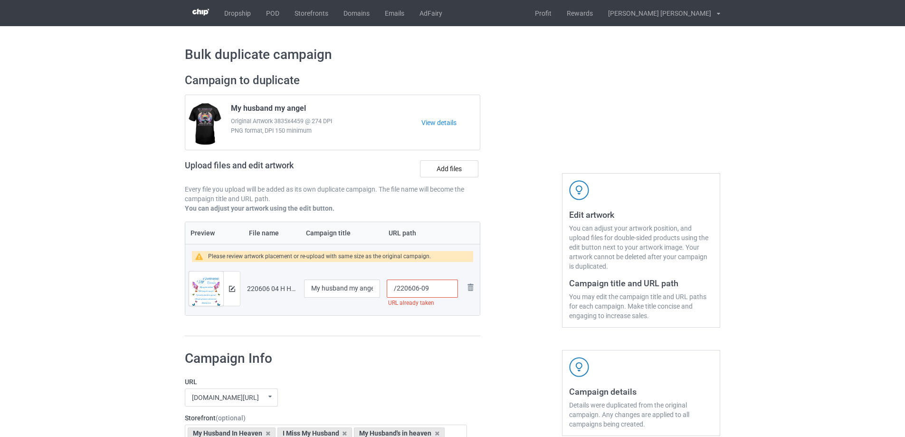
drag, startPoint x: 420, startPoint y: 288, endPoint x: 429, endPoint y: 288, distance: 8.1
click at [429, 288] on input "/220606-09" at bounding box center [422, 288] width 71 height 18
type input "/220606-10"
click at [232, 287] on img at bounding box center [232, 289] width 6 height 6
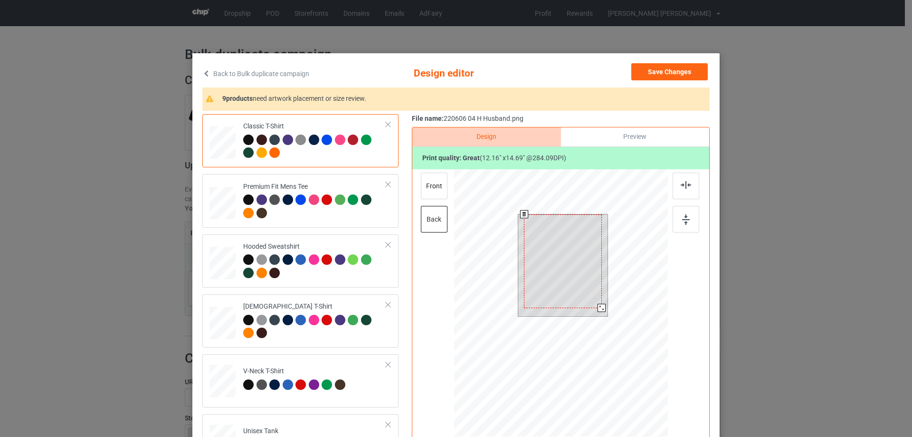
click at [610, 332] on div at bounding box center [561, 304] width 214 height 270
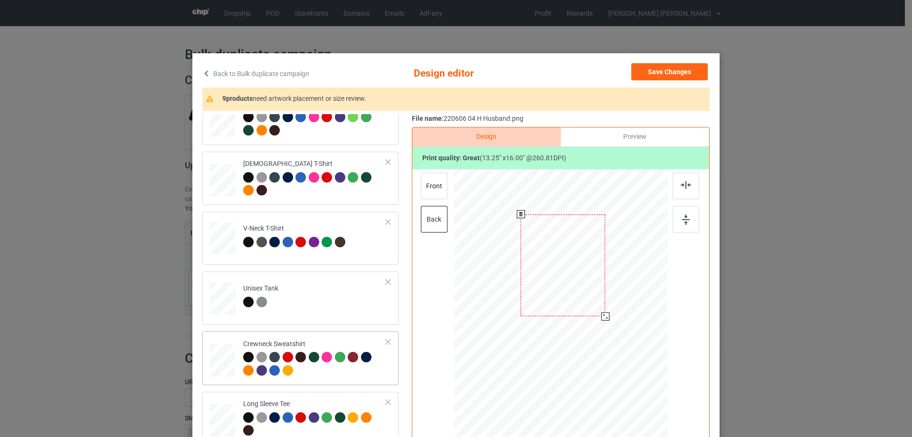
scroll to position [285, 0]
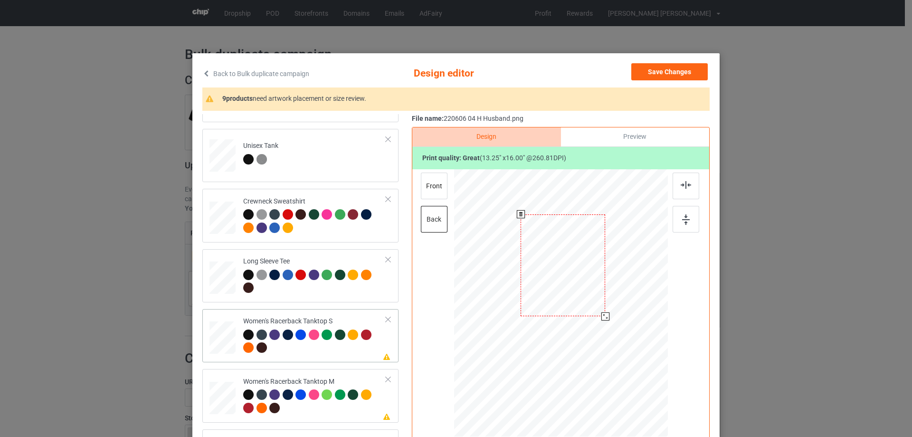
click at [220, 338] on div at bounding box center [223, 337] width 26 height 33
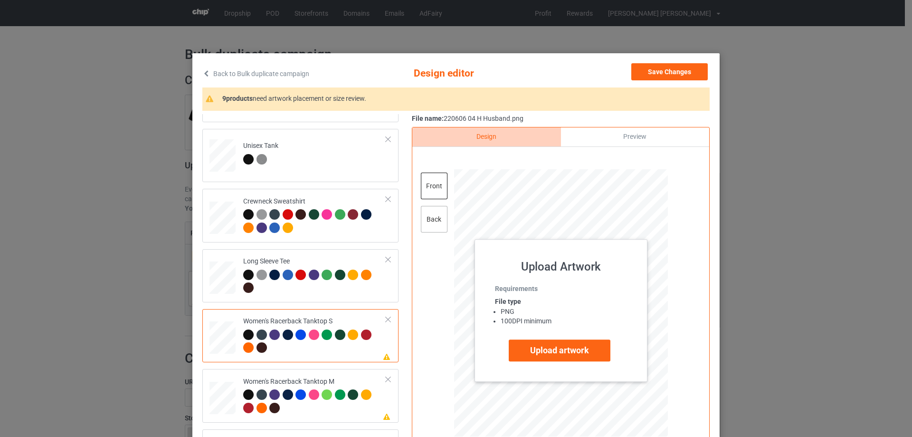
click at [430, 222] on div "back" at bounding box center [434, 219] width 27 height 27
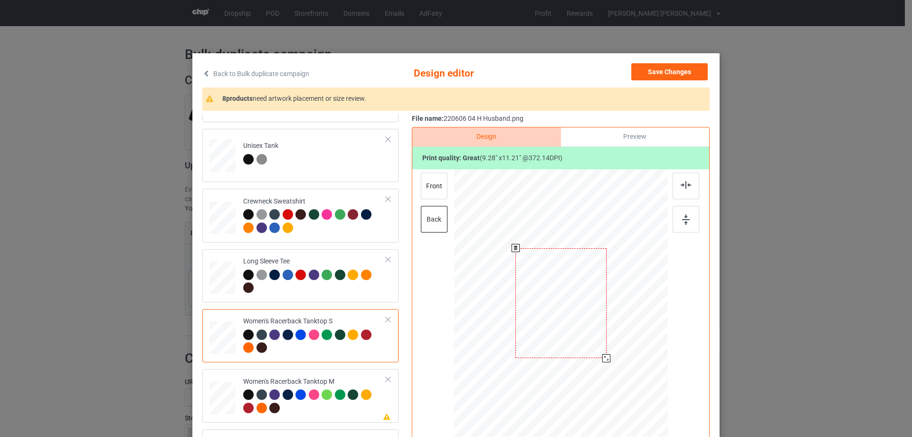
drag, startPoint x: 616, startPoint y: 375, endPoint x: 609, endPoint y: 355, distance: 21.4
click at [609, 355] on div at bounding box center [561, 302] width 193 height 267
drag, startPoint x: 581, startPoint y: 326, endPoint x: 581, endPoint y: 343, distance: 17.6
click at [581, 343] on div at bounding box center [560, 321] width 91 height 110
click at [683, 187] on img at bounding box center [686, 185] width 10 height 8
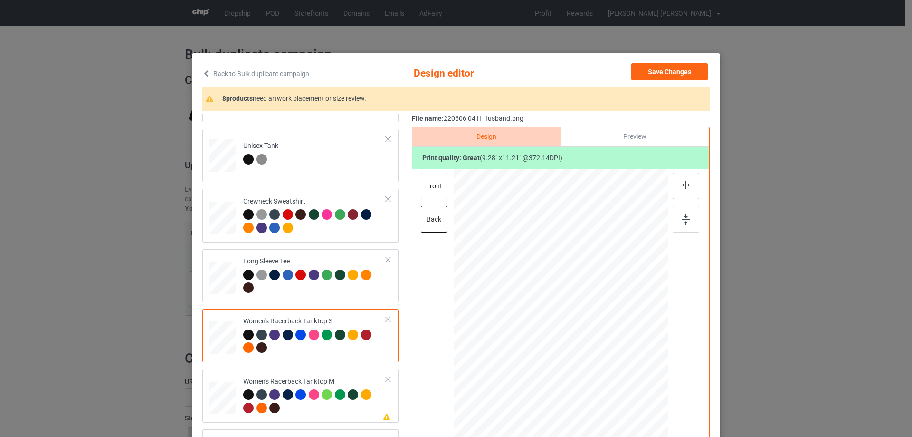
click at [683, 187] on img at bounding box center [686, 185] width 10 height 8
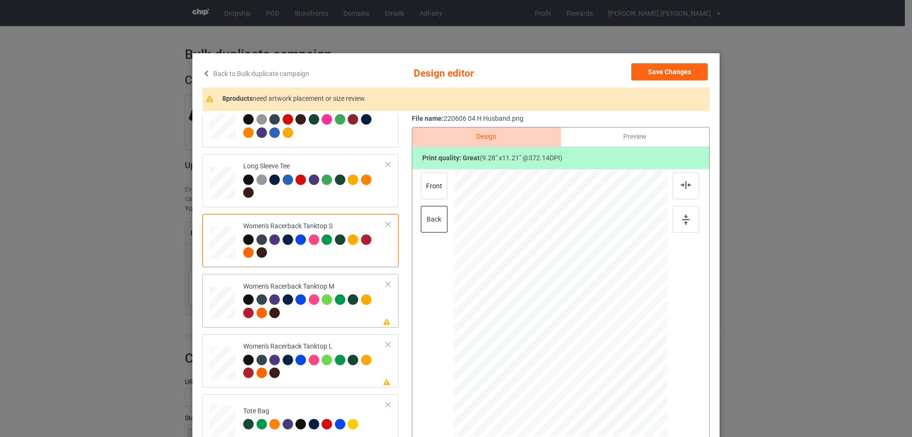
click at [229, 307] on div at bounding box center [223, 302] width 26 height 33
drag, startPoint x: 619, startPoint y: 377, endPoint x: 610, endPoint y: 347, distance: 31.6
click at [610, 347] on div at bounding box center [561, 302] width 199 height 267
drag, startPoint x: 580, startPoint y: 295, endPoint x: 580, endPoint y: 311, distance: 16.2
click at [580, 311] on div at bounding box center [561, 319] width 85 height 102
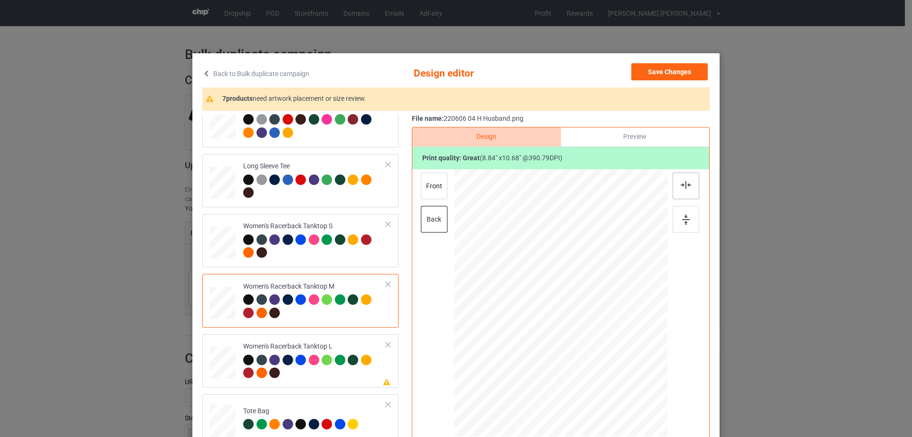
click at [688, 187] on img at bounding box center [686, 185] width 10 height 8
click at [683, 187] on img at bounding box center [686, 185] width 10 height 8
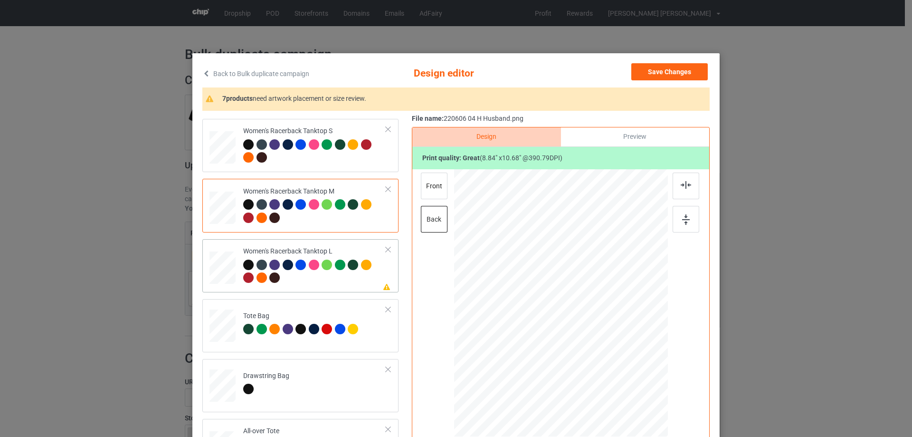
click at [227, 265] on div at bounding box center [223, 267] width 26 height 31
drag, startPoint x: 620, startPoint y: 379, endPoint x: 606, endPoint y: 350, distance: 32.3
click at [606, 350] on div at bounding box center [561, 302] width 209 height 267
drag, startPoint x: 578, startPoint y: 302, endPoint x: 577, endPoint y: 321, distance: 19.0
click at [577, 321] on div at bounding box center [560, 322] width 86 height 104
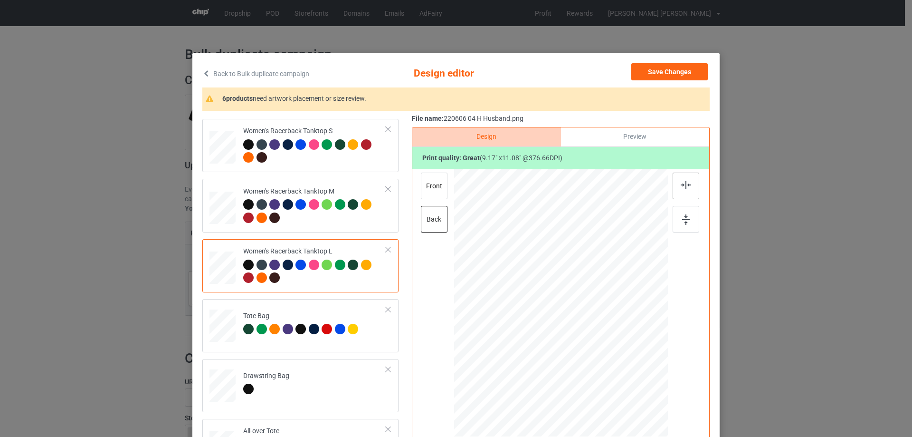
click at [682, 183] on img at bounding box center [686, 185] width 10 height 8
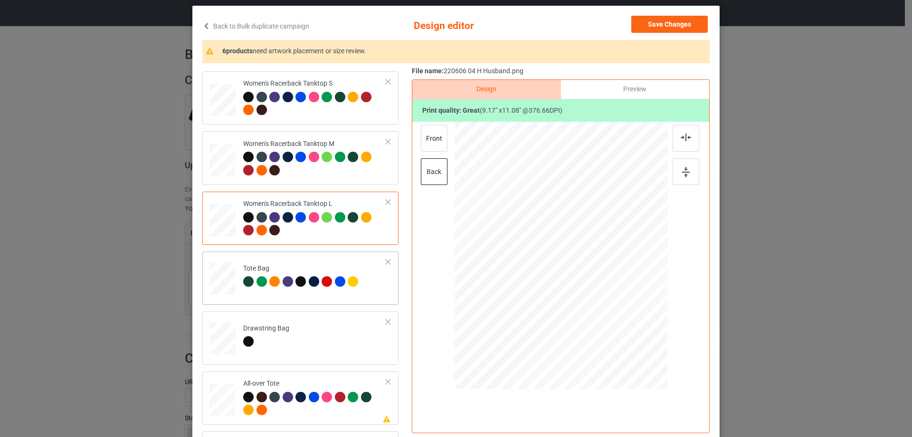
click at [218, 286] on div at bounding box center [223, 283] width 12 height 14
click at [218, 406] on div at bounding box center [223, 400] width 26 height 26
click at [625, 336] on div at bounding box center [627, 336] width 8 height 8
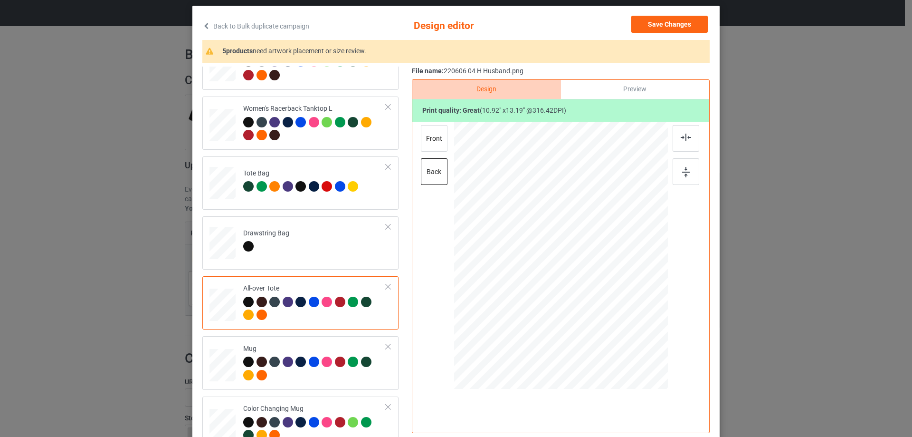
scroll to position [618, 0]
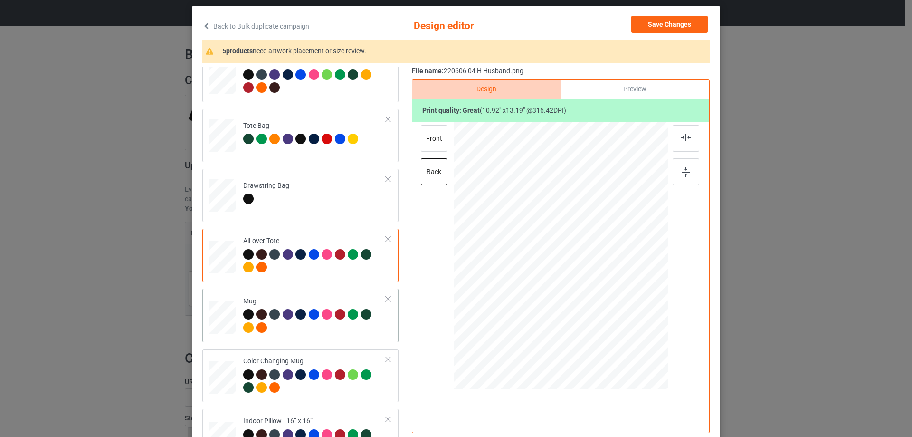
click at [238, 315] on td "Mug" at bounding box center [314, 315] width 153 height 46
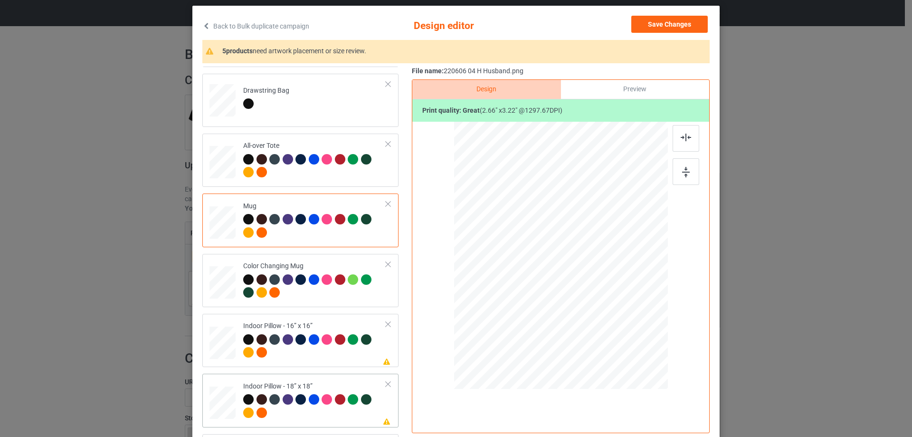
scroll to position [808, 0]
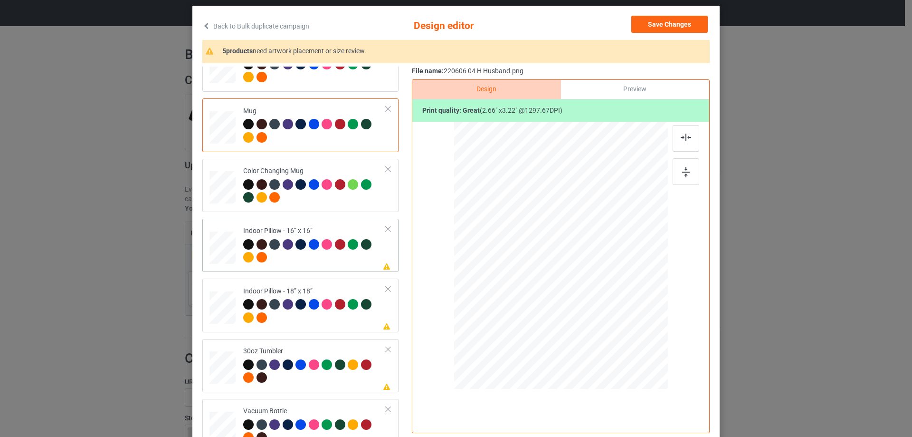
click at [220, 249] on div at bounding box center [223, 247] width 26 height 26
drag, startPoint x: 622, startPoint y: 334, endPoint x: 620, endPoint y: 325, distance: 8.3
click at [620, 325] on div at bounding box center [620, 327] width 8 height 8
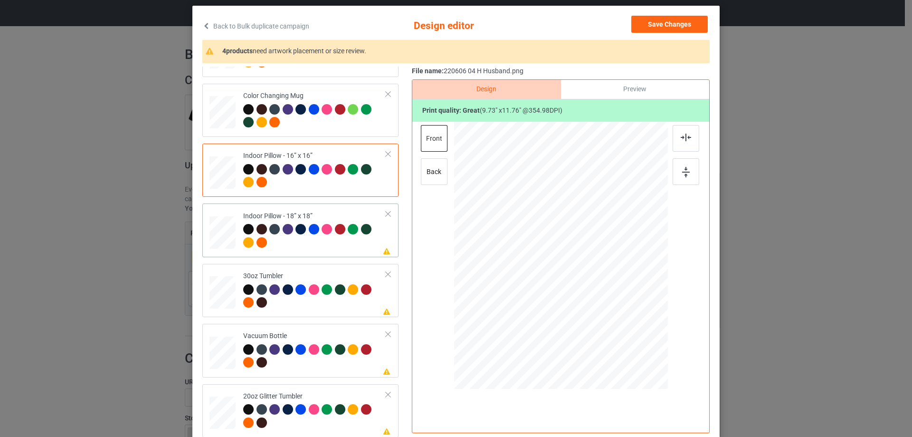
click at [222, 243] on div at bounding box center [223, 232] width 26 height 26
drag, startPoint x: 623, startPoint y: 335, endPoint x: 622, endPoint y: 325, distance: 10.0
click at [622, 325] on div at bounding box center [560, 255] width 213 height 213
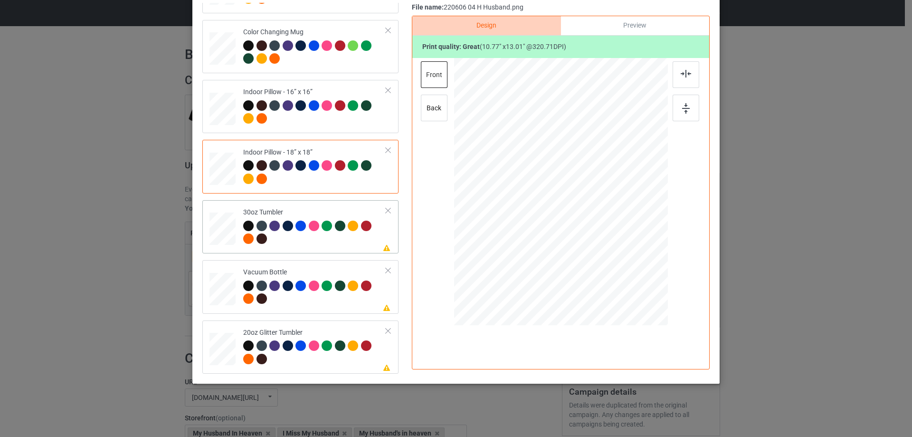
click at [219, 235] on div at bounding box center [222, 229] width 25 height 14
drag, startPoint x: 542, startPoint y: 235, endPoint x: 534, endPoint y: 232, distance: 8.6
click at [540, 232] on div at bounding box center [544, 232] width 8 height 8
click at [224, 290] on div at bounding box center [222, 288] width 25 height 13
click at [540, 233] on div at bounding box center [543, 231] width 8 height 8
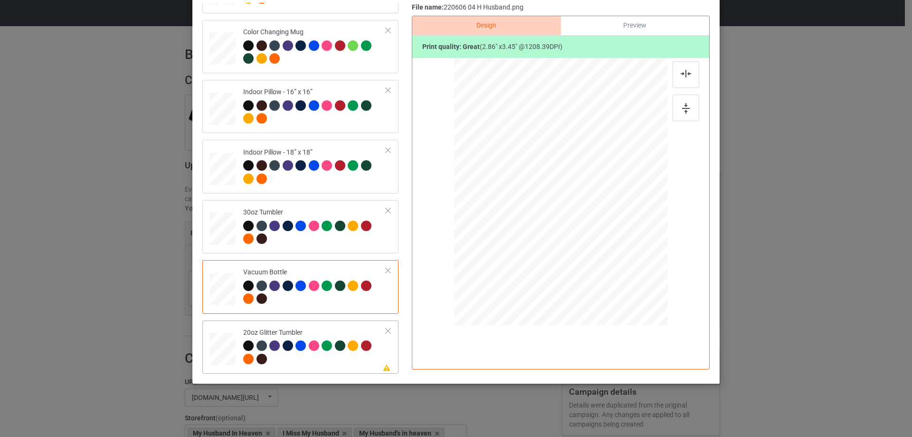
click at [227, 351] on div at bounding box center [222, 348] width 25 height 21
click at [547, 219] on div at bounding box center [551, 218] width 8 height 8
click at [523, 188] on div at bounding box center [514, 170] width 72 height 87
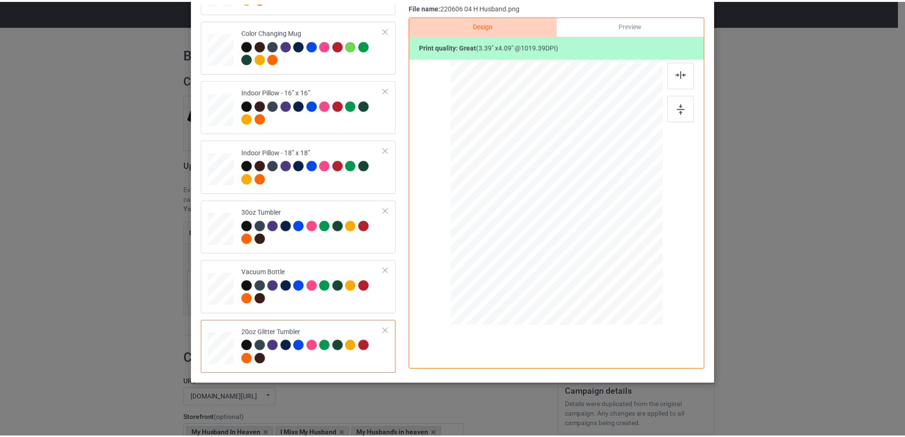
scroll to position [17, 0]
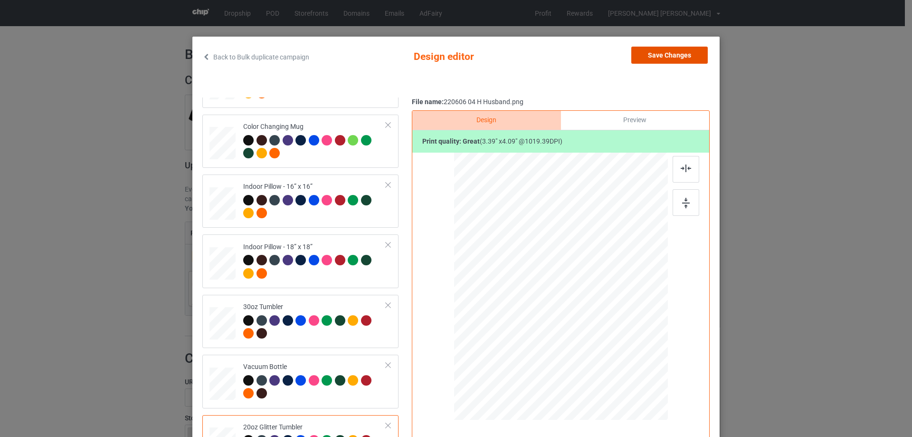
click at [680, 57] on button "Save Changes" at bounding box center [669, 55] width 76 height 17
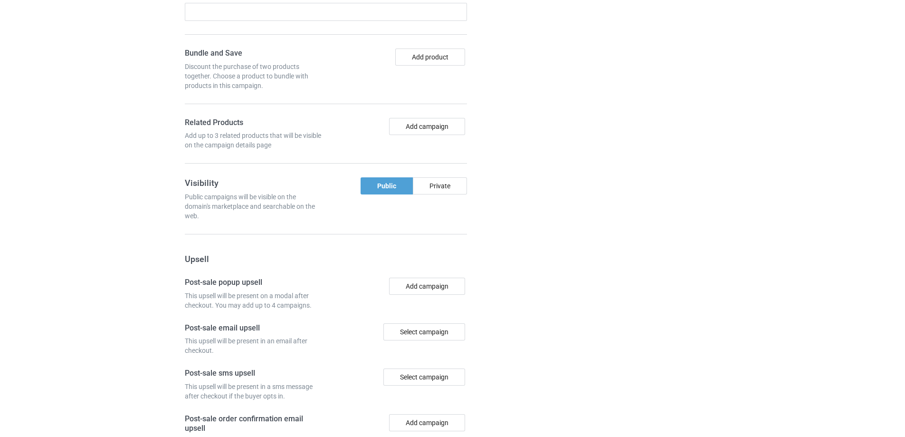
scroll to position [797, 0]
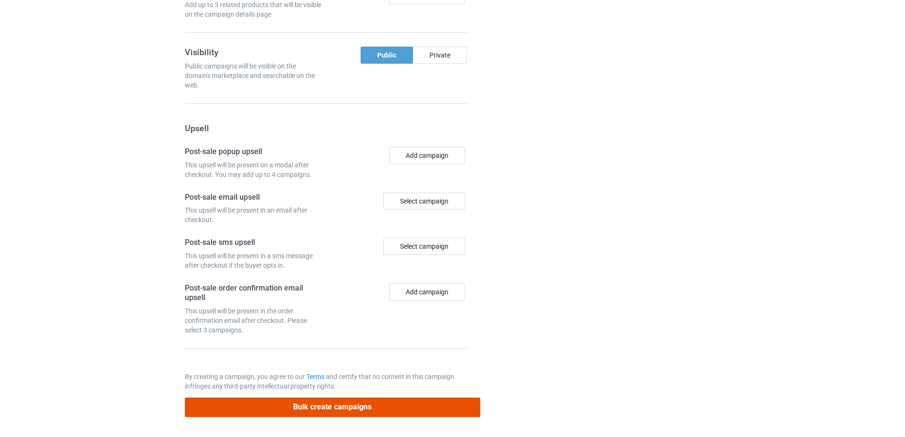
click at [366, 406] on button "Bulk create campaigns" at bounding box center [333, 406] width 296 height 19
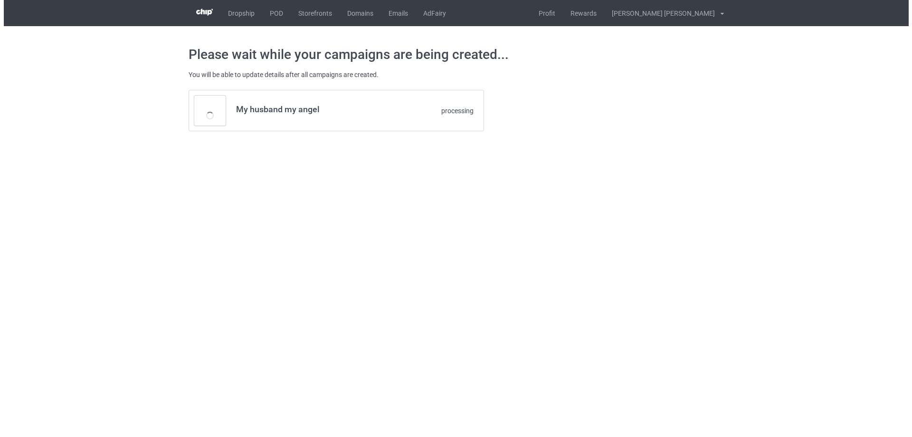
scroll to position [0, 0]
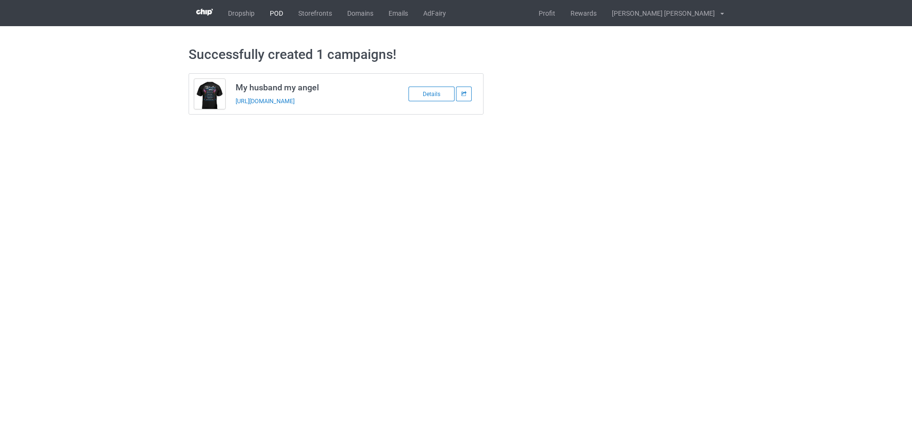
click at [272, 15] on link "POD" at bounding box center [276, 13] width 29 height 26
